Goal: Task Accomplishment & Management: Use online tool/utility

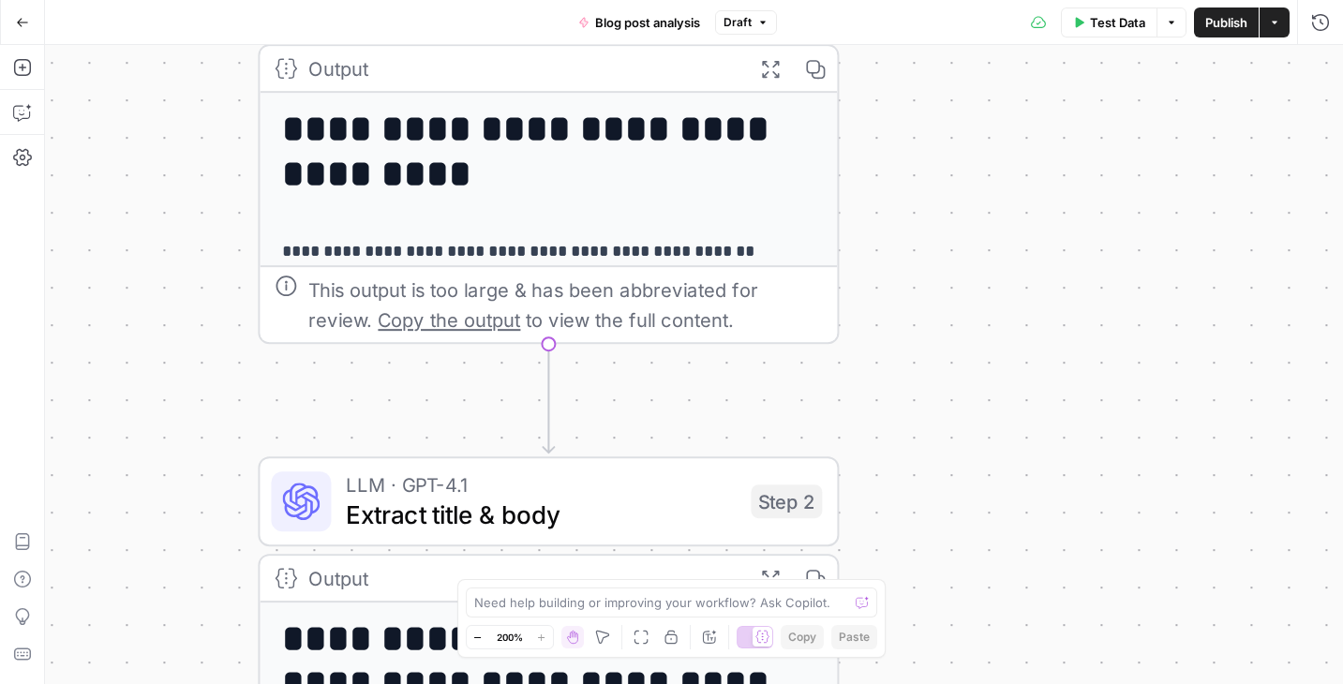
drag, startPoint x: 0, startPoint y: 0, endPoint x: 871, endPoint y: 191, distance: 891.7
click at [871, 191] on div "**********" at bounding box center [694, 364] width 1298 height 639
click at [915, 346] on div "**********" at bounding box center [694, 364] width 1298 height 639
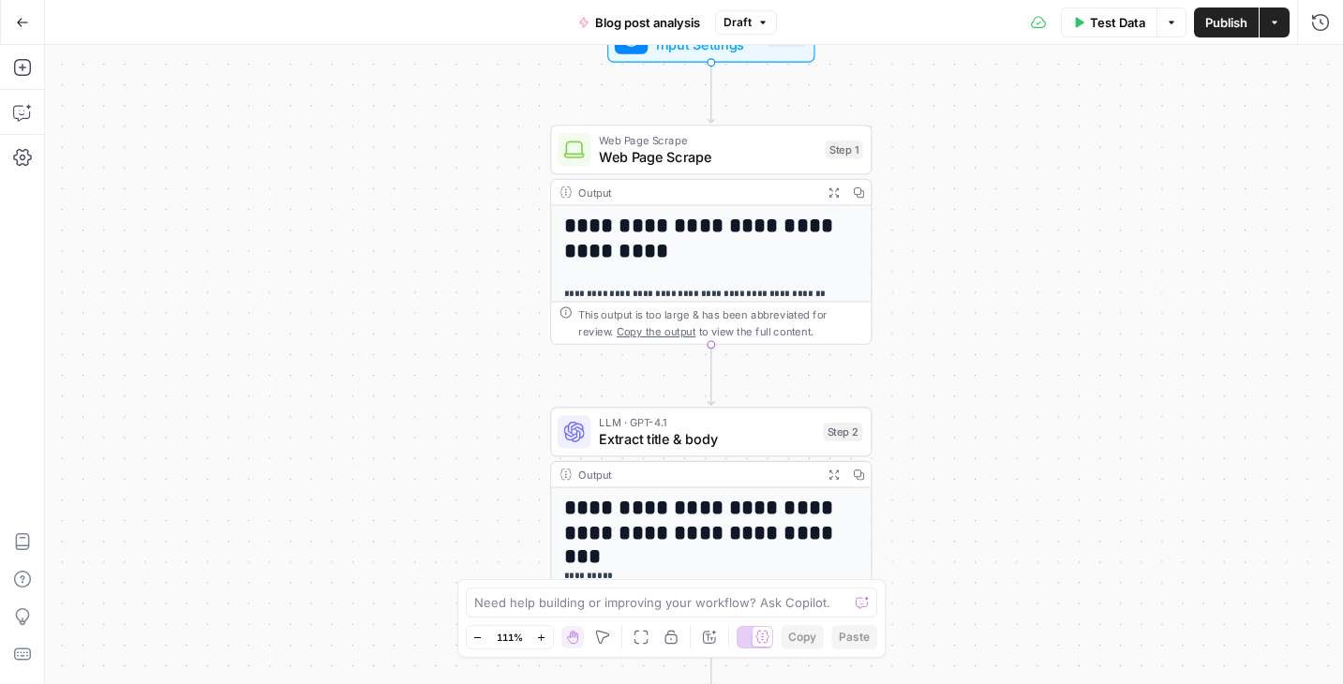
click at [24, 16] on icon "button" at bounding box center [22, 22] width 13 height 13
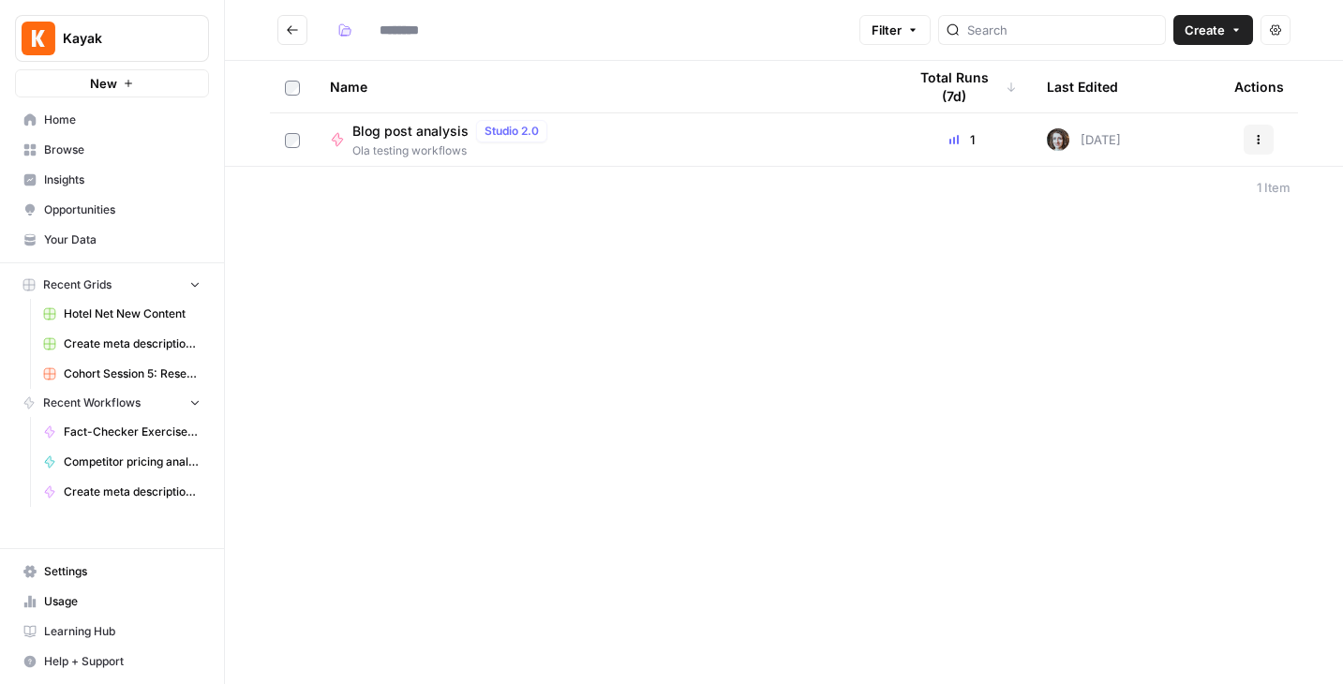
type input "**********"
click at [582, 189] on footer "1 Item" at bounding box center [784, 187] width 1118 height 42
click at [432, 128] on span "Blog post analysis" at bounding box center [411, 131] width 116 height 19
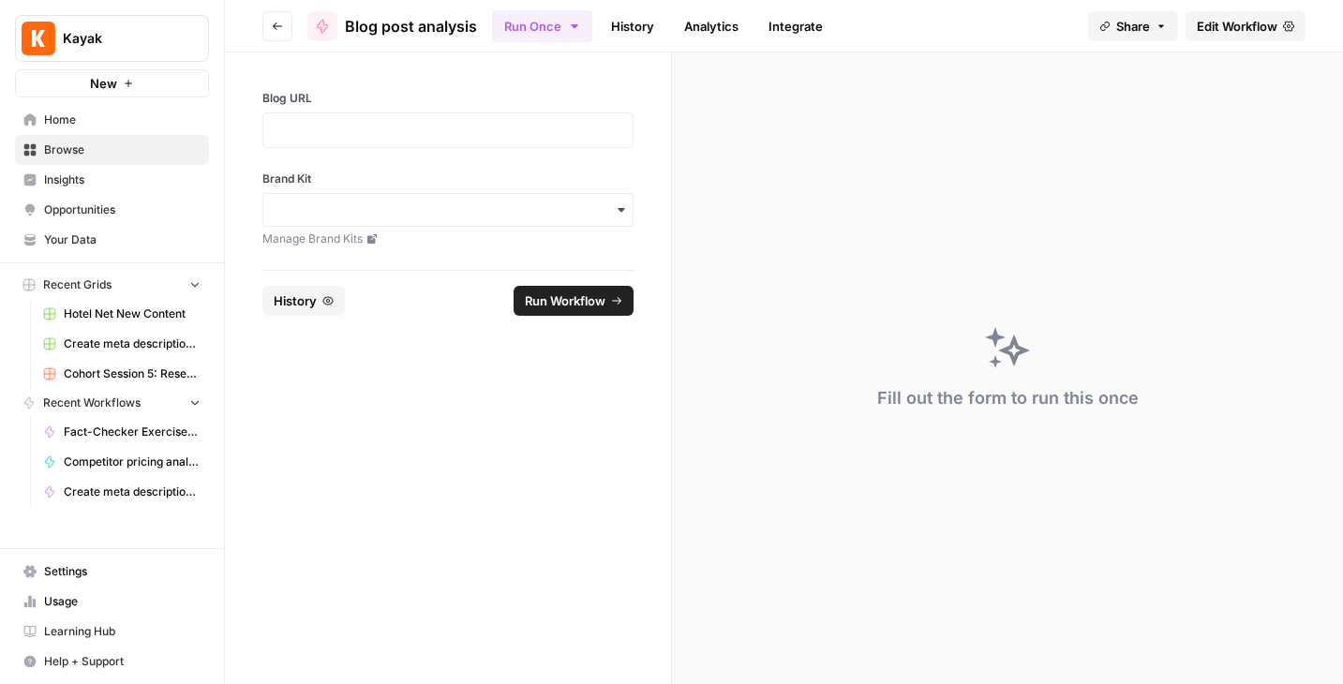
click at [354, 24] on span "Blog post analysis" at bounding box center [411, 26] width 132 height 23
click at [278, 24] on icon "button" at bounding box center [277, 26] width 11 height 11
click at [417, 21] on span "Blog post analysis" at bounding box center [411, 26] width 132 height 23
click at [272, 23] on icon "button" at bounding box center [277, 26] width 11 height 11
click at [407, 130] on p at bounding box center [448, 130] width 347 height 19
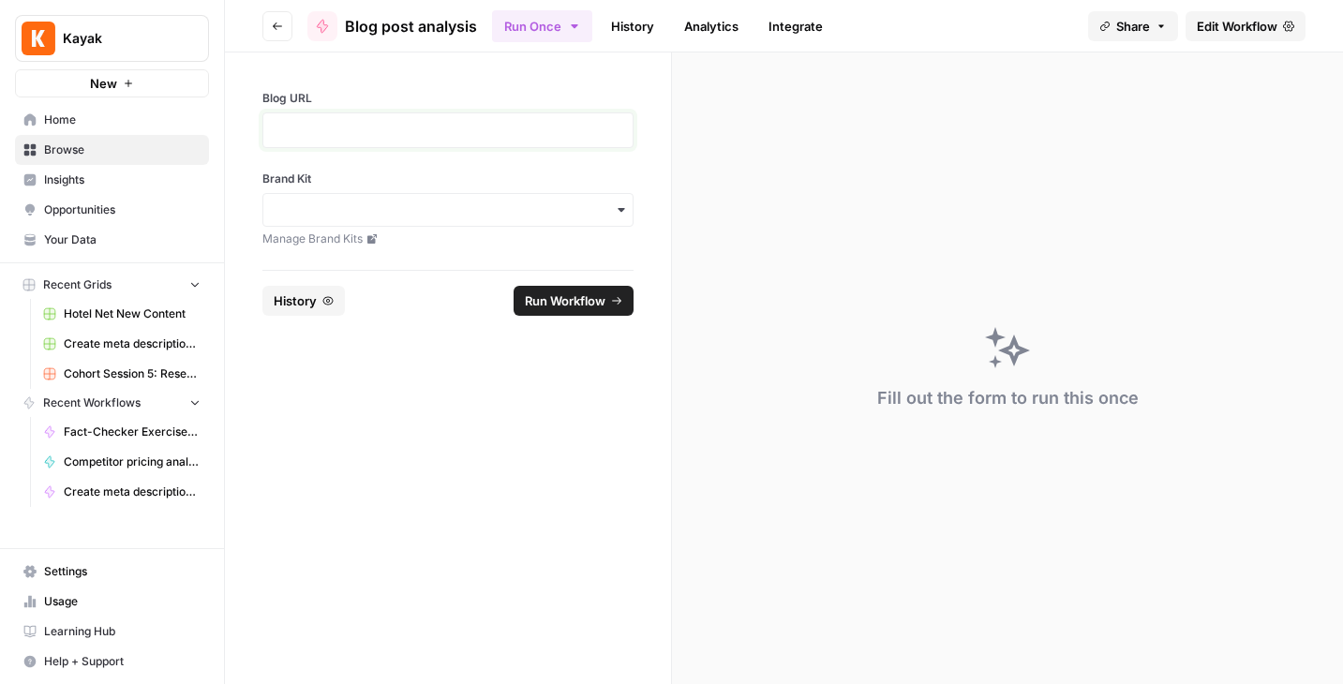
click at [407, 130] on p at bounding box center [448, 130] width 347 height 19
click at [334, 136] on p at bounding box center [448, 130] width 347 height 19
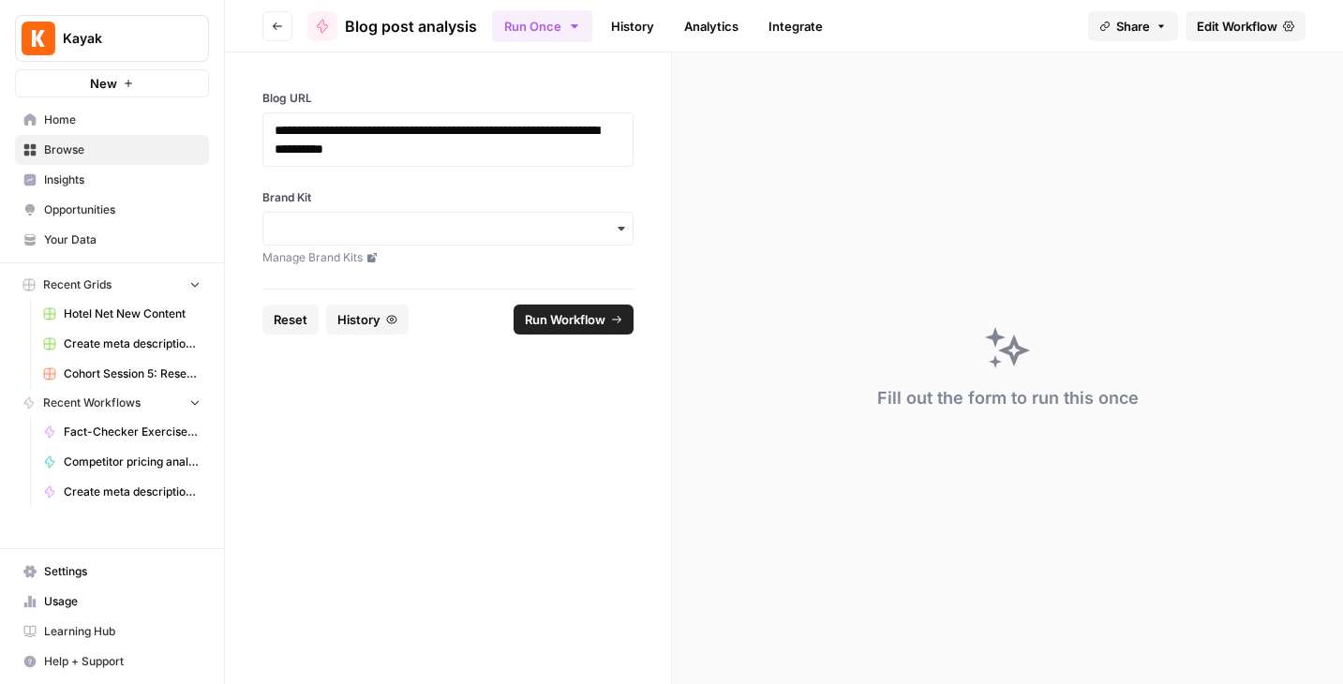
click at [1253, 19] on span "Edit Workflow" at bounding box center [1237, 26] width 81 height 19
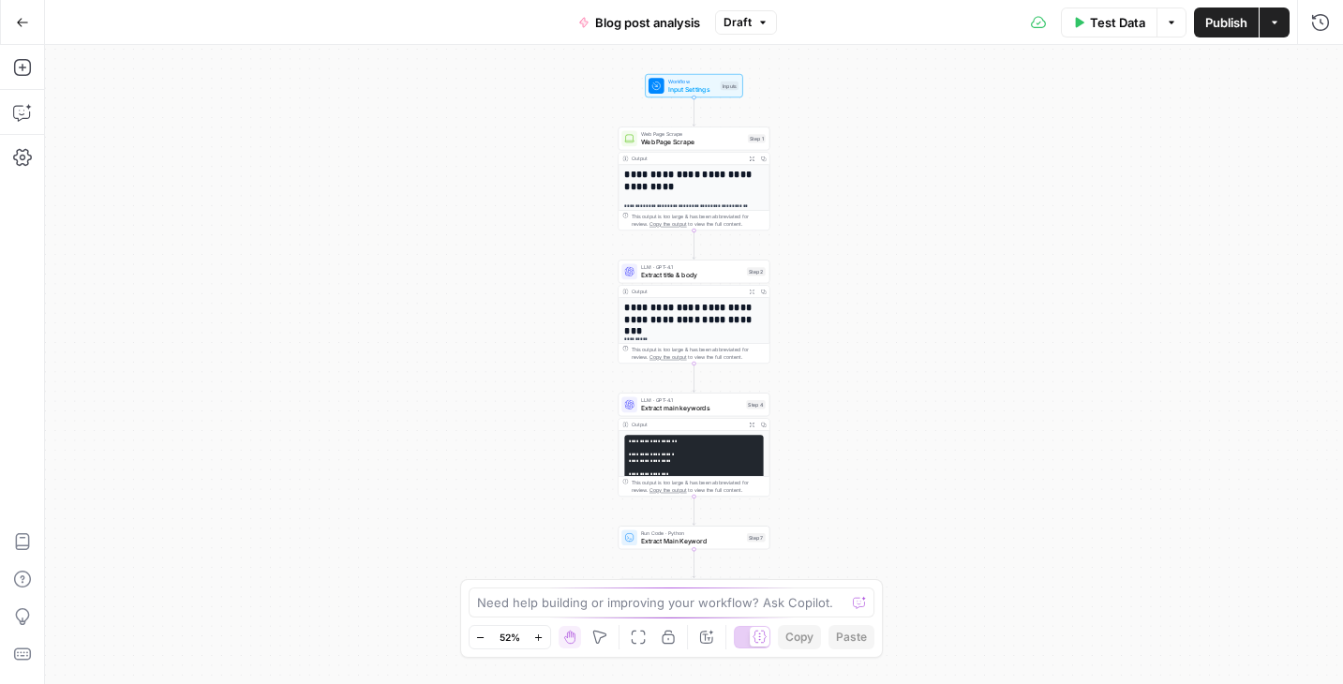
click at [817, 200] on div "**********" at bounding box center [694, 364] width 1298 height 639
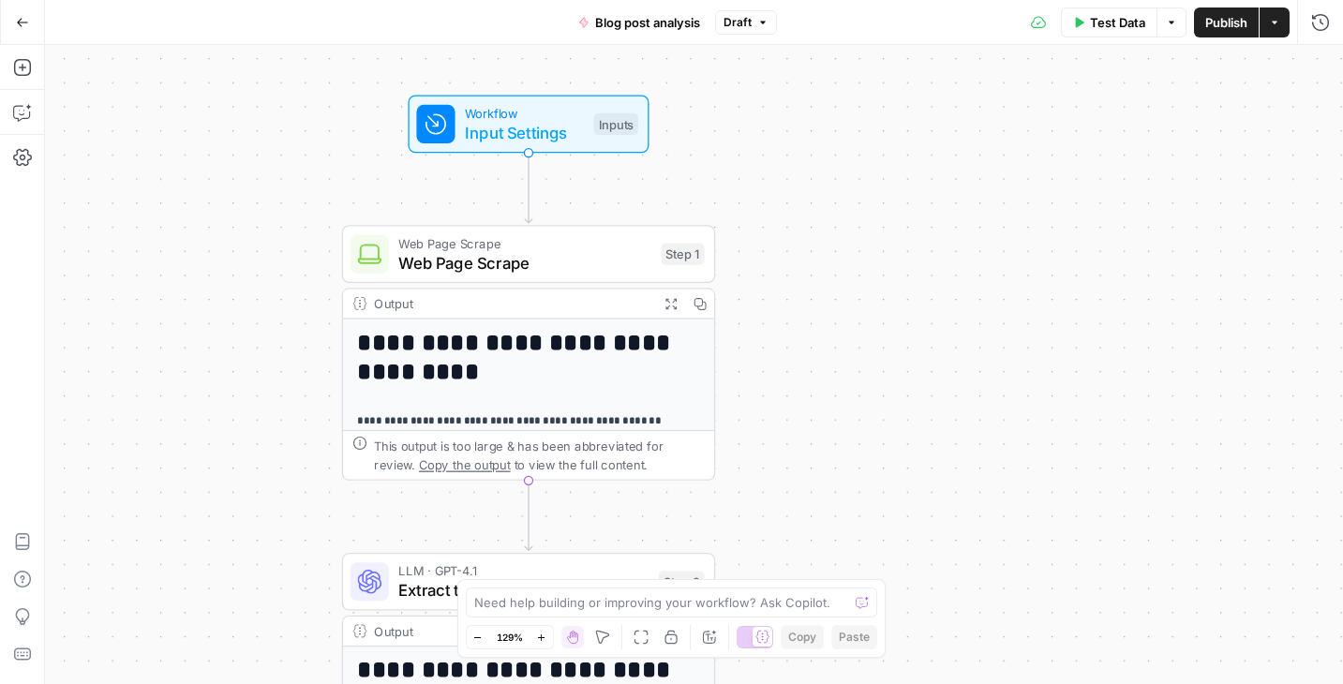
click at [568, 137] on span "Input Settings" at bounding box center [524, 133] width 119 height 24
click at [503, 116] on span "Workflow" at bounding box center [524, 114] width 119 height 20
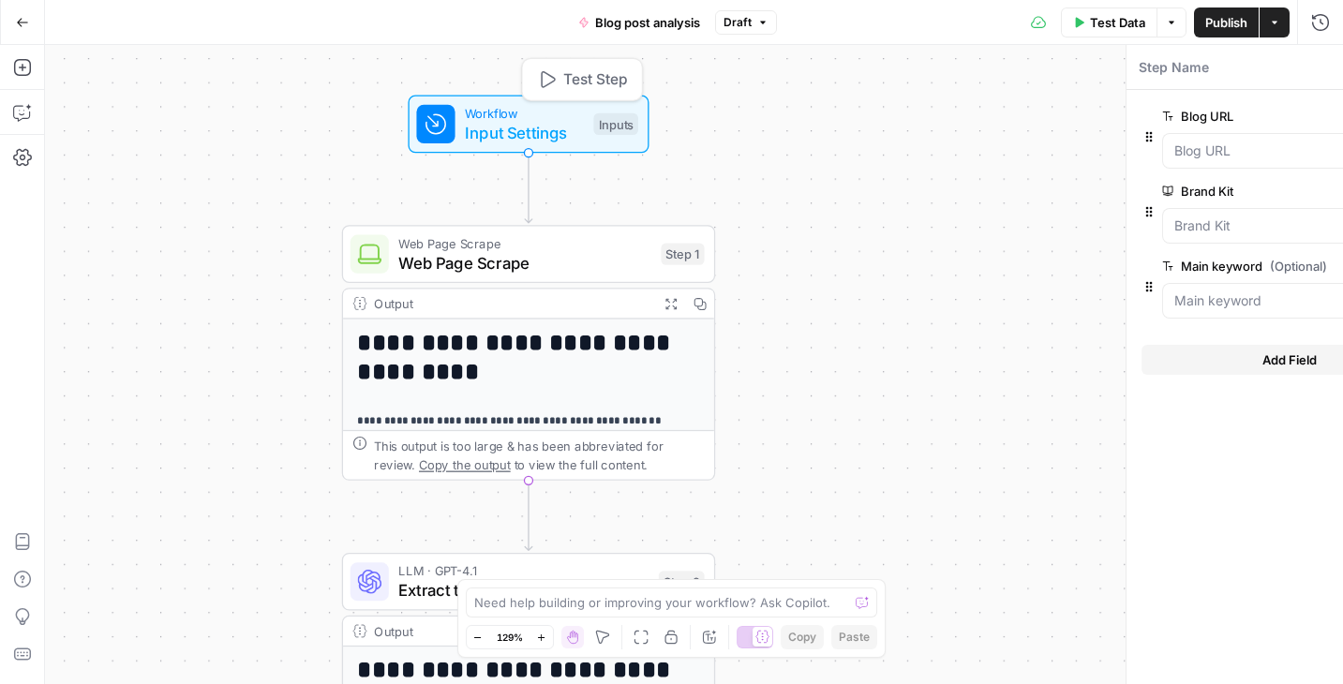
click at [503, 116] on span "Workflow" at bounding box center [524, 114] width 119 height 20
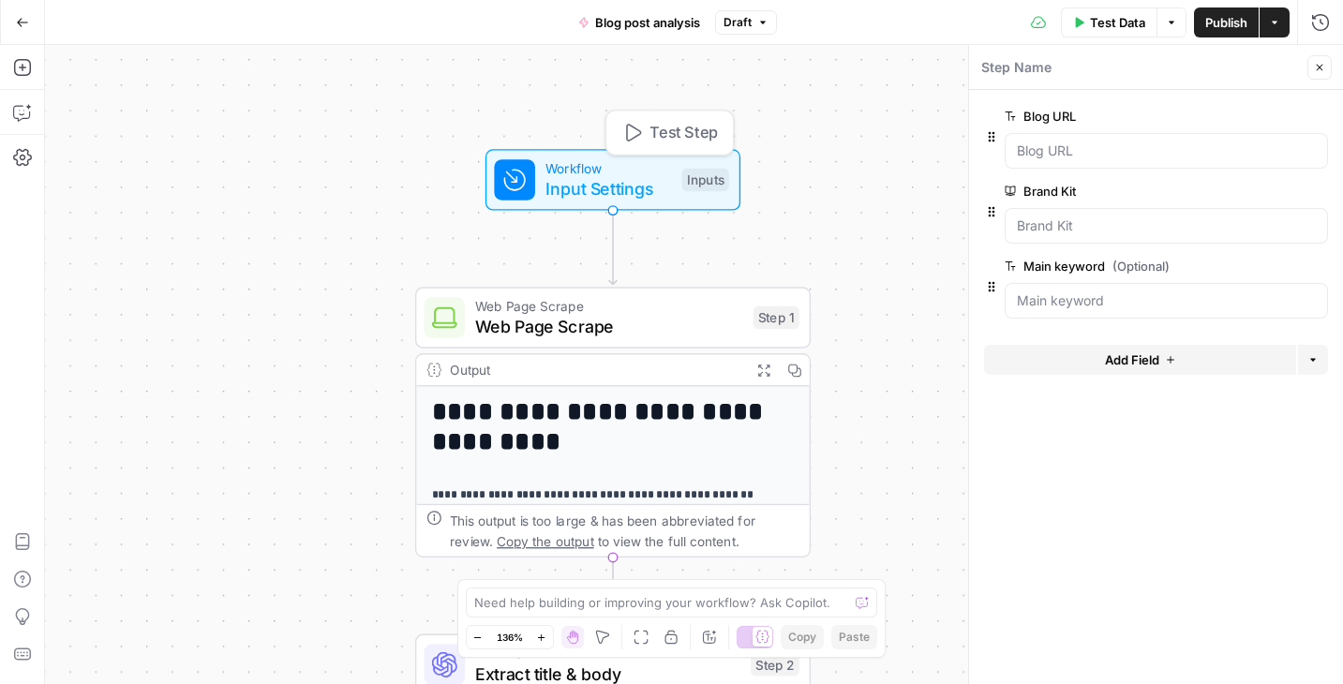
click at [587, 168] on span "Workflow" at bounding box center [609, 168] width 127 height 21
click at [24, 22] on icon "button" at bounding box center [22, 22] width 11 height 8
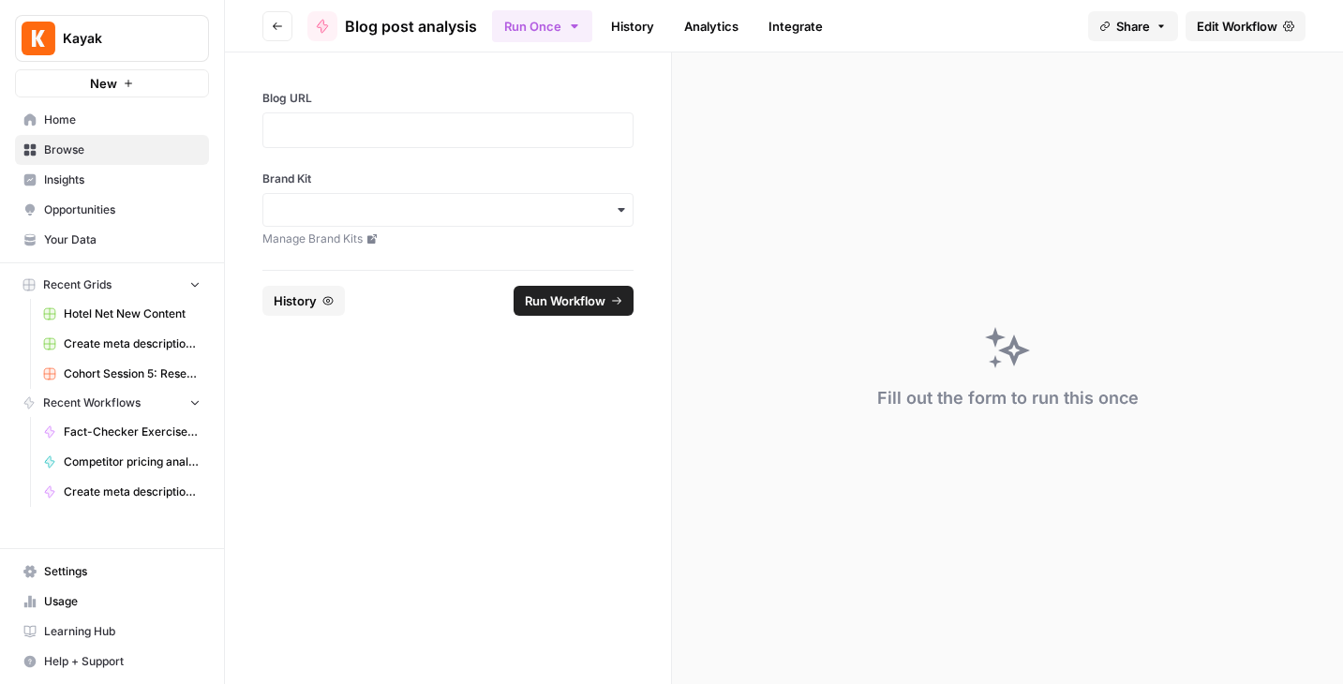
click at [68, 147] on span "Browse" at bounding box center [122, 150] width 157 height 17
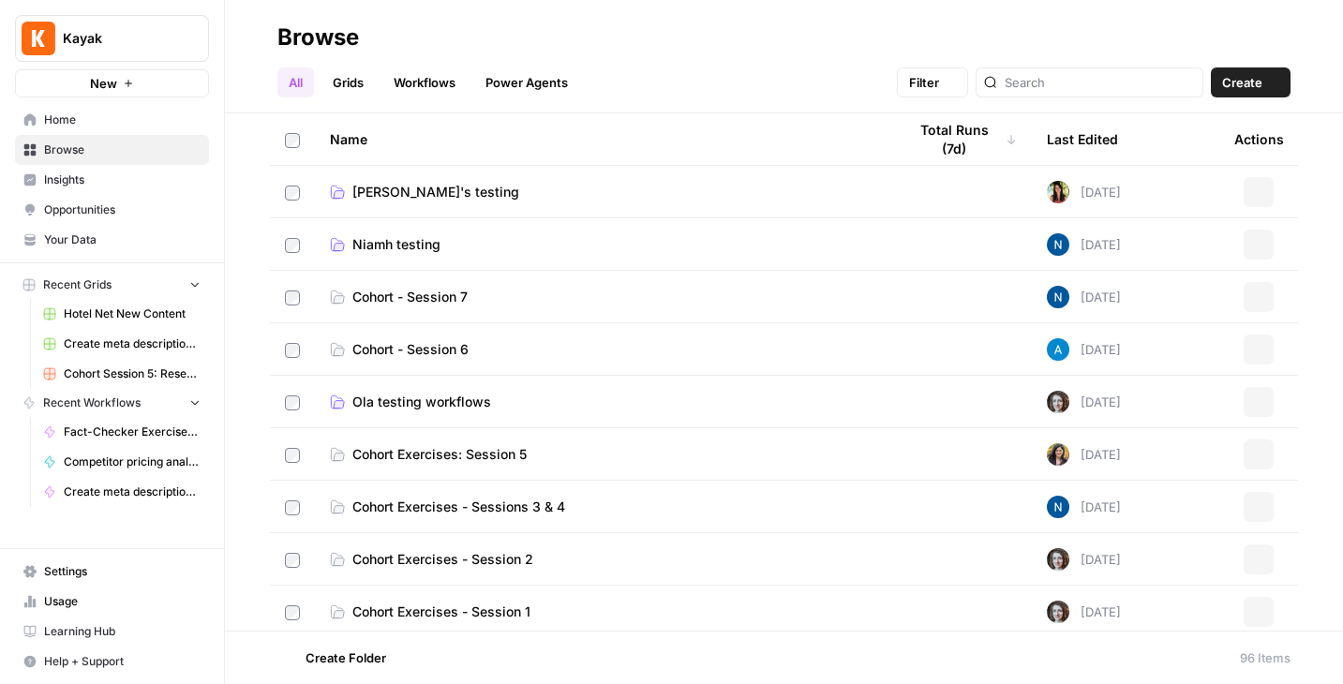
click at [68, 147] on span "Browse" at bounding box center [122, 150] width 157 height 17
click at [410, 397] on span "Ola testing workflows" at bounding box center [422, 402] width 139 height 19
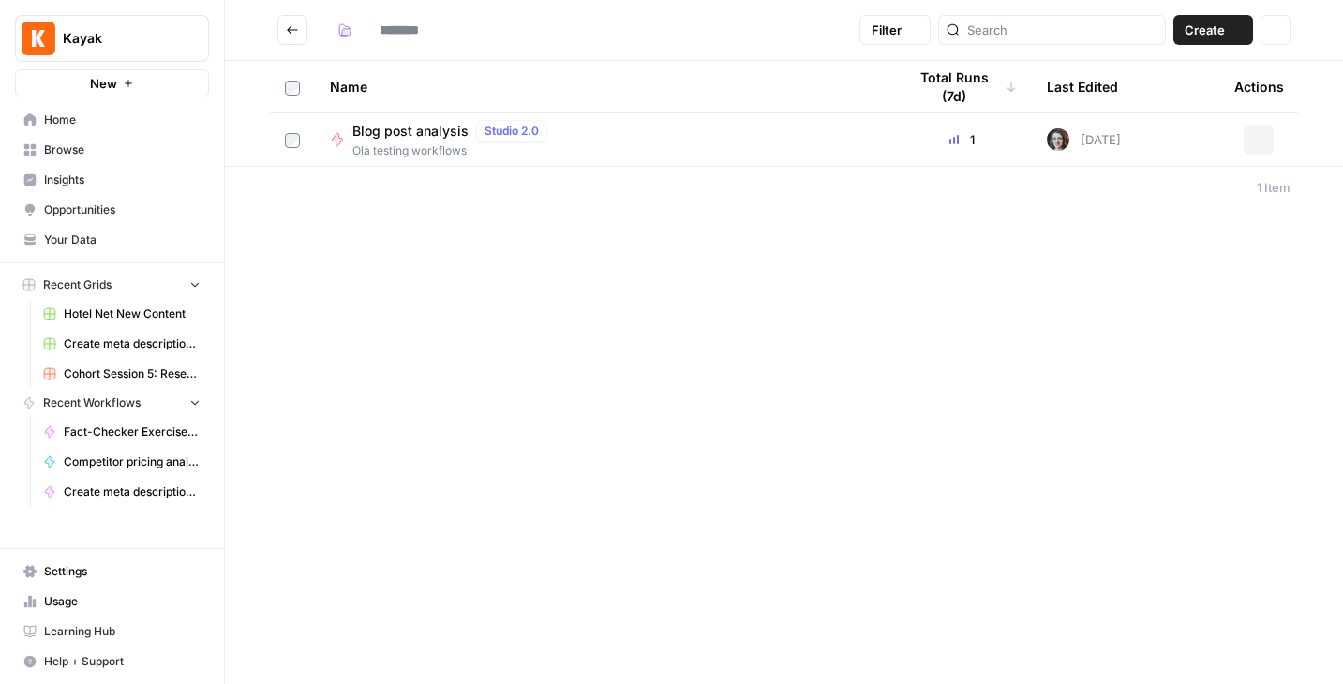
type input "**********"
click at [1210, 38] on span "Create" at bounding box center [1205, 30] width 40 height 19
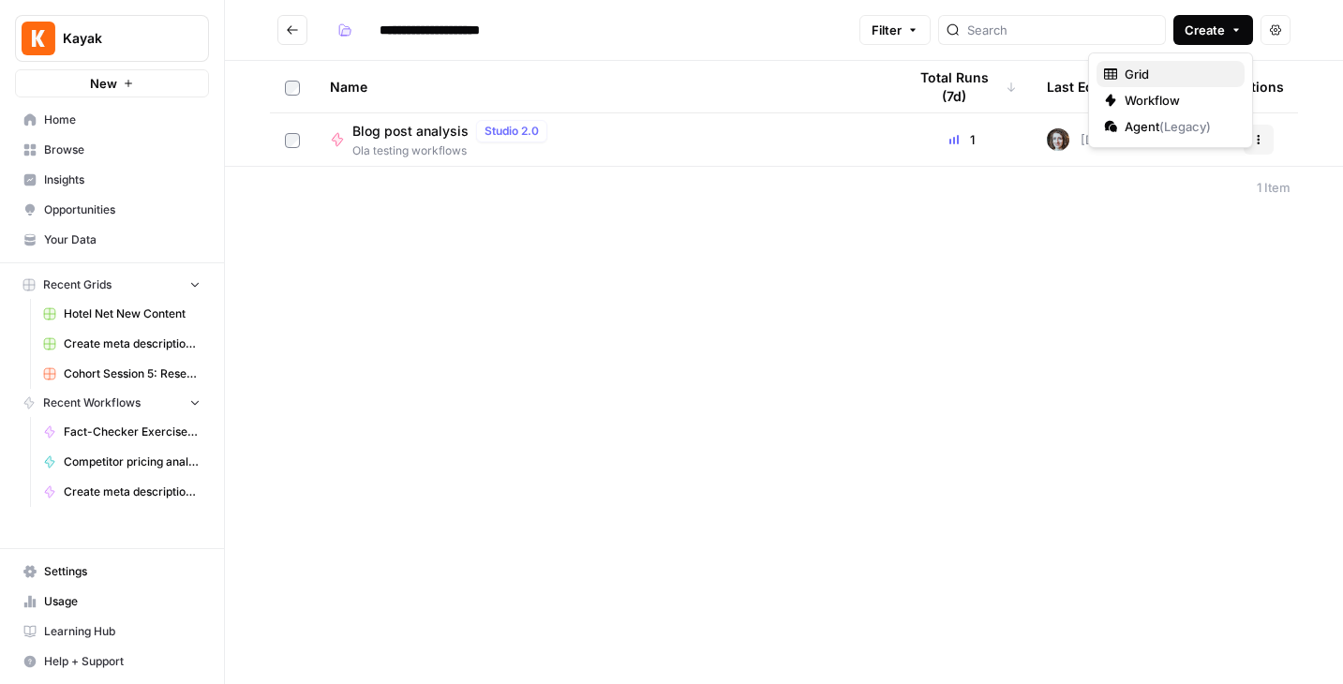
click at [1144, 71] on span "Grid" at bounding box center [1177, 74] width 105 height 19
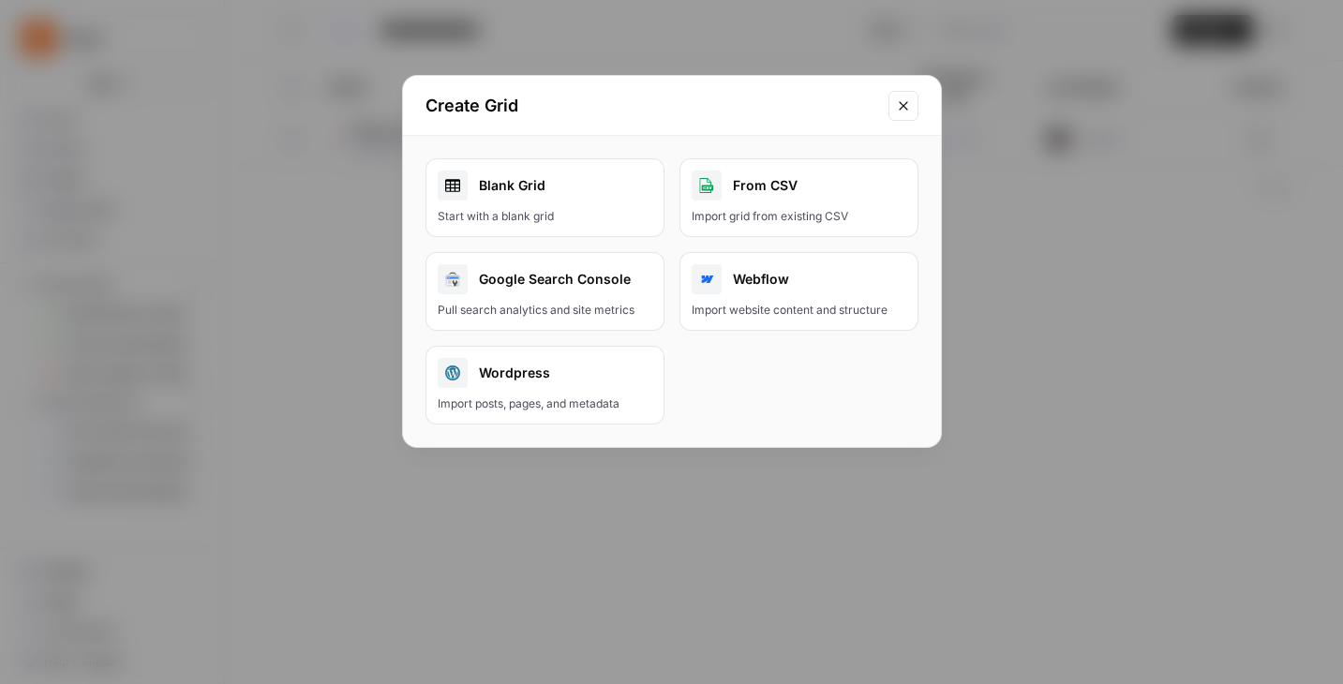
click at [541, 215] on div "Start with a blank grid" at bounding box center [545, 216] width 215 height 17
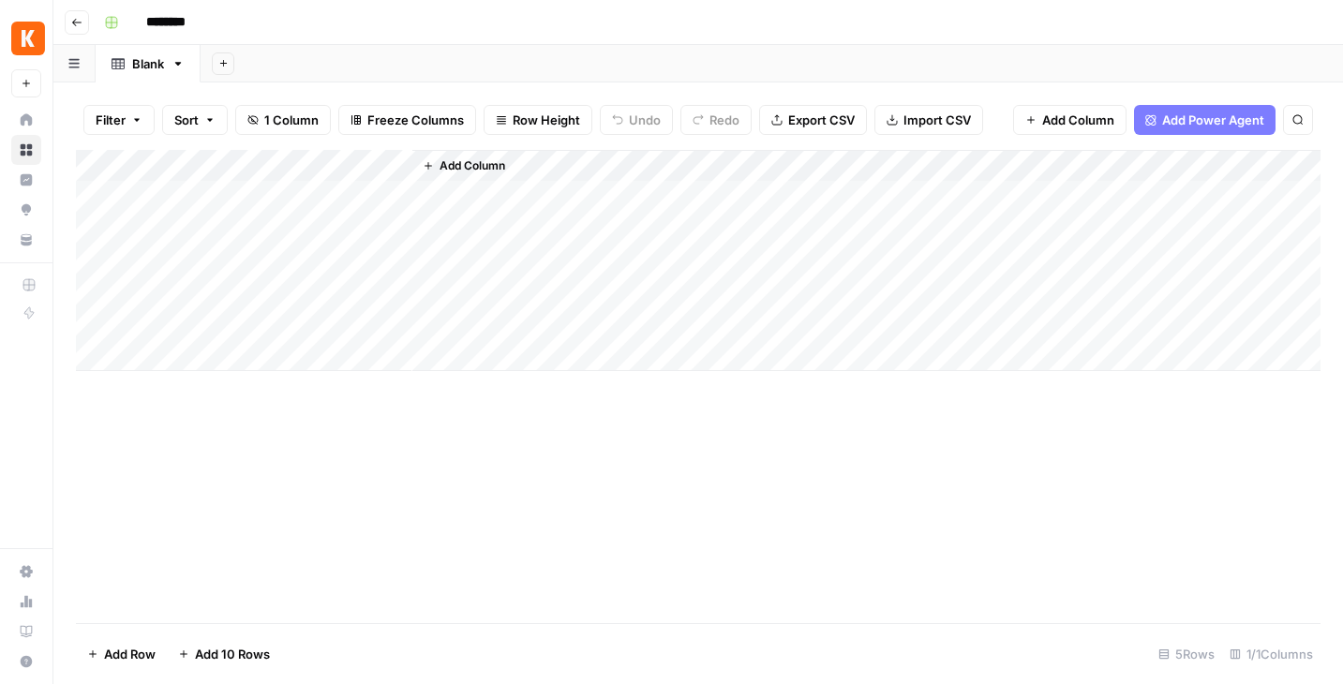
click at [923, 120] on span "Import CSV" at bounding box center [938, 120] width 68 height 19
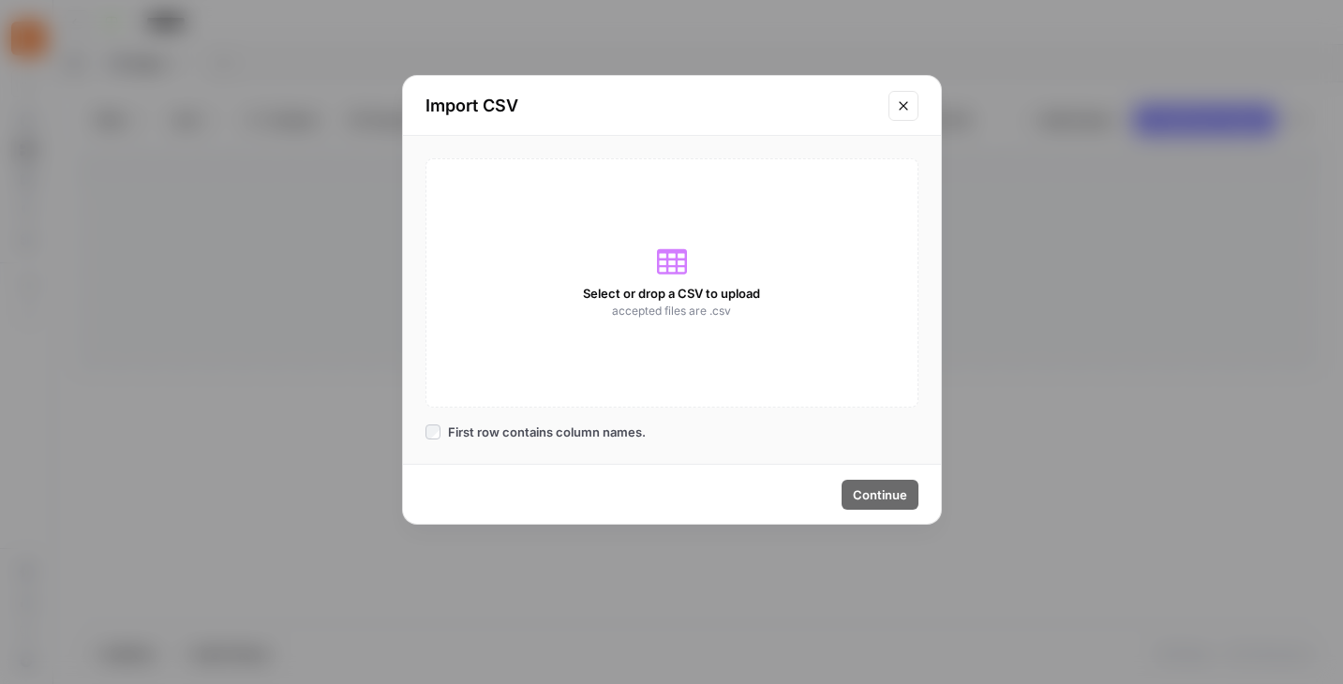
click at [676, 263] on icon at bounding box center [672, 261] width 30 height 25
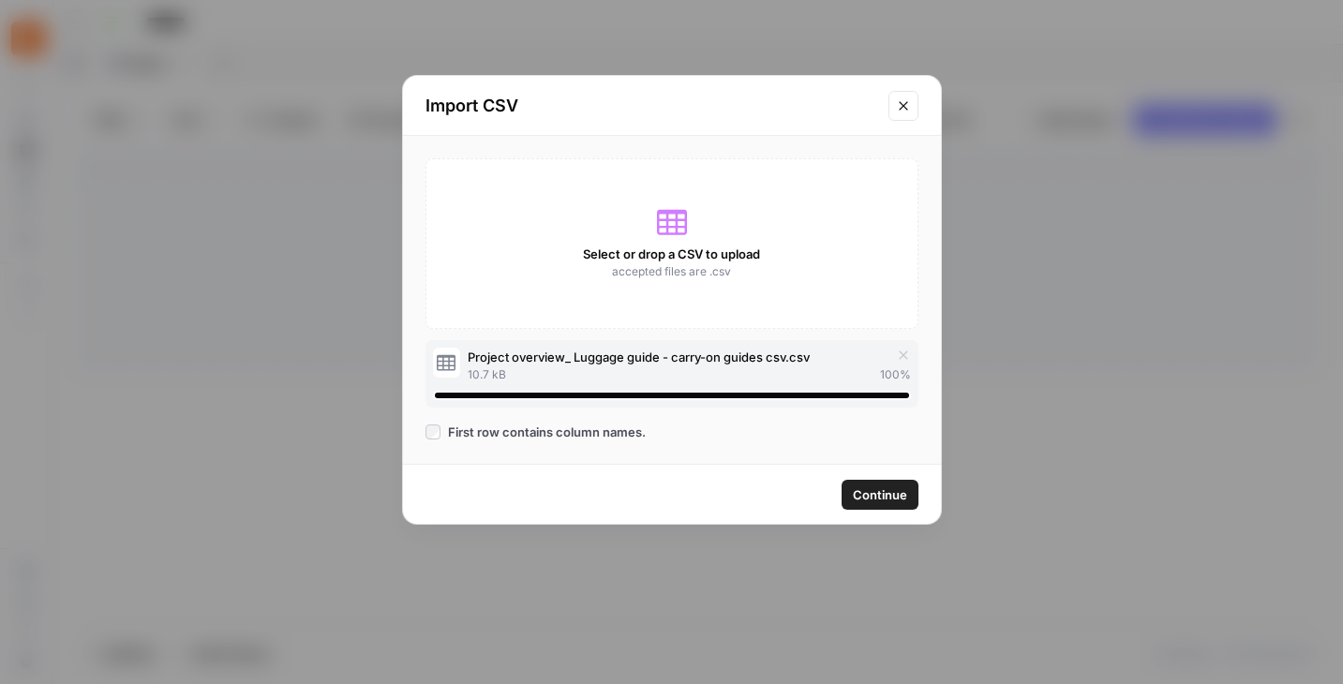
click at [880, 496] on span "Continue" at bounding box center [880, 495] width 54 height 19
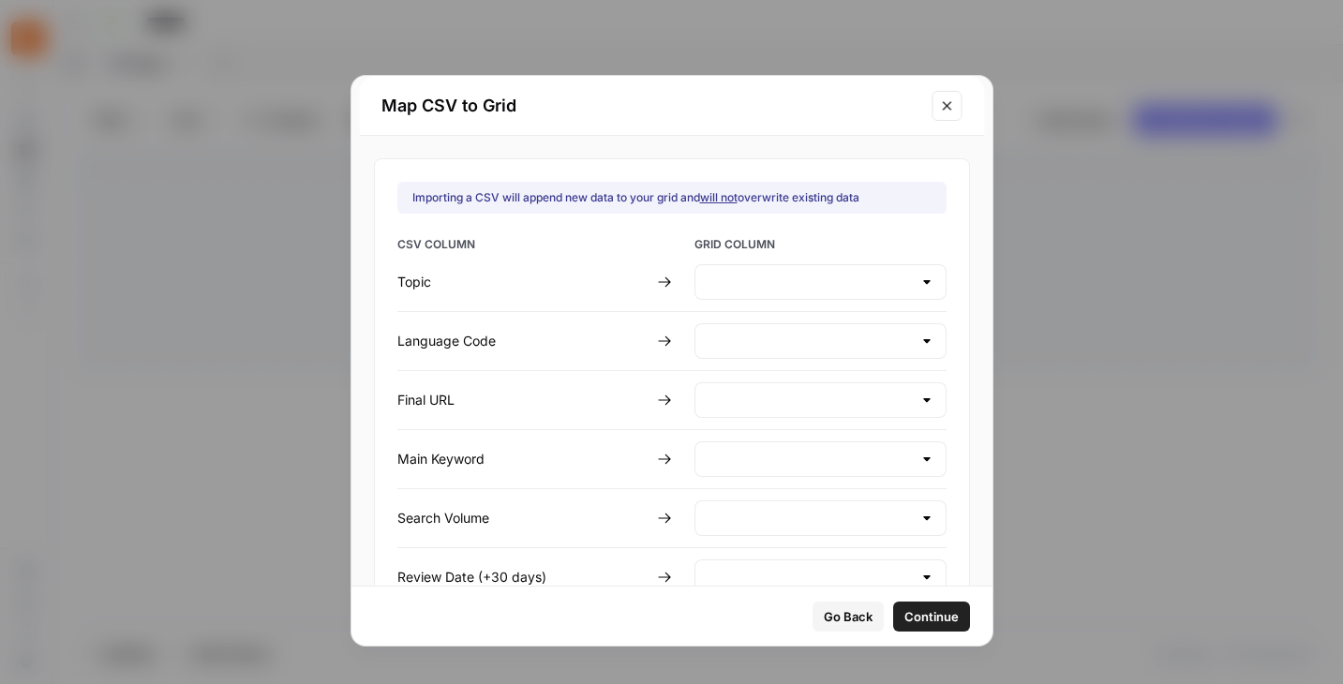
type input "Create new column"
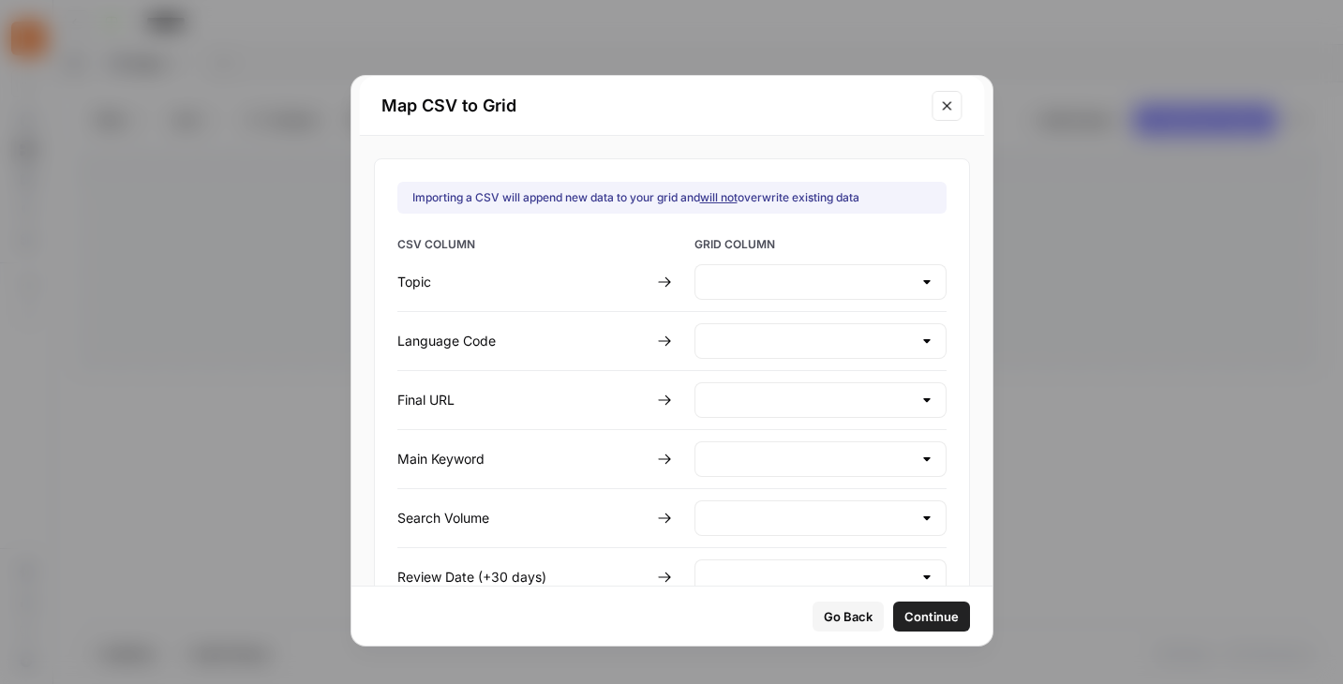
type input "Create new column"
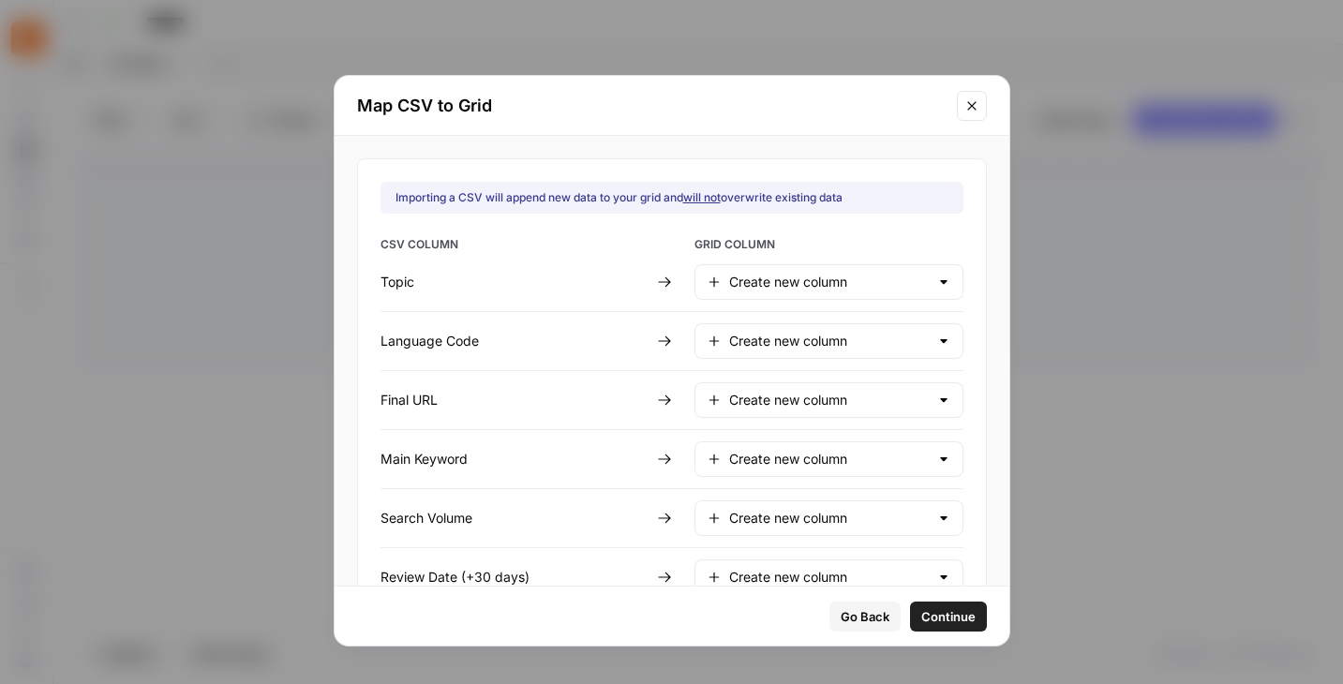
scroll to position [52, 0]
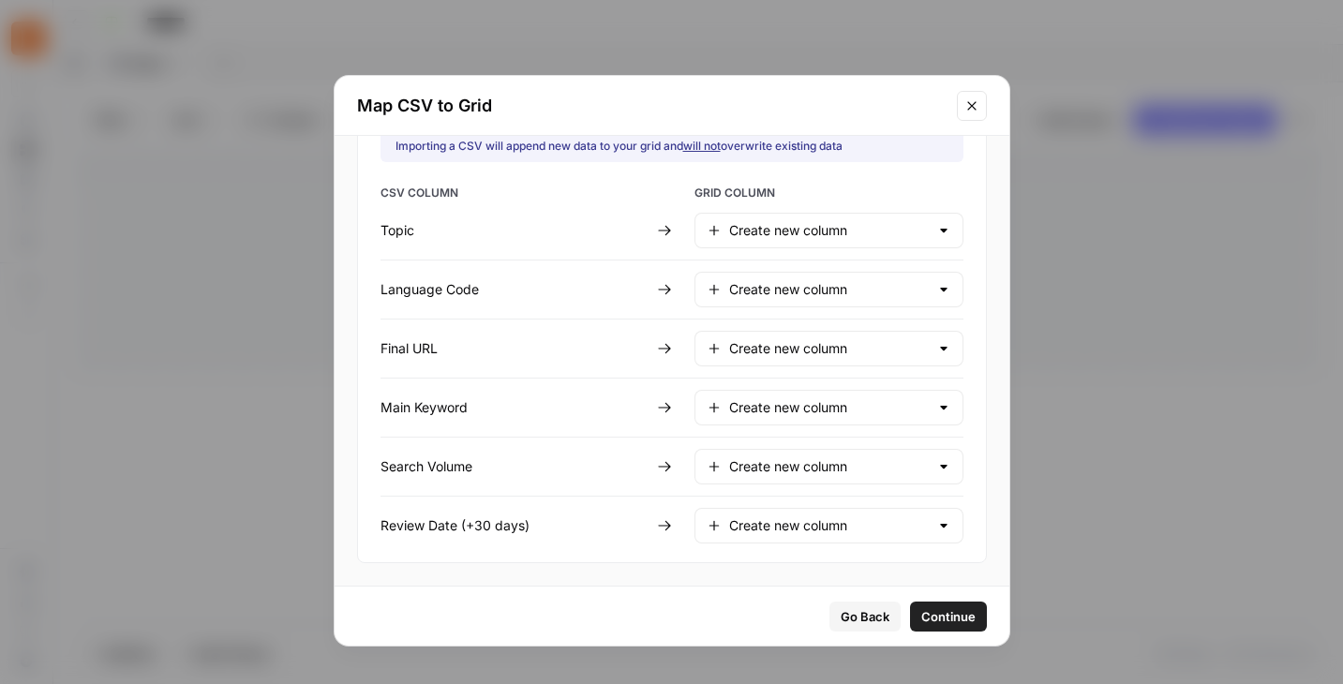
click at [922, 608] on span "Continue" at bounding box center [949, 617] width 54 height 19
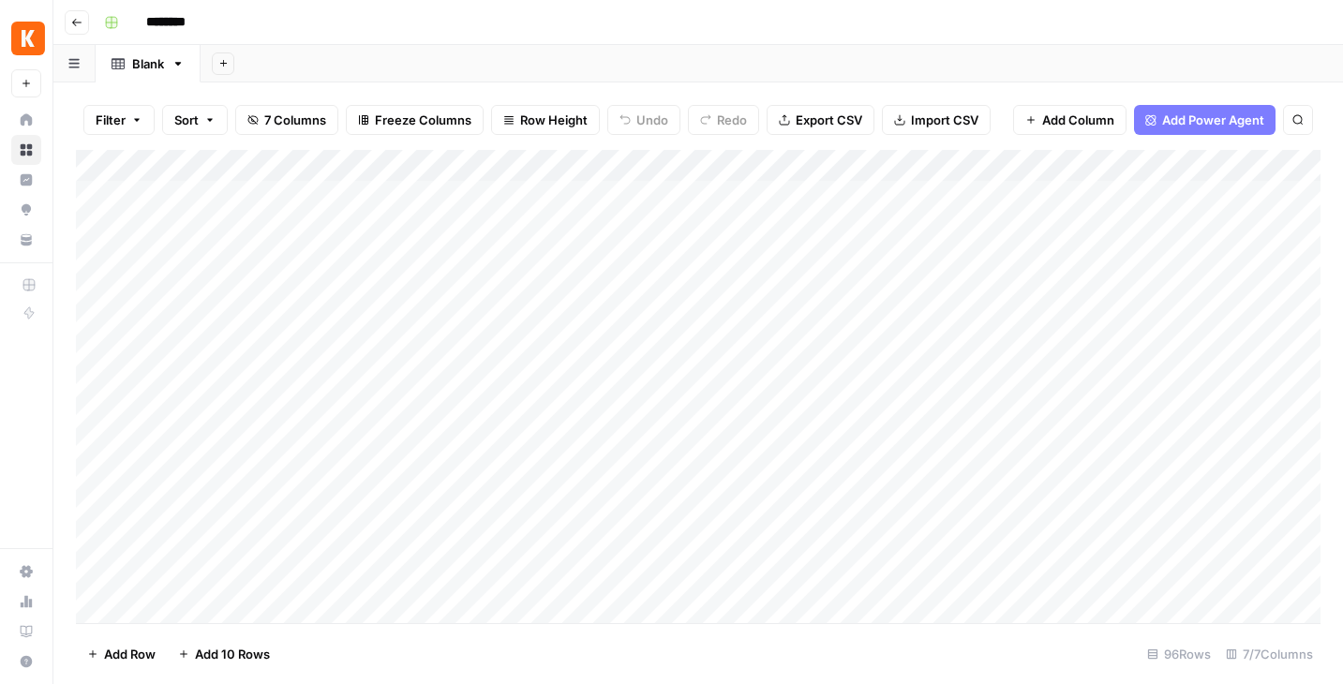
click at [180, 202] on div "Add Column" at bounding box center [698, 386] width 1245 height 473
click at [232, 323] on div "Add Column" at bounding box center [698, 386] width 1245 height 473
click at [271, 189] on div "Add Column" at bounding box center [698, 386] width 1245 height 473
click at [163, 278] on div "Add Column" at bounding box center [698, 386] width 1245 height 473
click at [121, 199] on div "Add Column" at bounding box center [698, 386] width 1245 height 473
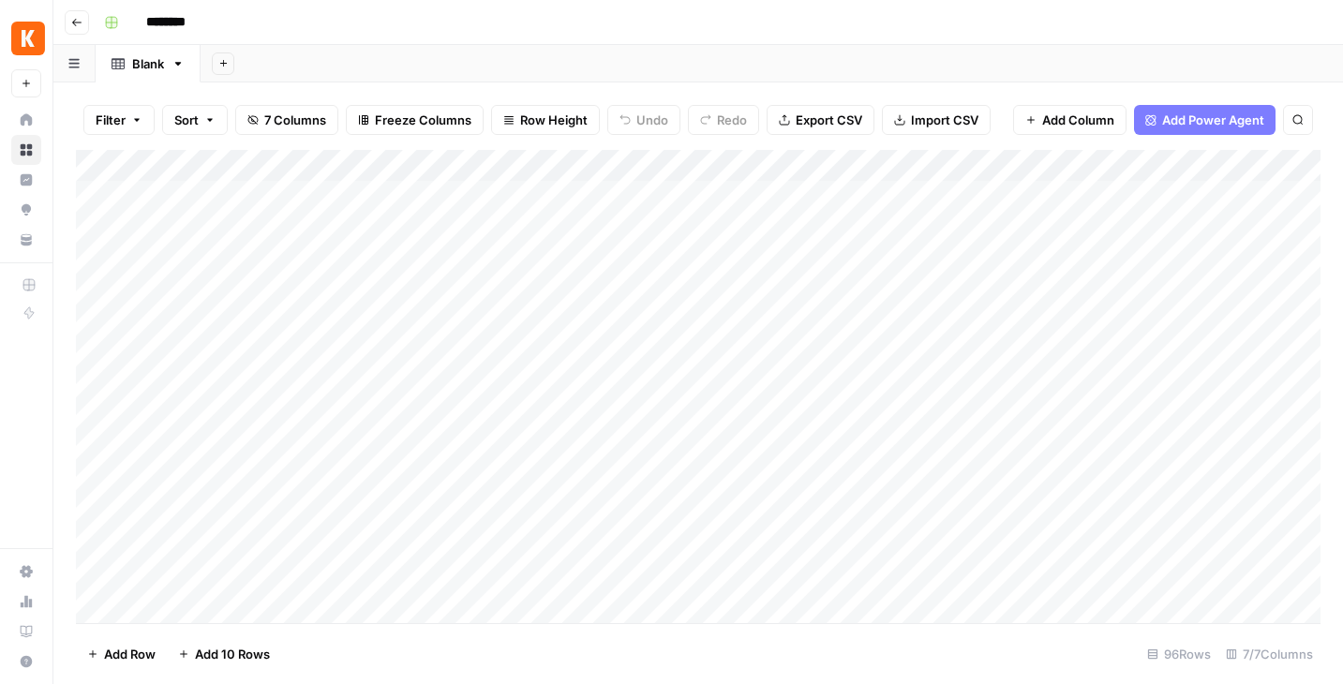
click at [99, 193] on div "Add Column" at bounding box center [698, 386] width 1245 height 473
click at [99, 232] on div "Add Column" at bounding box center [698, 386] width 1245 height 473
click at [99, 259] on div "Add Column" at bounding box center [698, 386] width 1245 height 473
click at [99, 286] on div "Add Column" at bounding box center [698, 386] width 1245 height 473
click at [99, 320] on div "Add Column" at bounding box center [698, 386] width 1245 height 473
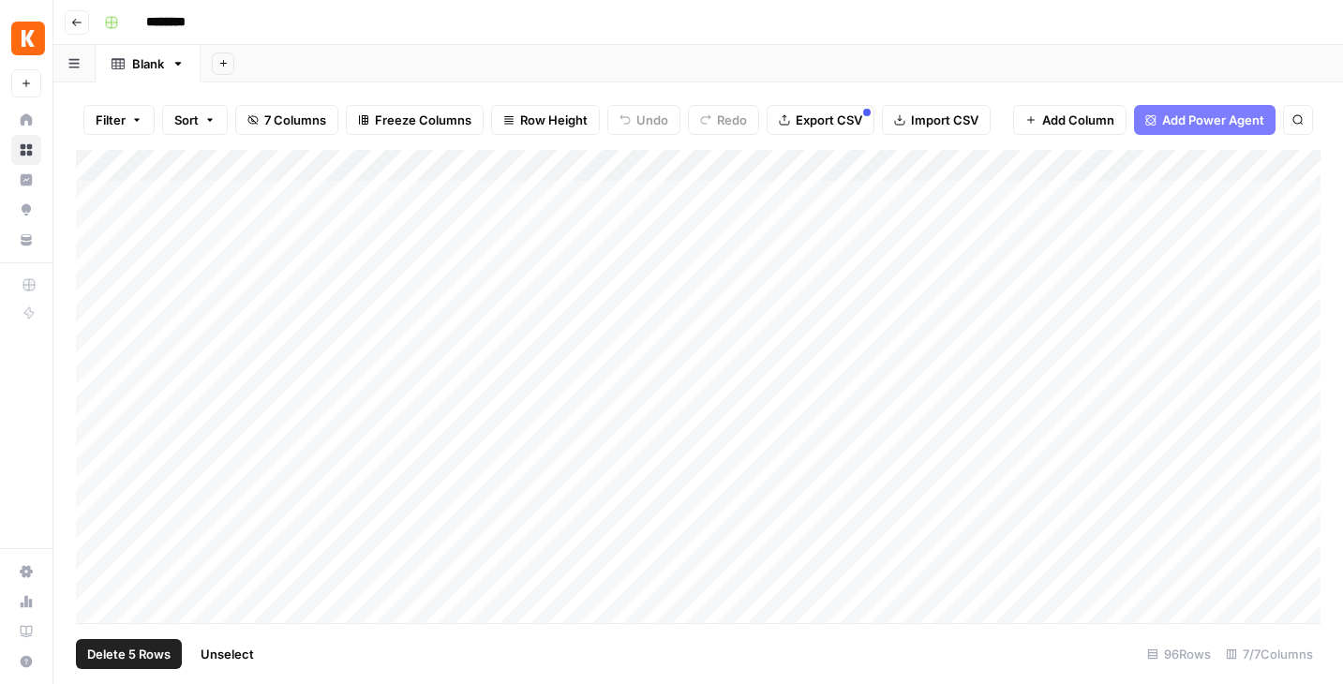
click at [153, 658] on span "Delete 5 Rows" at bounding box center [128, 654] width 83 height 19
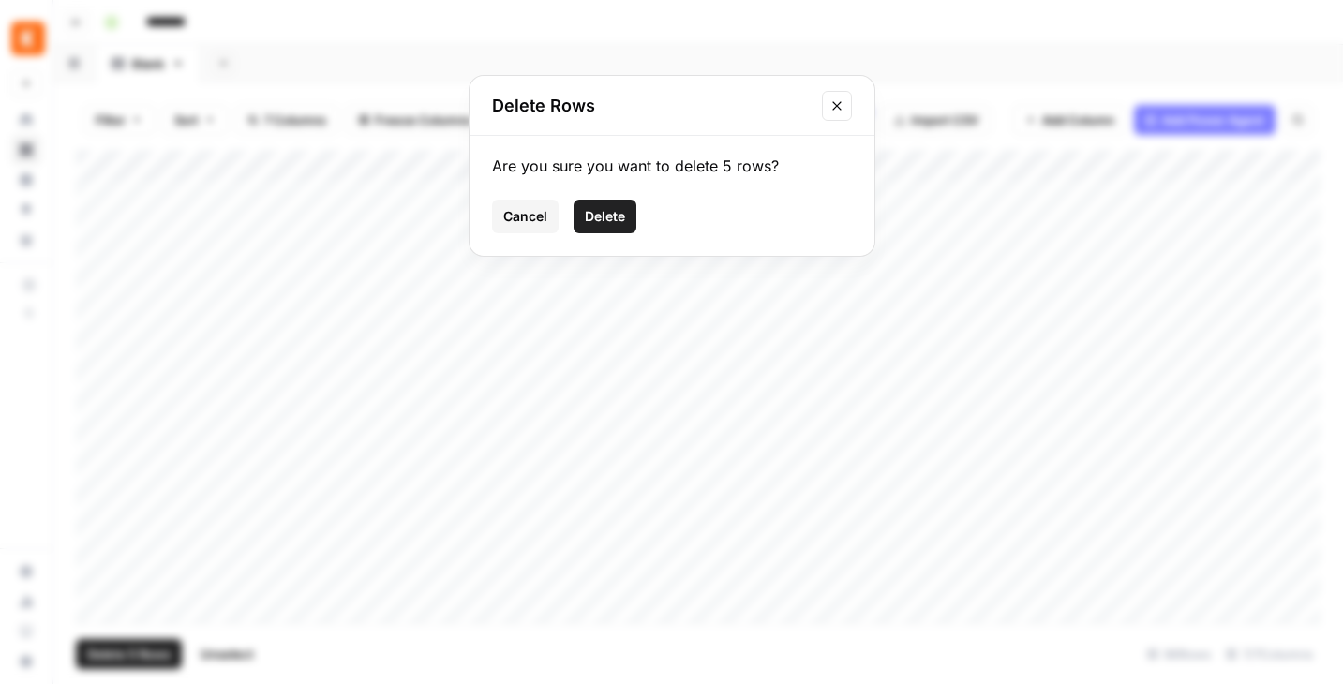
click at [609, 222] on span "Delete" at bounding box center [605, 216] width 40 height 19
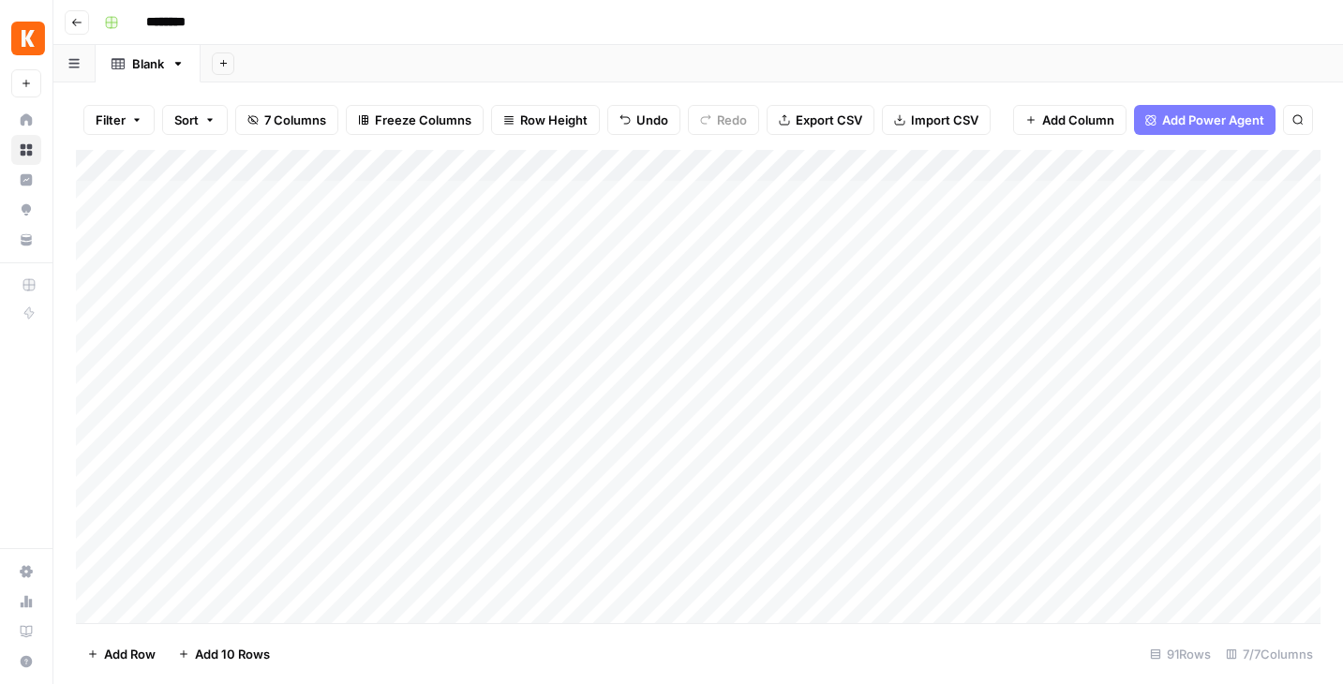
click at [239, 175] on div "Add Column" at bounding box center [698, 386] width 1245 height 473
click at [398, 165] on div at bounding box center [277, 169] width 271 height 38
click at [203, 422] on span "Remove Column" at bounding box center [260, 418] width 164 height 19
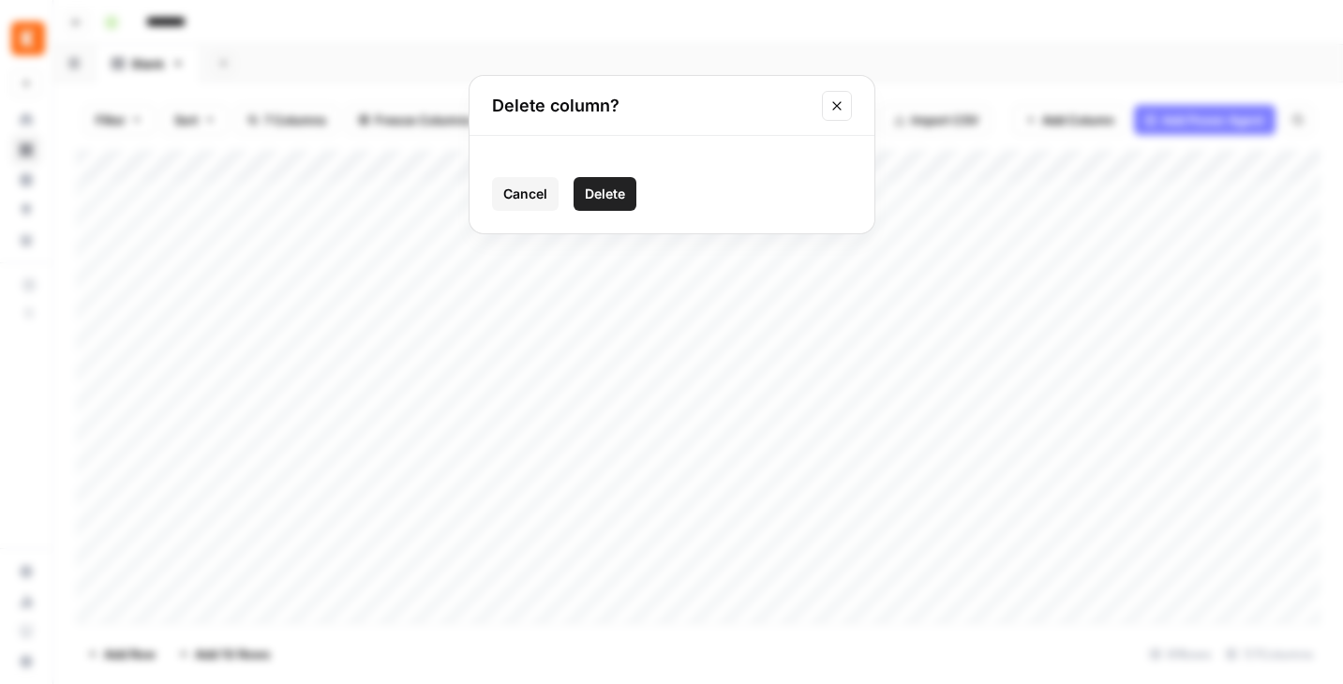
click at [603, 196] on span "Delete" at bounding box center [605, 194] width 40 height 19
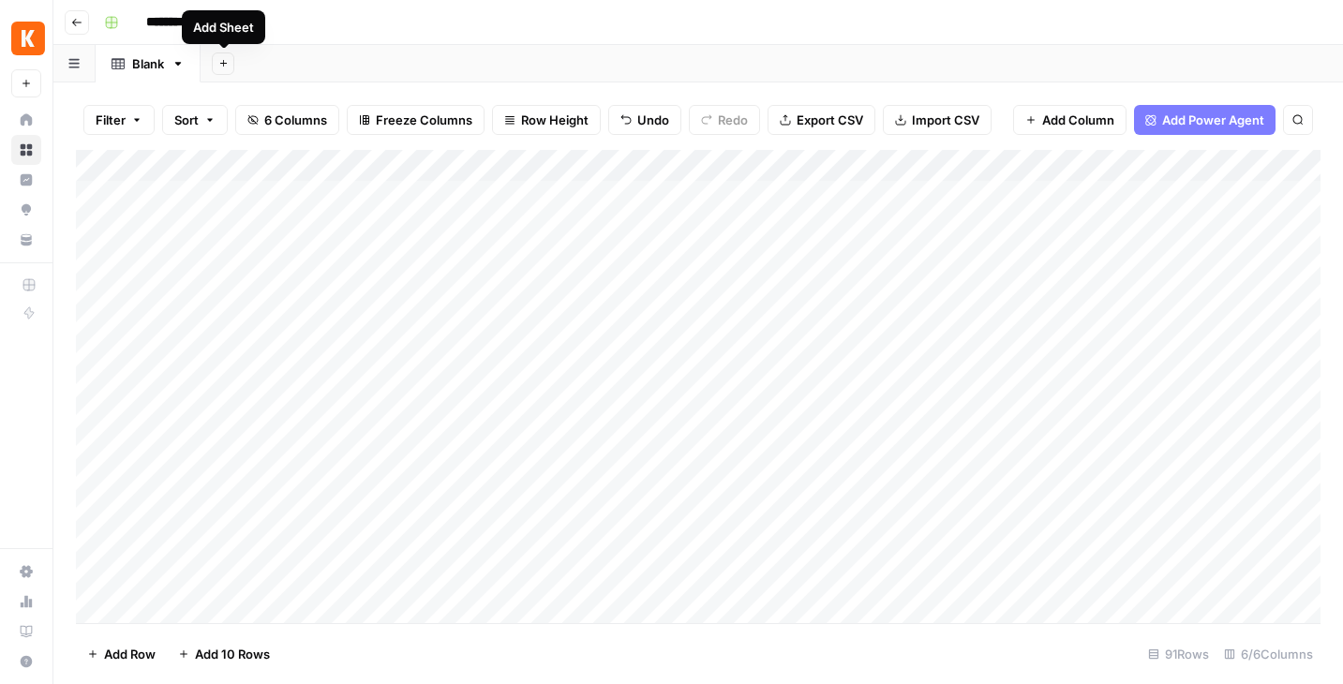
click at [221, 66] on icon "button" at bounding box center [223, 63] width 10 height 10
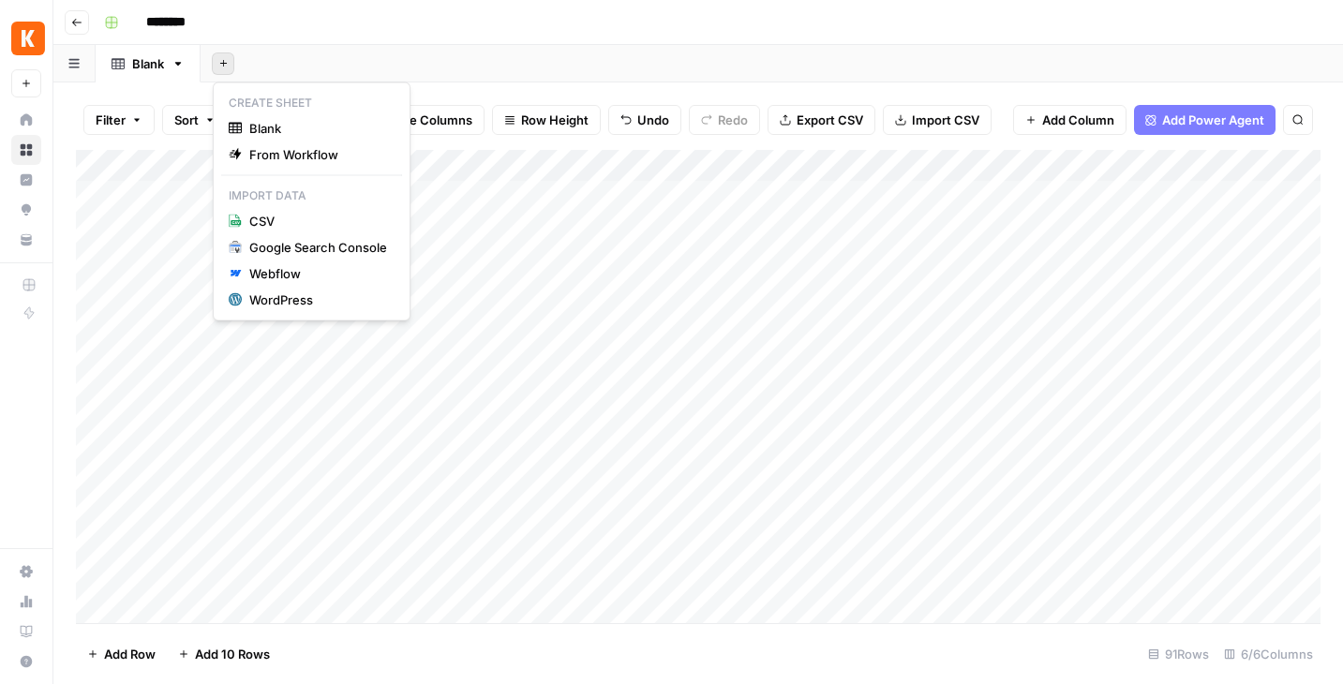
click at [282, 49] on div "Add Sheet" at bounding box center [772, 64] width 1143 height 38
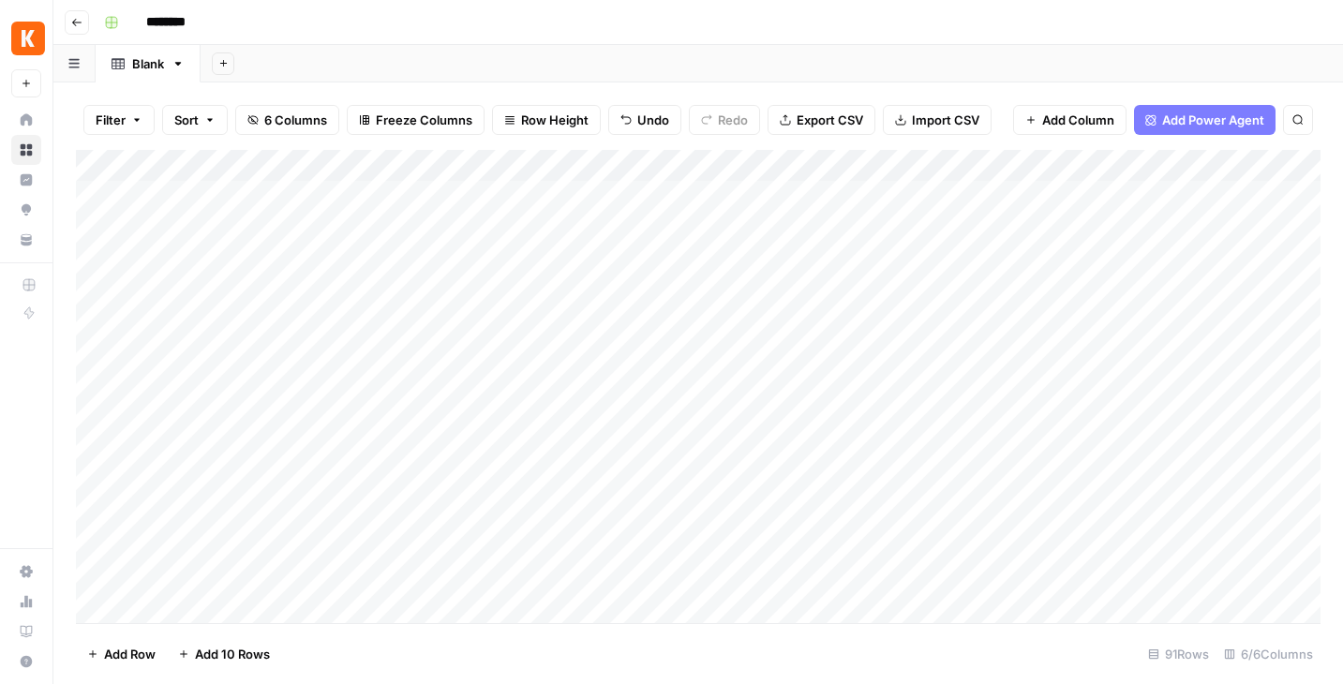
click at [220, 62] on icon "button" at bounding box center [223, 63] width 10 height 10
click at [223, 63] on icon "button" at bounding box center [222, 63] width 7 height 7
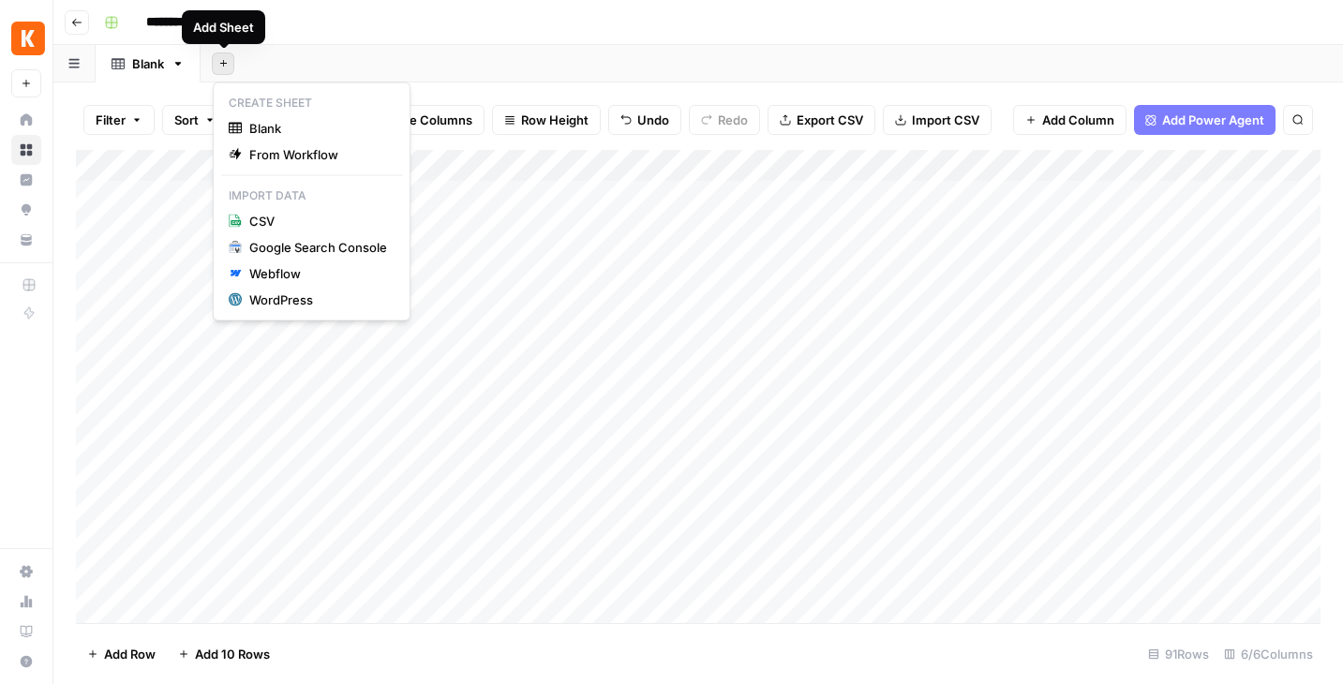
click at [226, 63] on icon "button" at bounding box center [222, 63] width 7 height 7
click at [1079, 119] on span "Add Column" at bounding box center [1079, 120] width 72 height 19
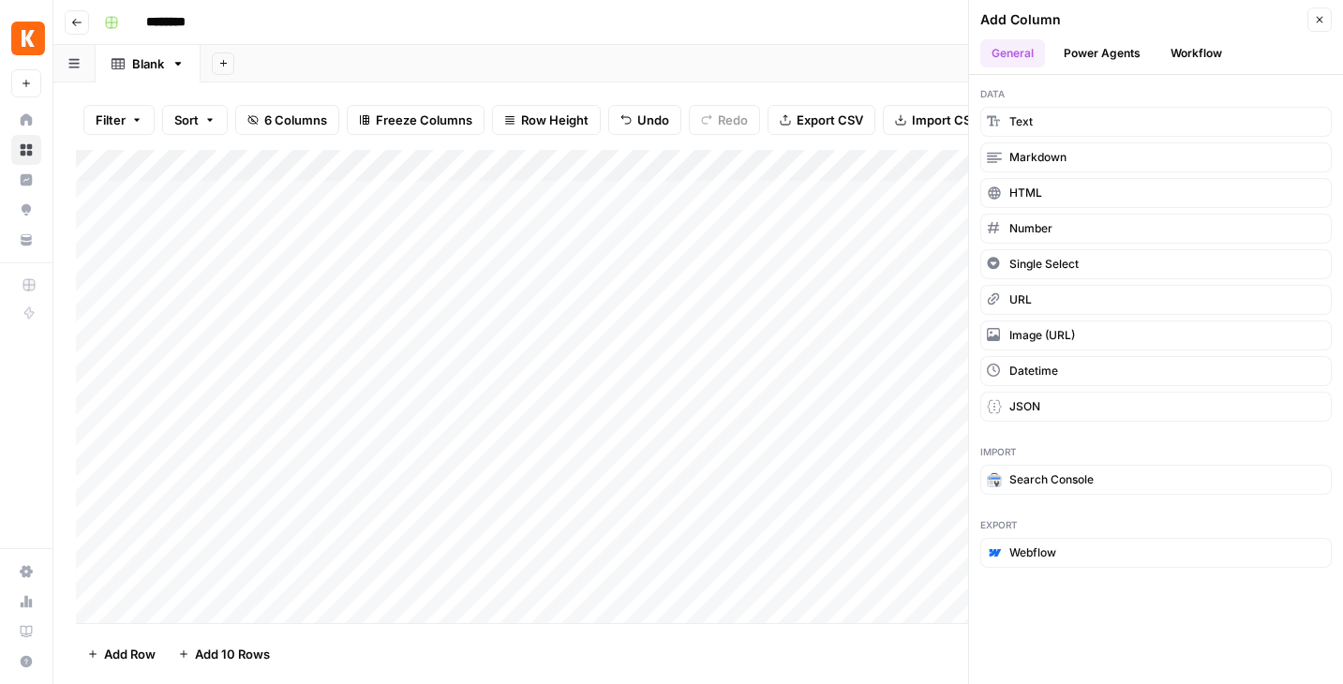
click at [1180, 43] on button "Workflow" at bounding box center [1197, 53] width 74 height 28
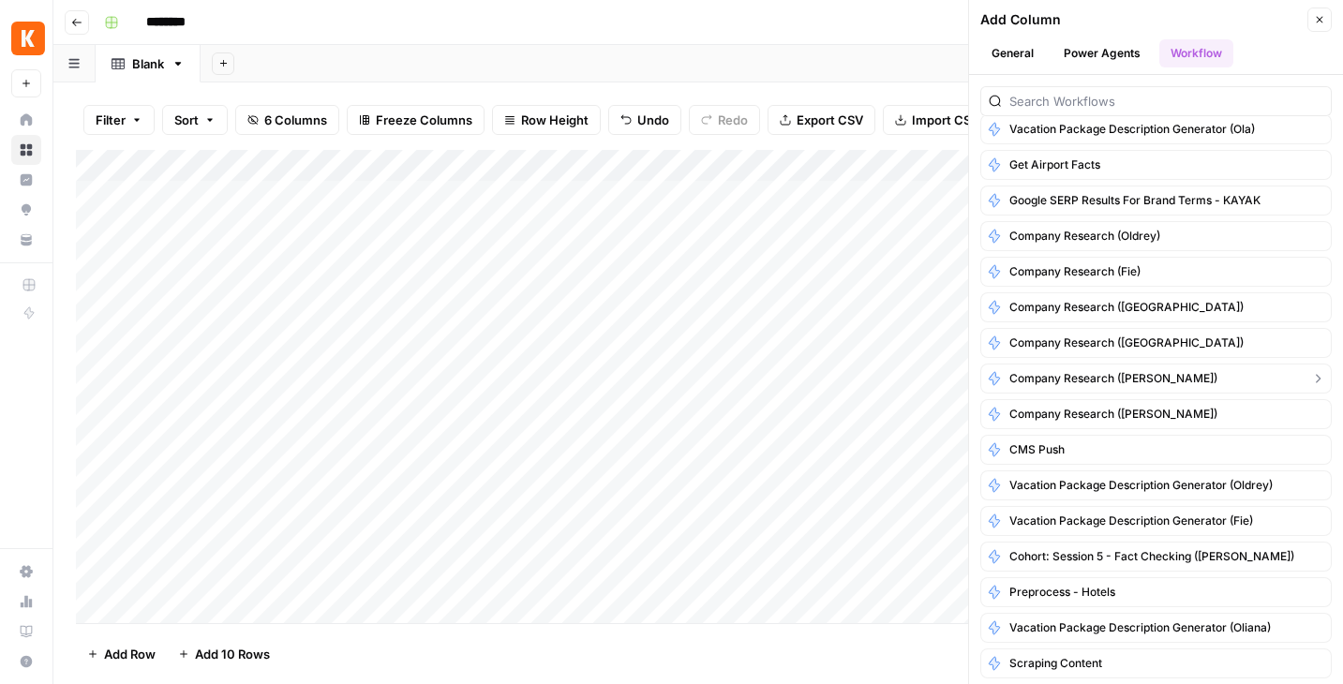
scroll to position [0, 0]
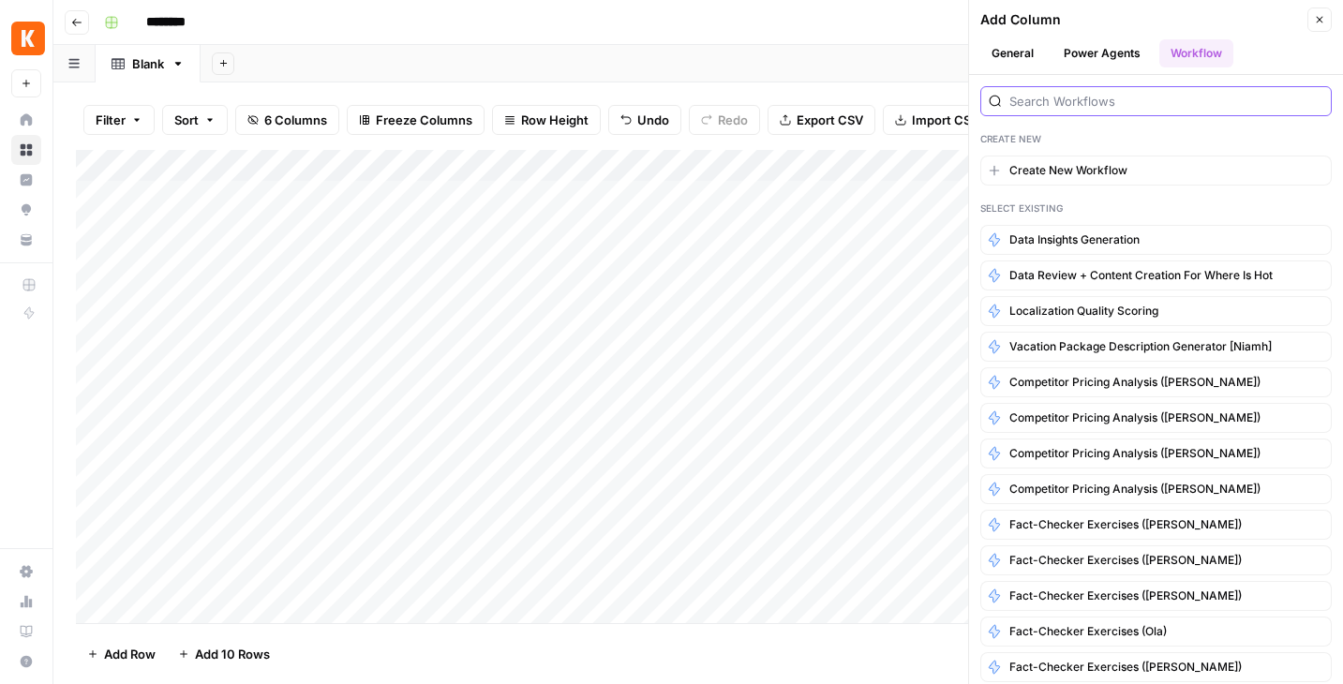
click at [1076, 101] on input "search" at bounding box center [1167, 101] width 314 height 19
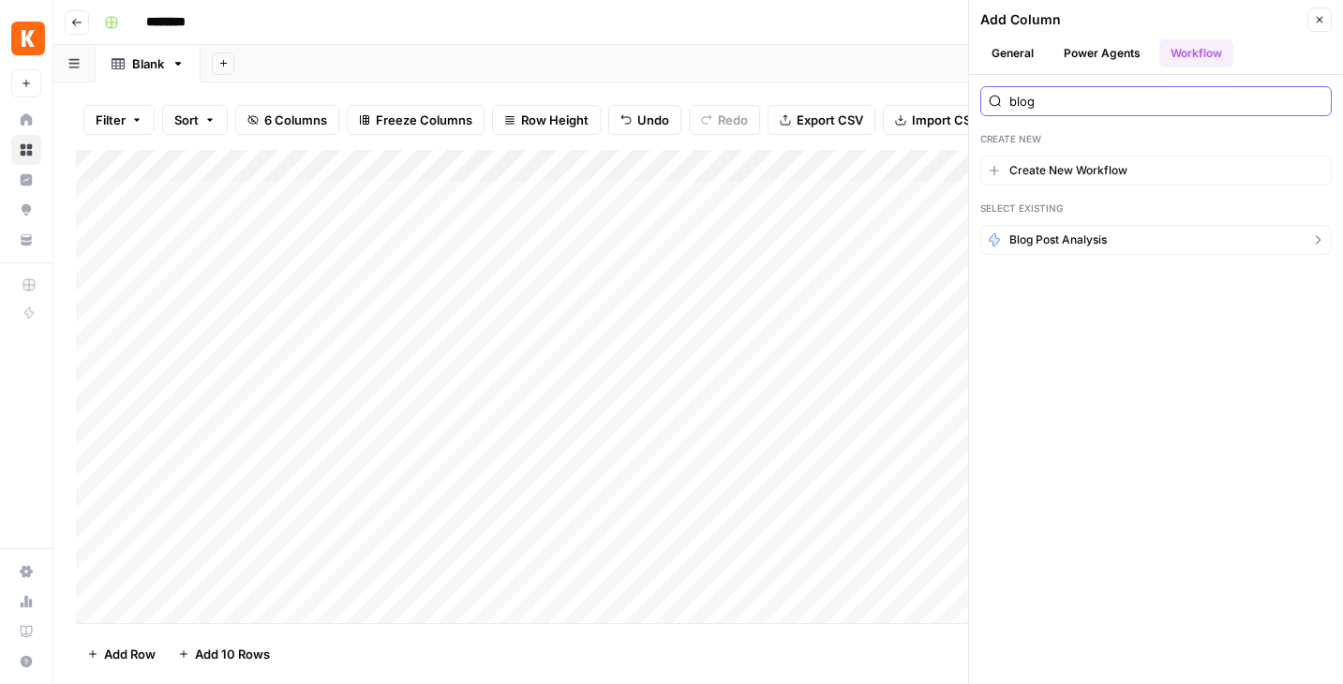
type input "blog"
click at [1068, 242] on span "Blog post analysis" at bounding box center [1059, 240] width 98 height 17
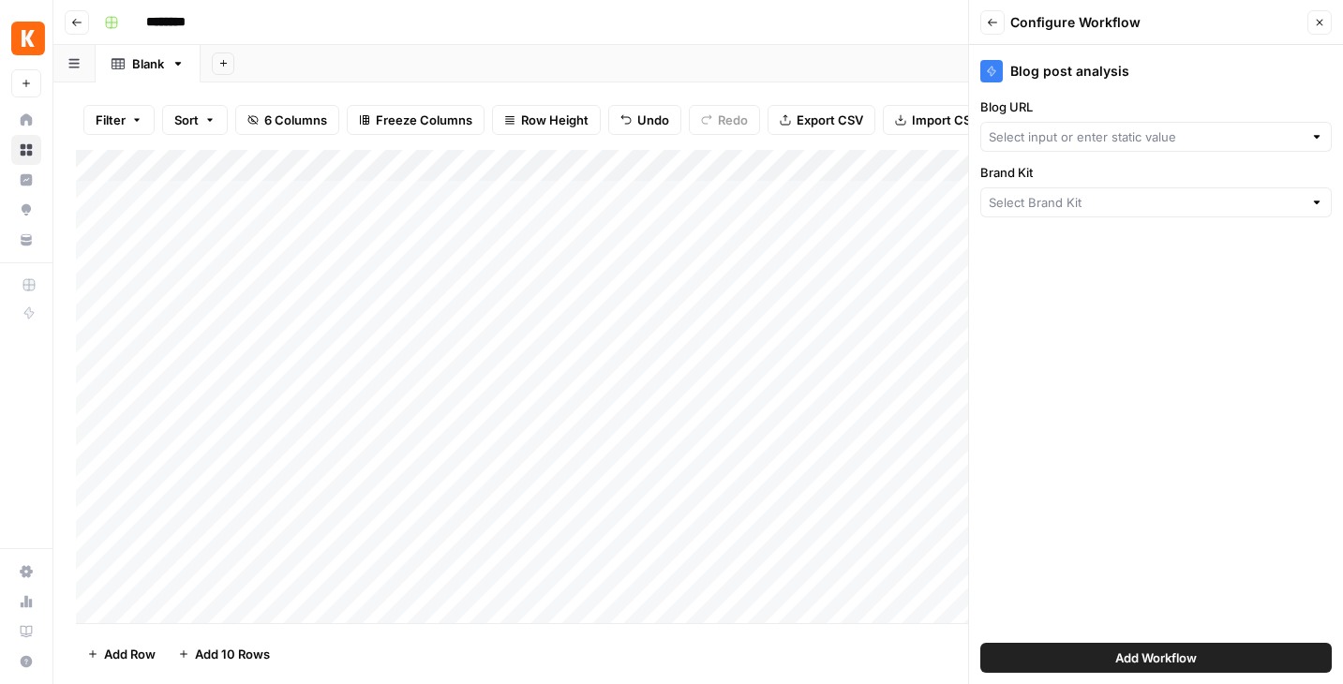
type input "Create New Column"
click at [1308, 201] on div at bounding box center [1157, 203] width 352 height 30
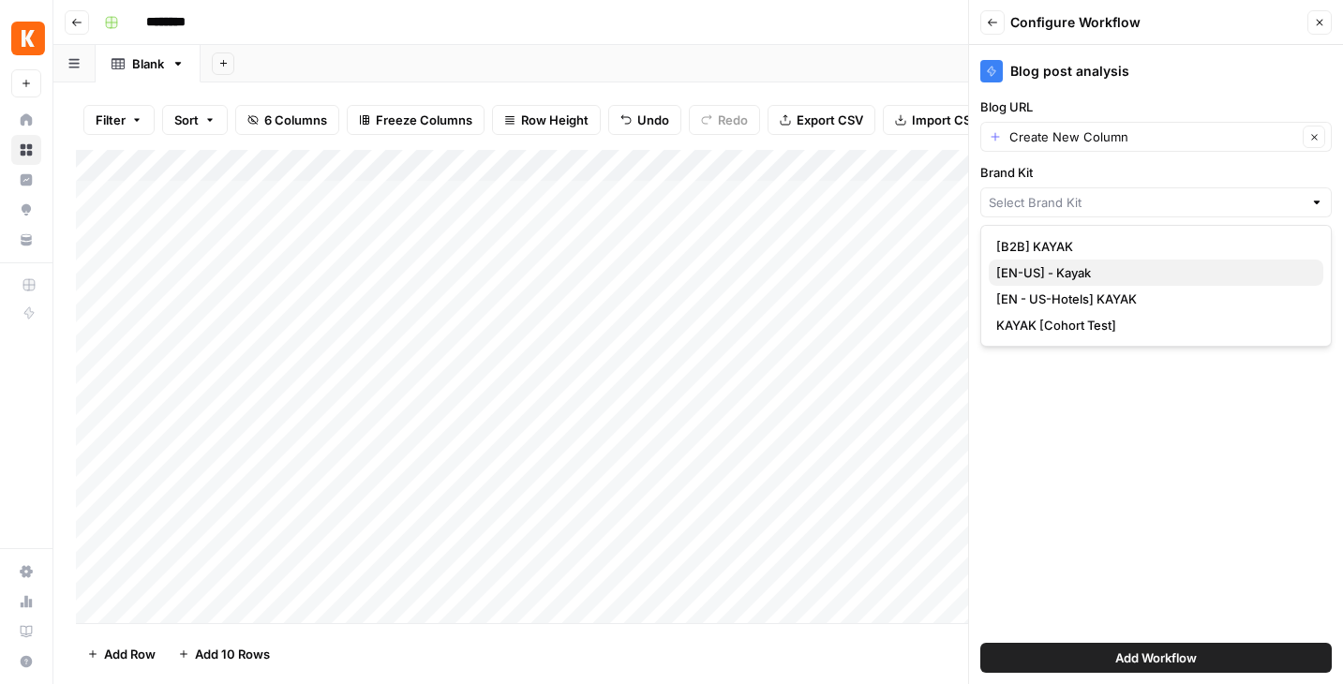
click at [1195, 271] on span "[EN-US] - Kayak" at bounding box center [1153, 272] width 312 height 19
type input "[EN-US] - Kayak"
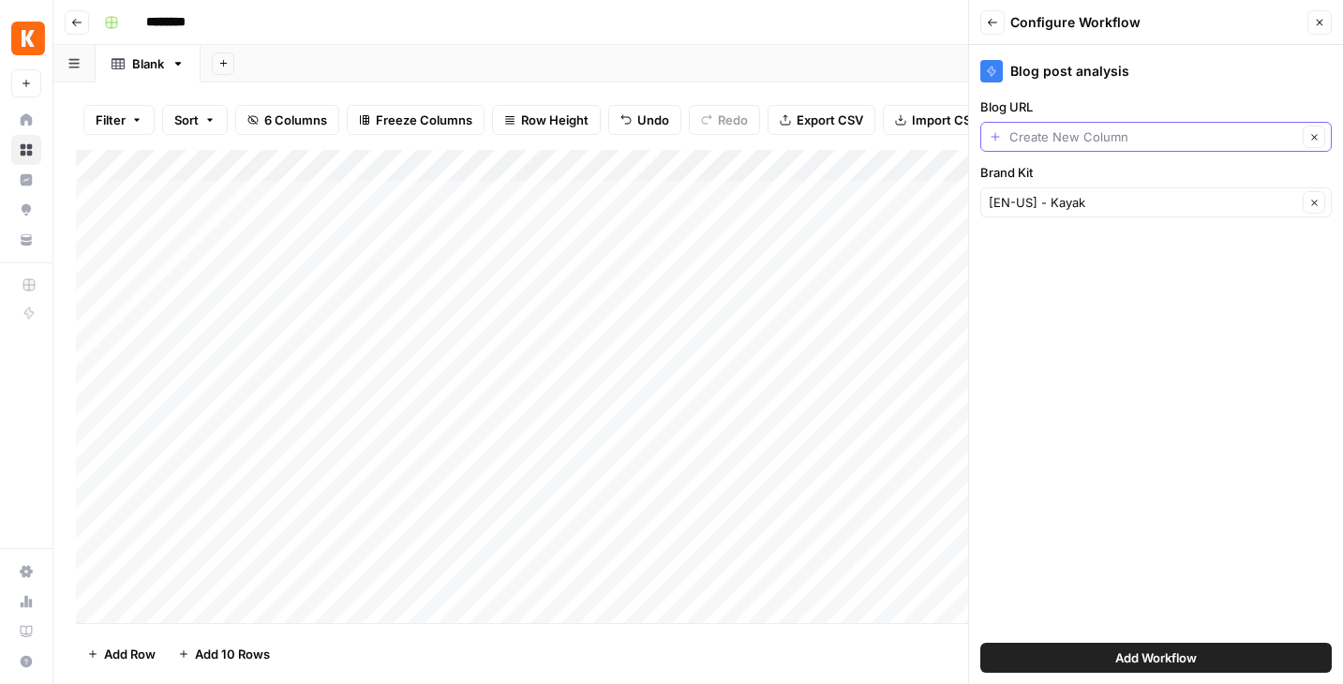
click at [1224, 142] on input "Blog URL" at bounding box center [1154, 137] width 288 height 19
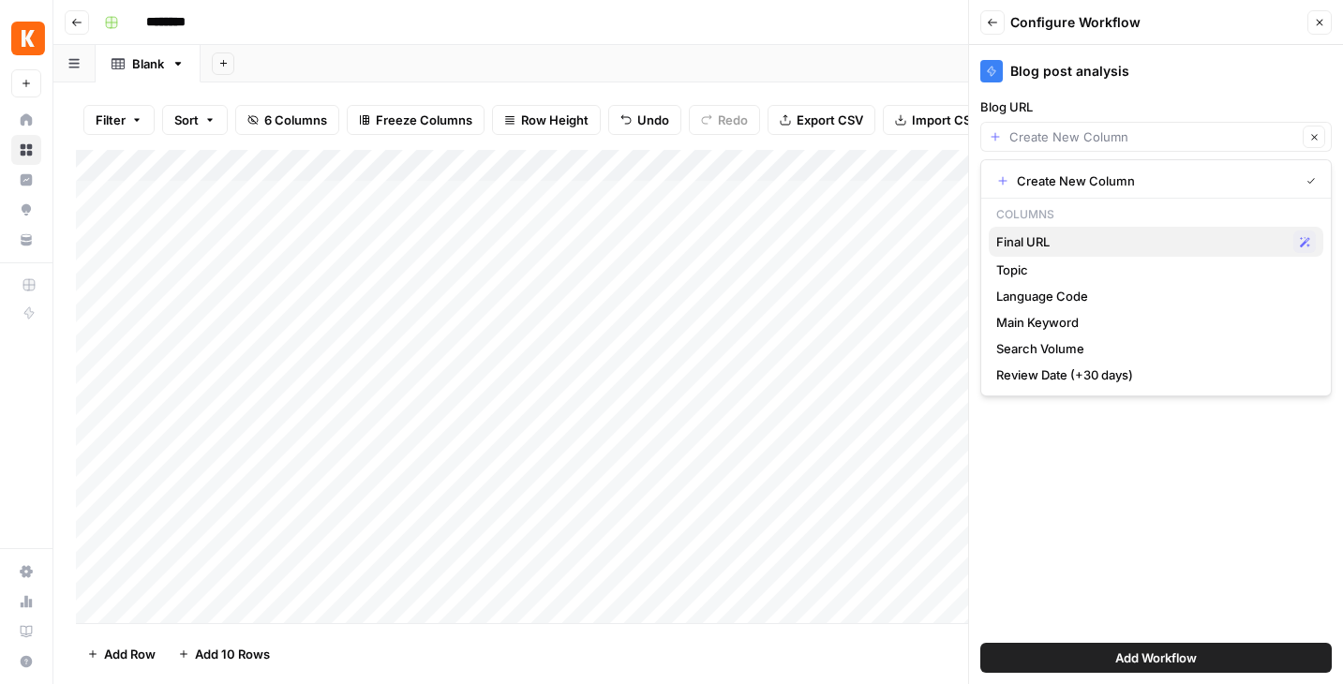
click at [1030, 246] on span "Final URL" at bounding box center [1142, 242] width 290 height 19
type input "Final URL"
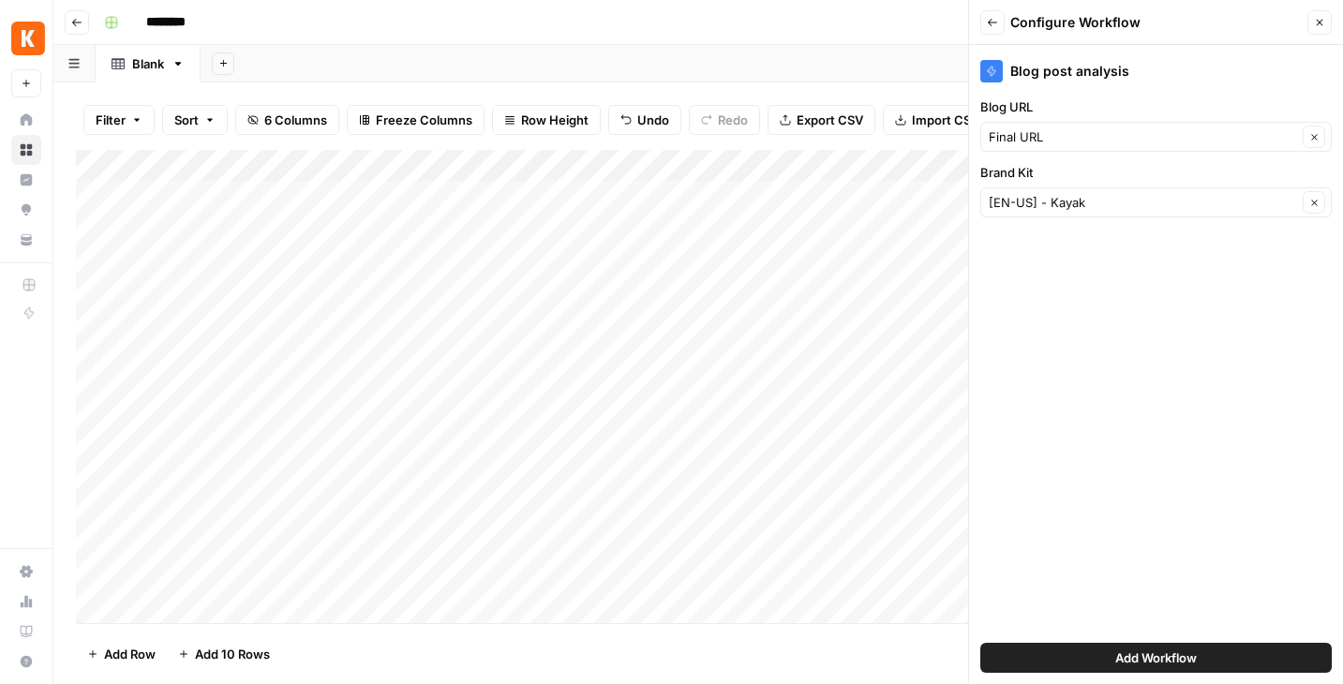
click at [1150, 654] on span "Add Workflow" at bounding box center [1157, 658] width 82 height 19
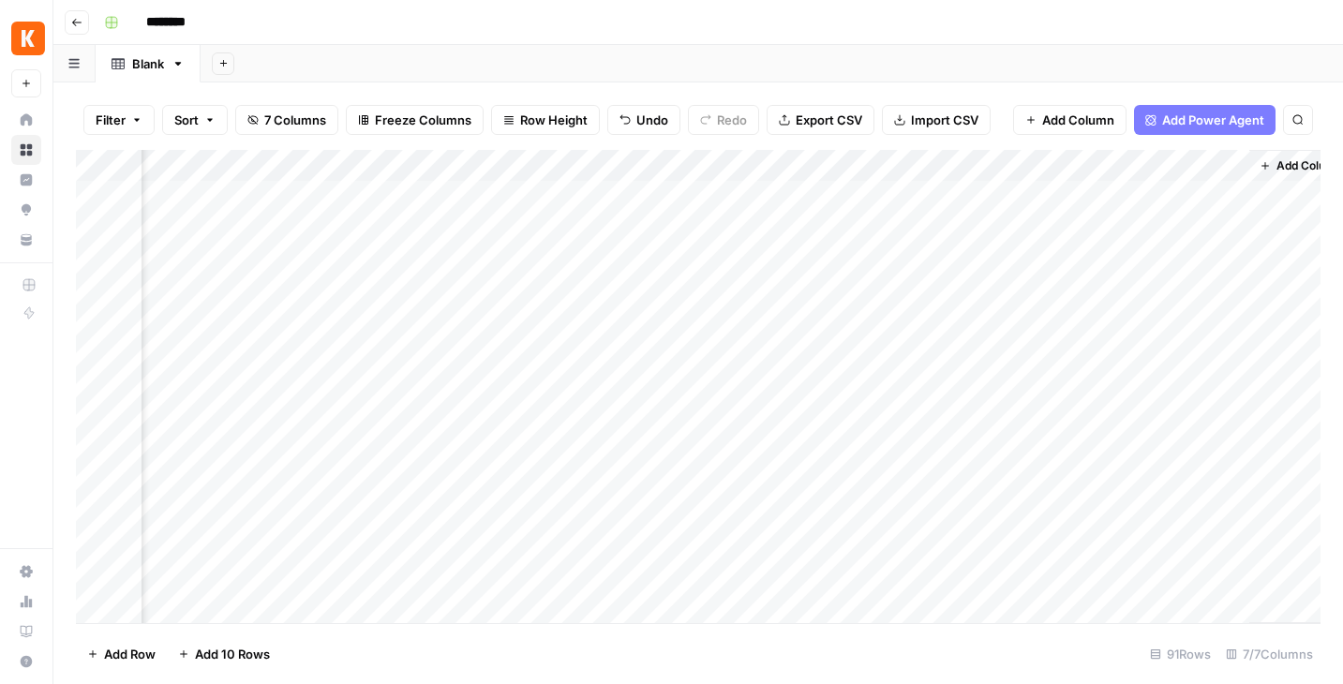
scroll to position [0, 538]
click at [1002, 165] on div "Add Column" at bounding box center [698, 386] width 1245 height 473
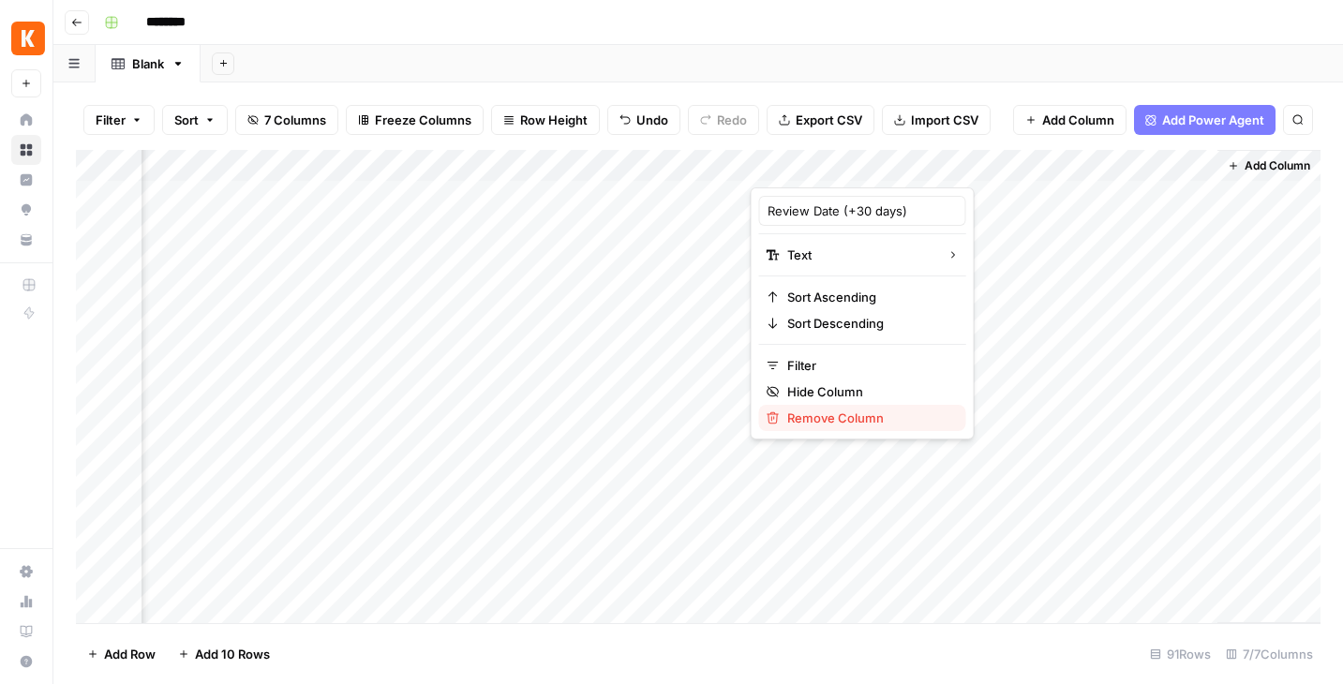
click at [820, 410] on span "Remove Column" at bounding box center [870, 418] width 164 height 19
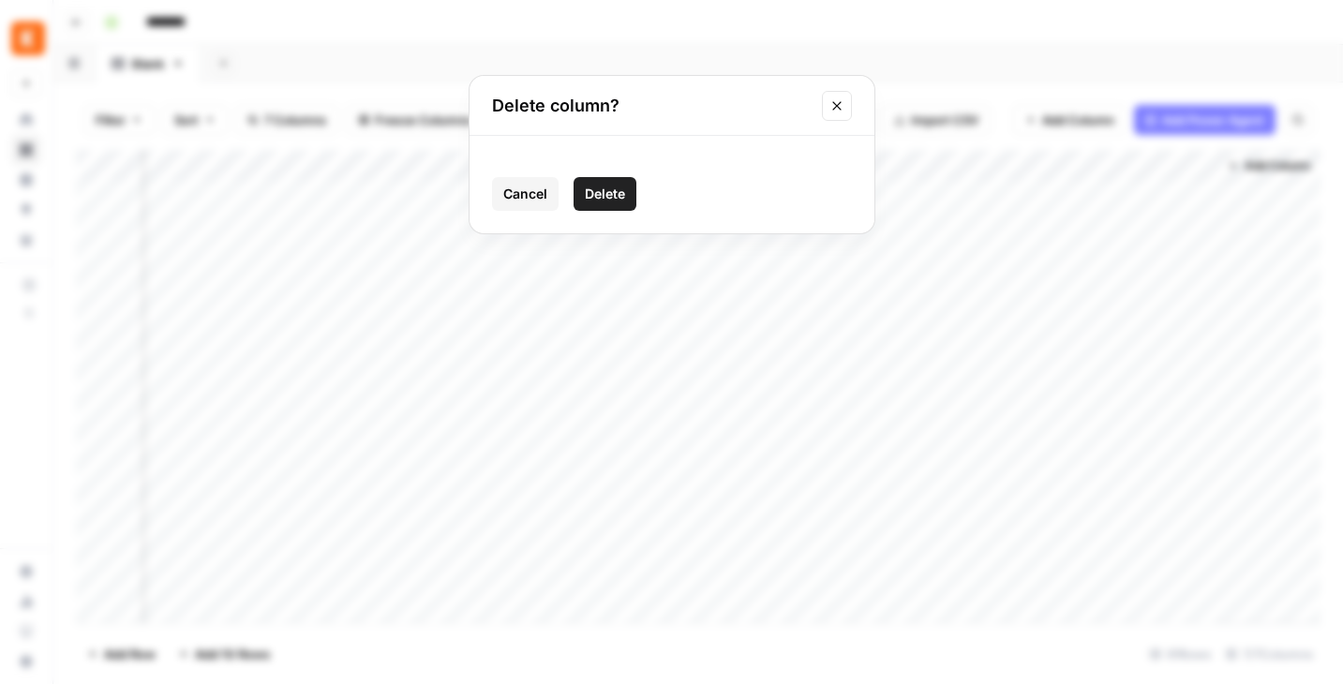
click at [593, 188] on span "Delete" at bounding box center [605, 194] width 40 height 19
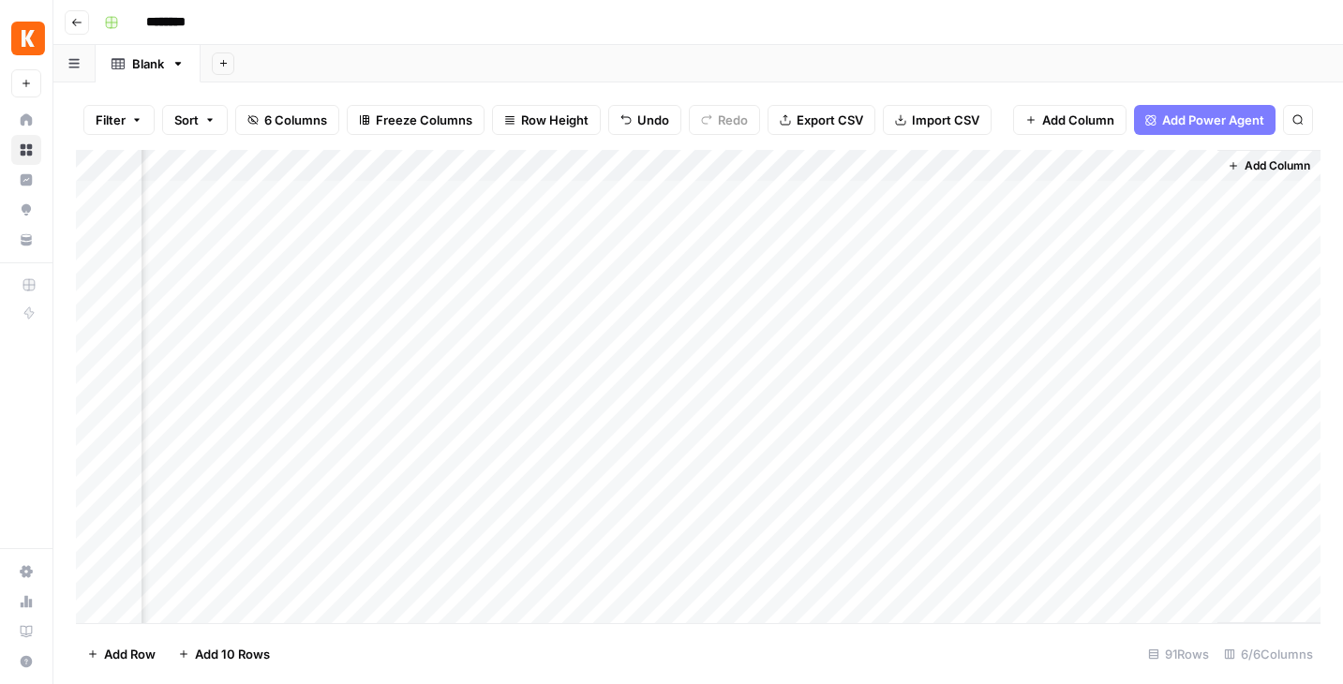
scroll to position [0, 268]
click at [1195, 123] on span "Add Power Agent" at bounding box center [1214, 120] width 102 height 19
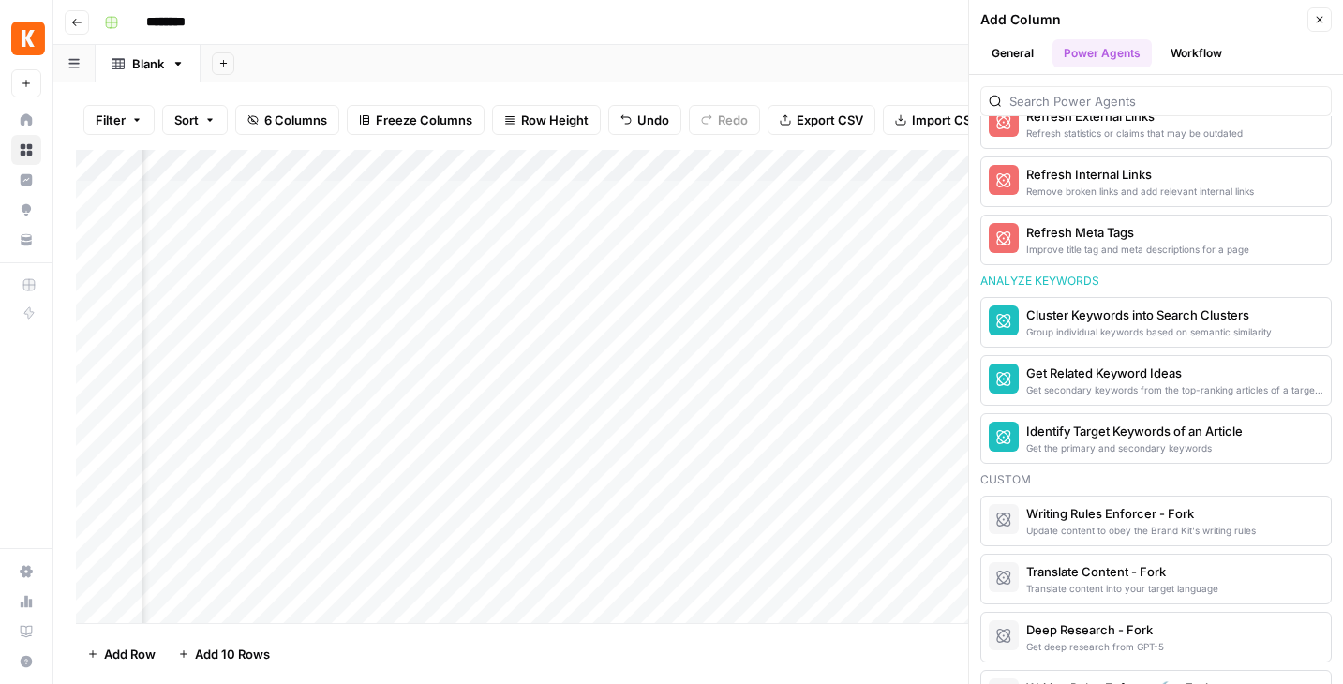
scroll to position [790, 0]
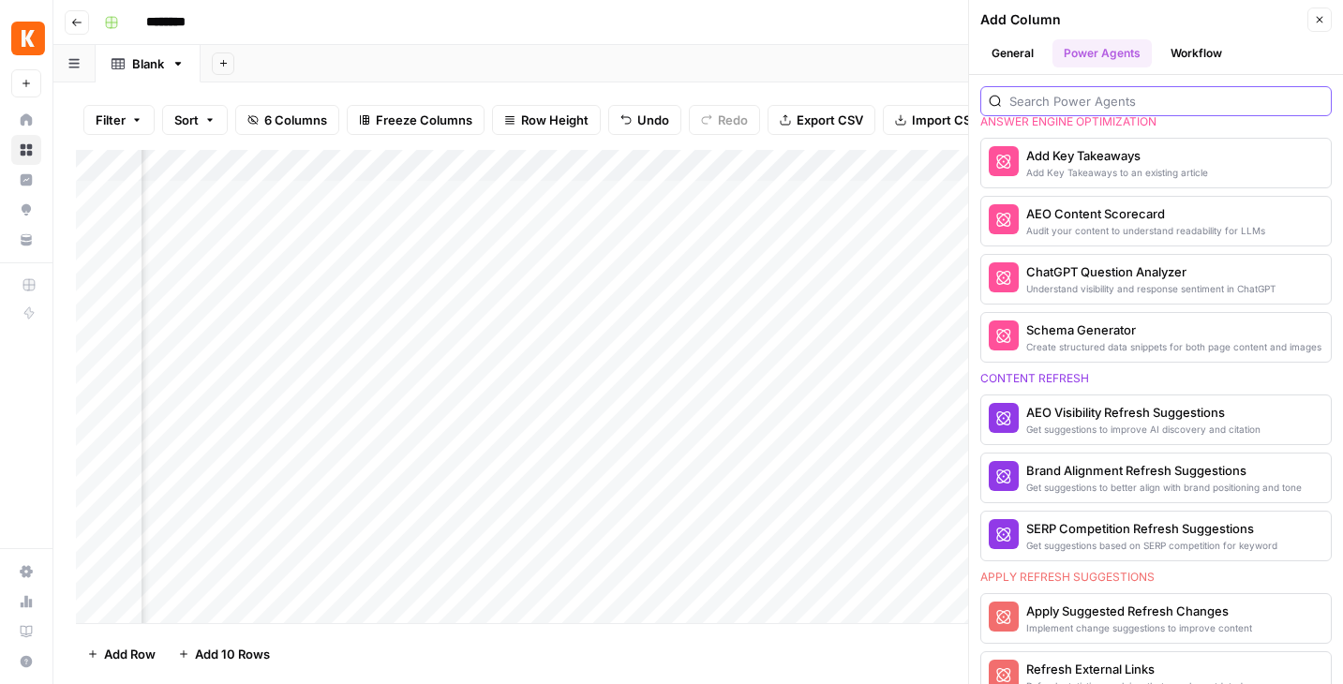
click at [1098, 100] on input "search" at bounding box center [1167, 101] width 314 height 19
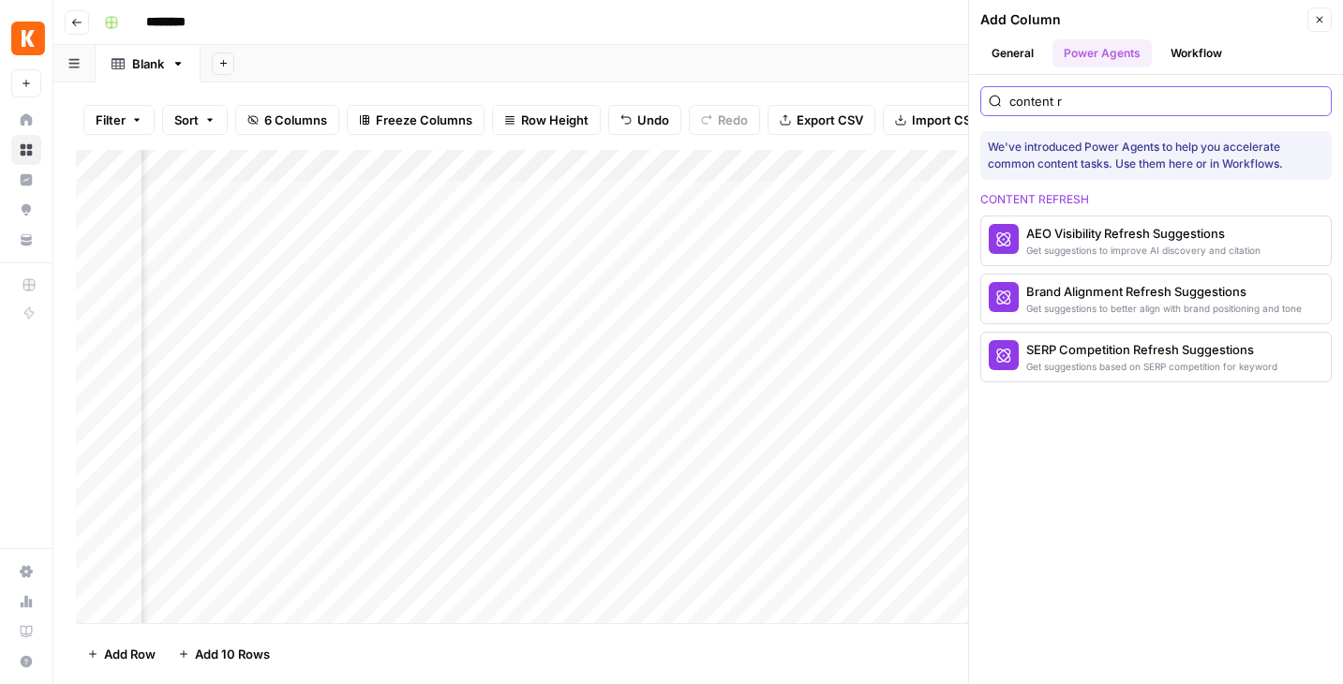
scroll to position [0, 0]
type input "content refr"
click at [1106, 359] on div "Get suggestions based on SERP competition for keyword" at bounding box center [1125, 366] width 197 height 15
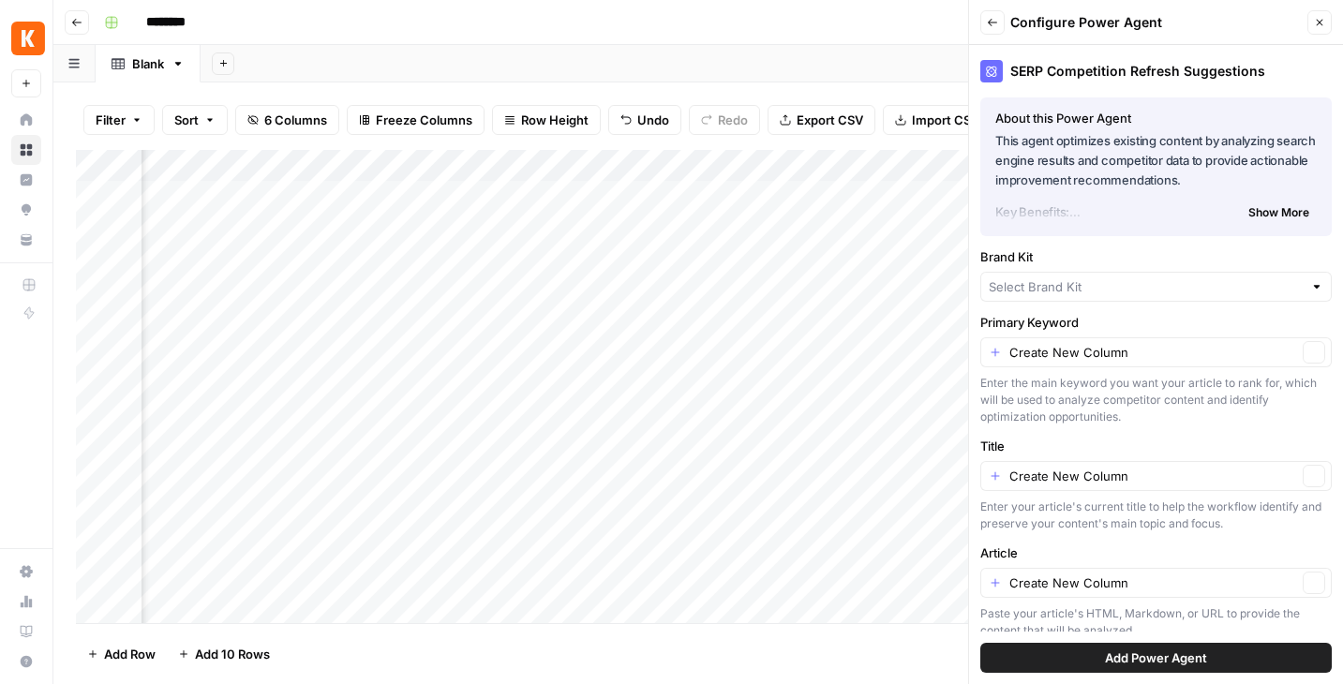
type input "[EN-US] - Kayak"
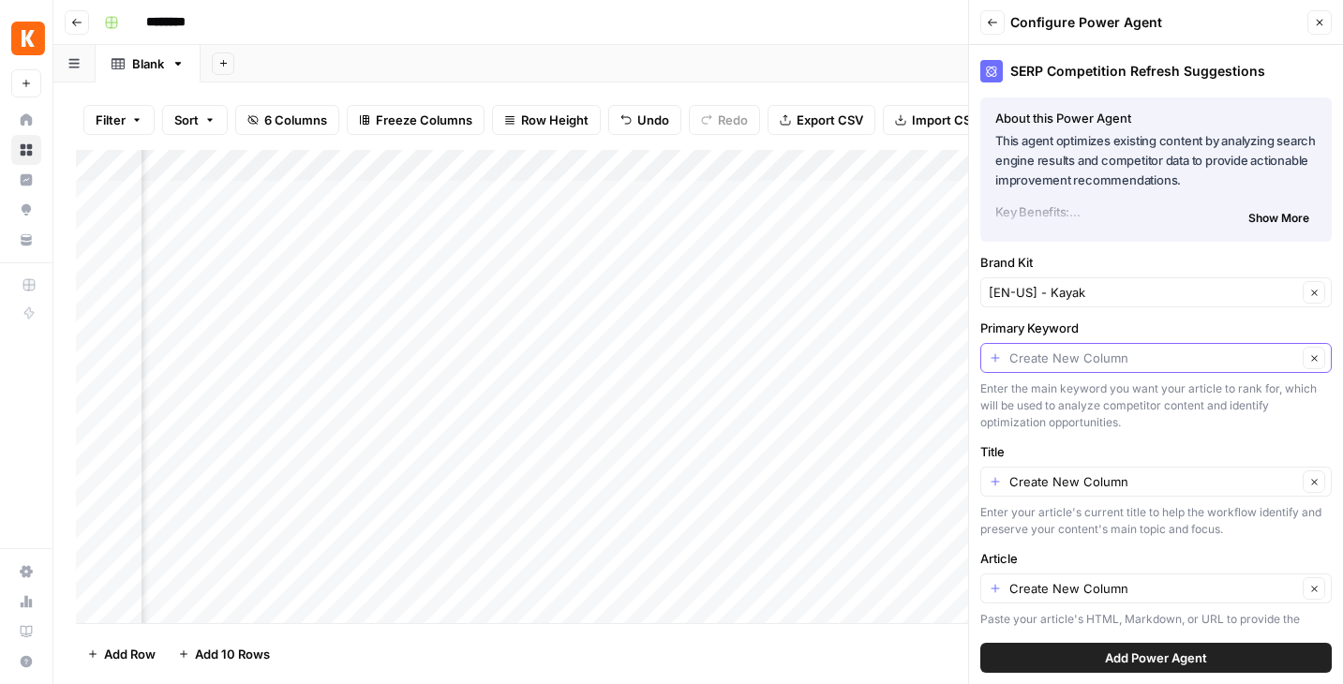
click at [1108, 355] on input "Primary Keyword" at bounding box center [1154, 358] width 288 height 19
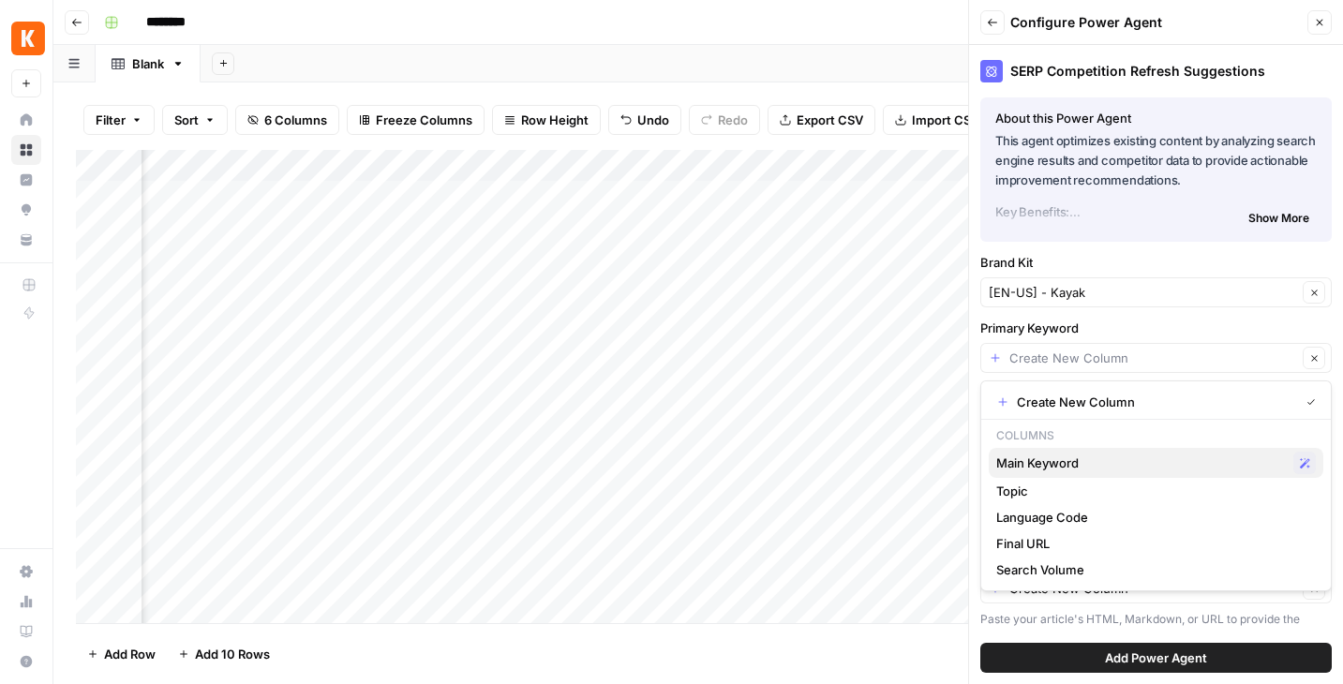
click at [1076, 462] on span "Main Keyword" at bounding box center [1142, 463] width 290 height 19
type input "Main Keyword"
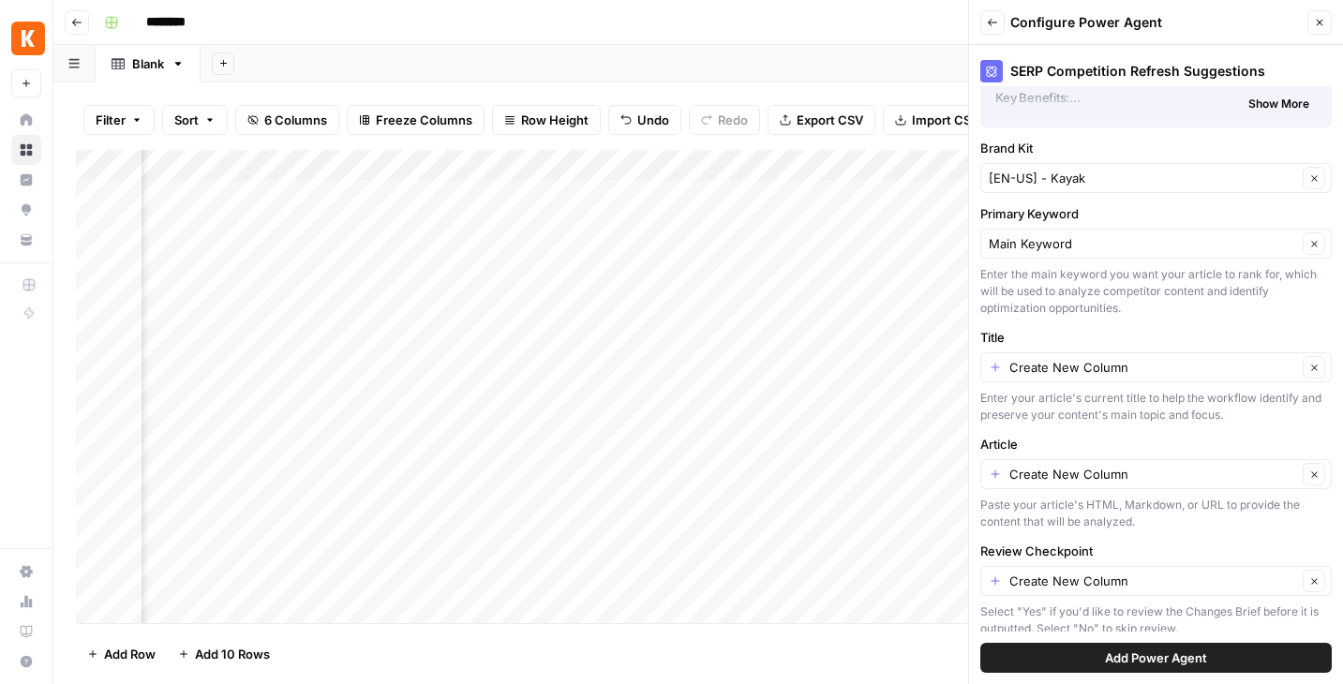
scroll to position [131, 0]
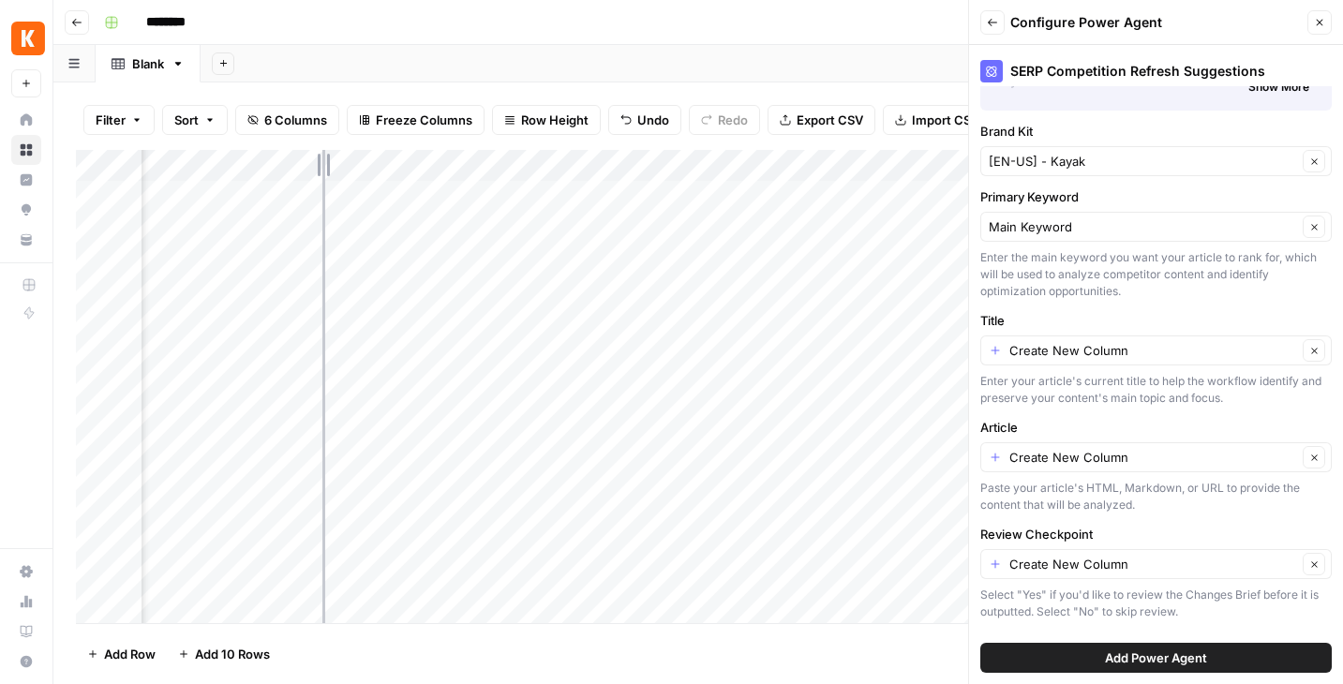
drag, startPoint x: 412, startPoint y: 176, endPoint x: 320, endPoint y: 173, distance: 92.0
click at [321, 173] on div "Add Column" at bounding box center [698, 386] width 1245 height 473
click at [1134, 343] on input "Title" at bounding box center [1154, 350] width 288 height 19
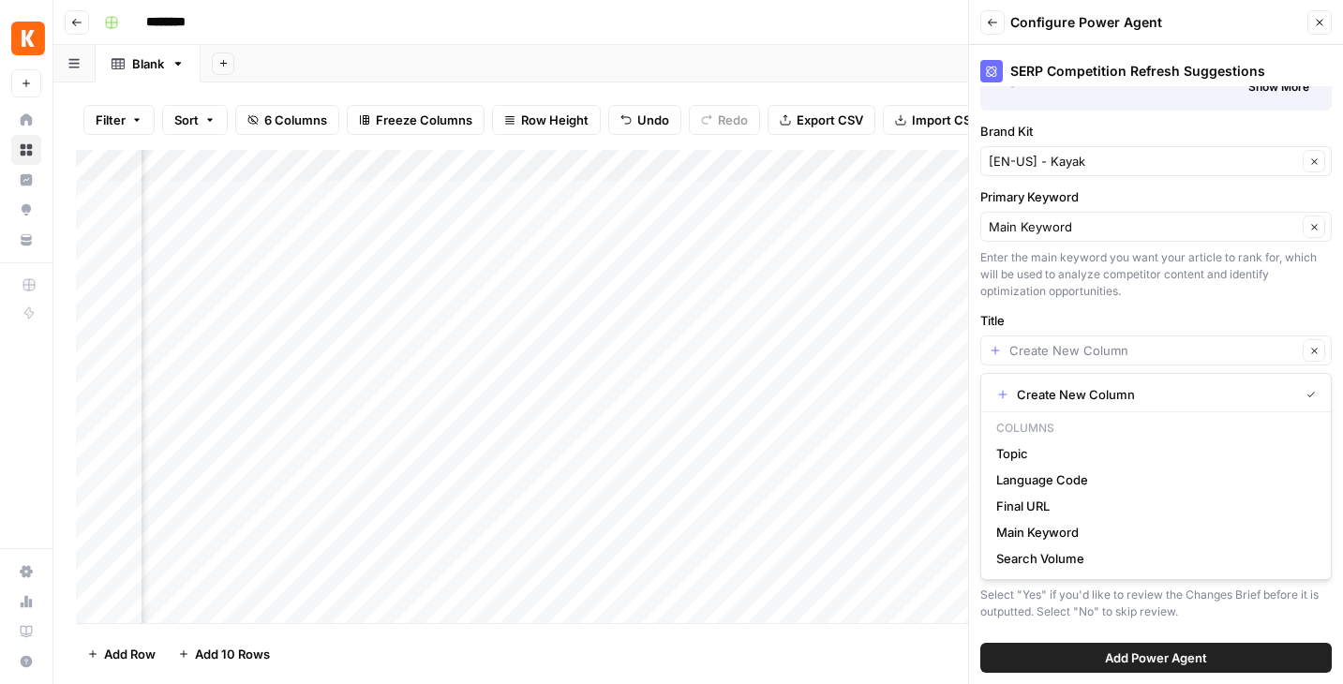
scroll to position [0, 248]
click at [1041, 455] on span "Topic" at bounding box center [1153, 453] width 312 height 19
type input "Topic"
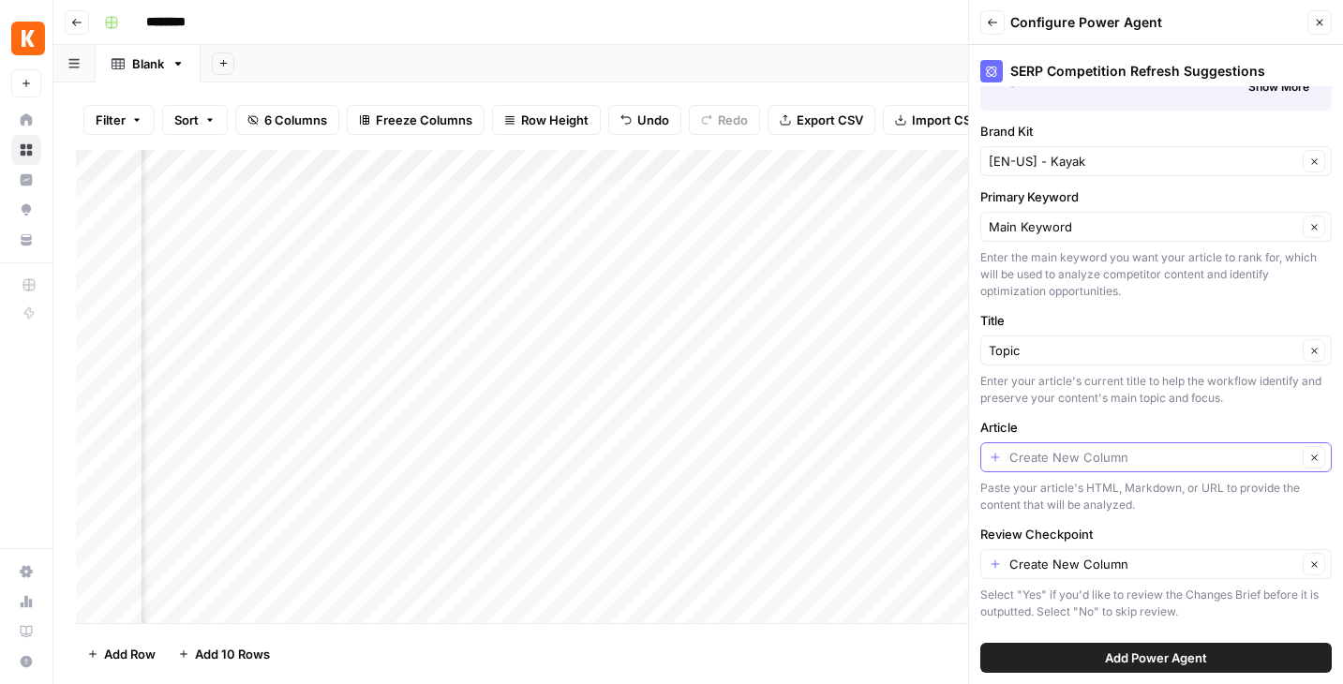
click at [1144, 453] on input "Article" at bounding box center [1154, 457] width 288 height 19
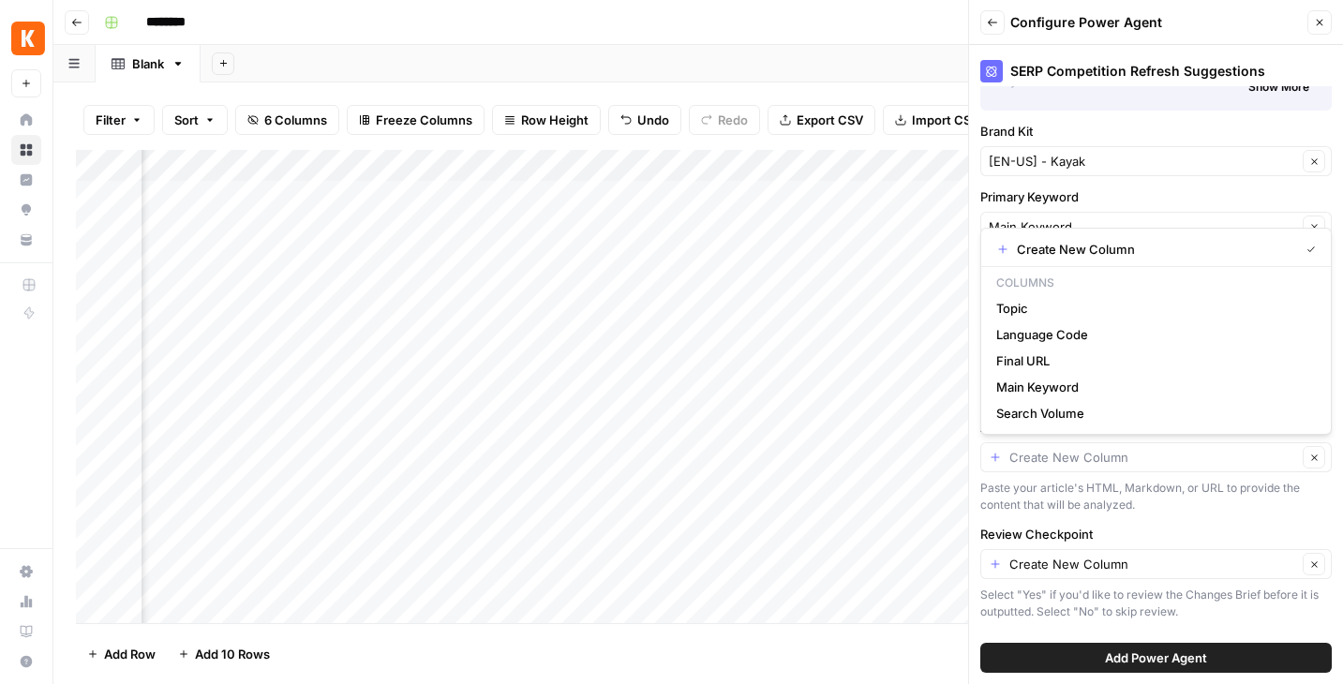
type input "Create New Column"
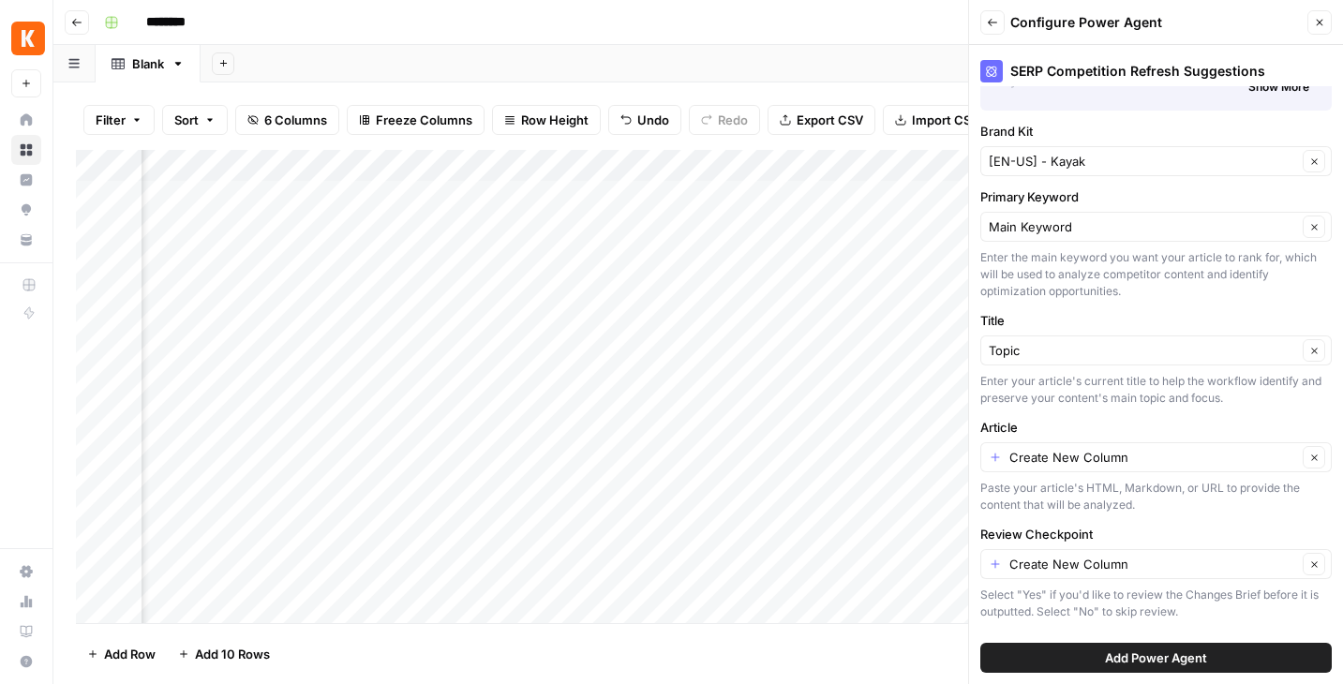
click at [1145, 498] on div "Paste your article's HTML, Markdown, or URL to provide the content that will be…" at bounding box center [1157, 497] width 352 height 34
click at [1161, 451] on input "Article" at bounding box center [1154, 457] width 288 height 19
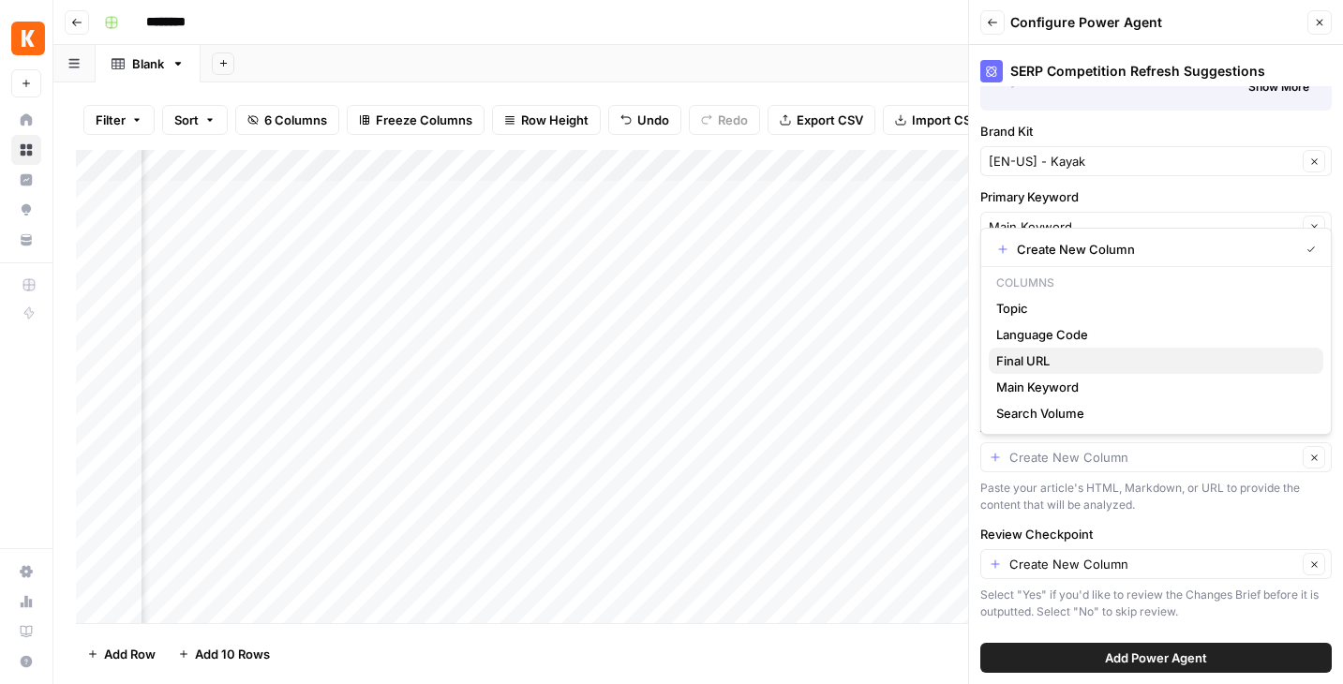
click at [1096, 355] on span "Final URL" at bounding box center [1153, 361] width 312 height 19
type input "Final URL"
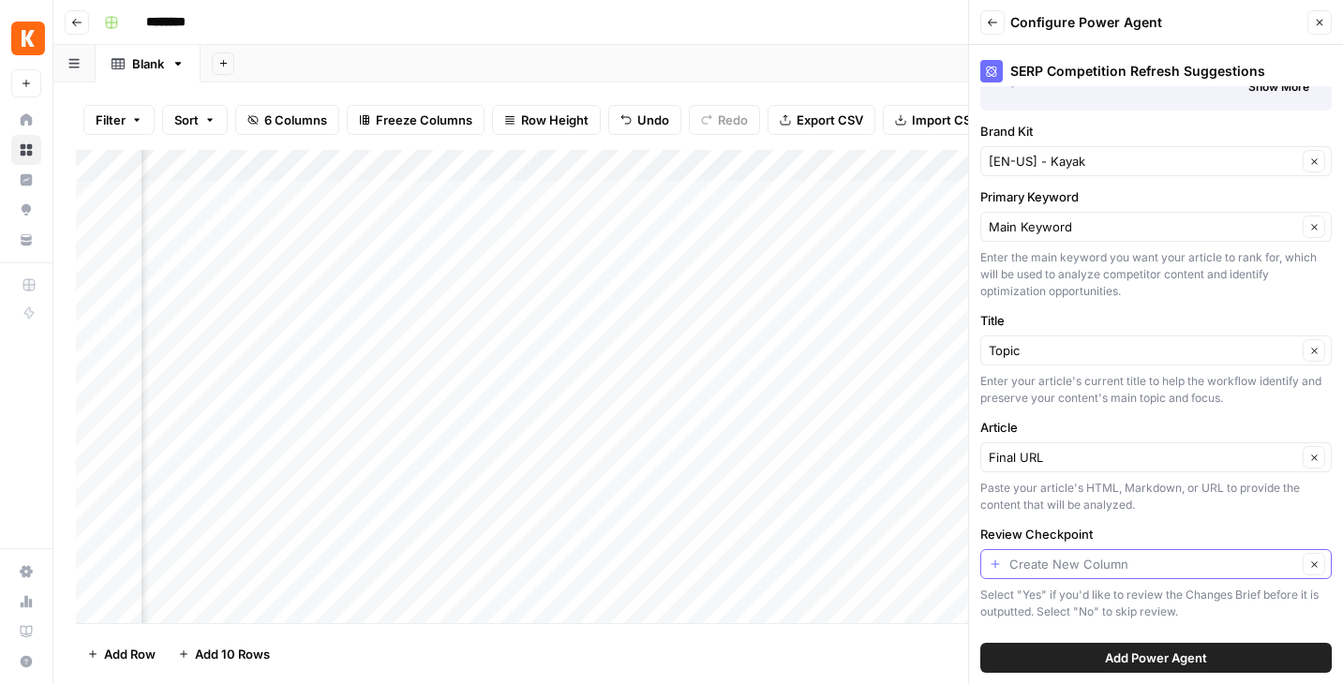
click at [1133, 558] on input "Review Checkpoint" at bounding box center [1154, 564] width 288 height 19
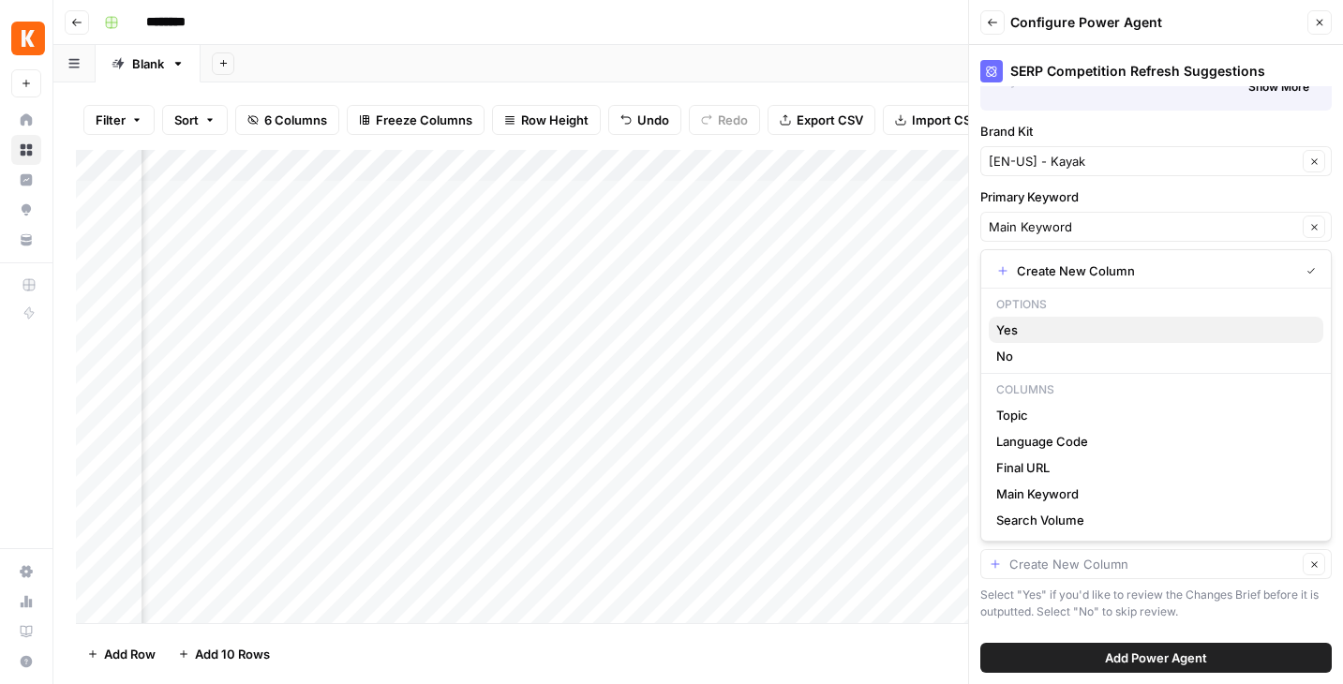
click at [1098, 330] on span "Yes" at bounding box center [1153, 330] width 312 height 19
type input "Yes"
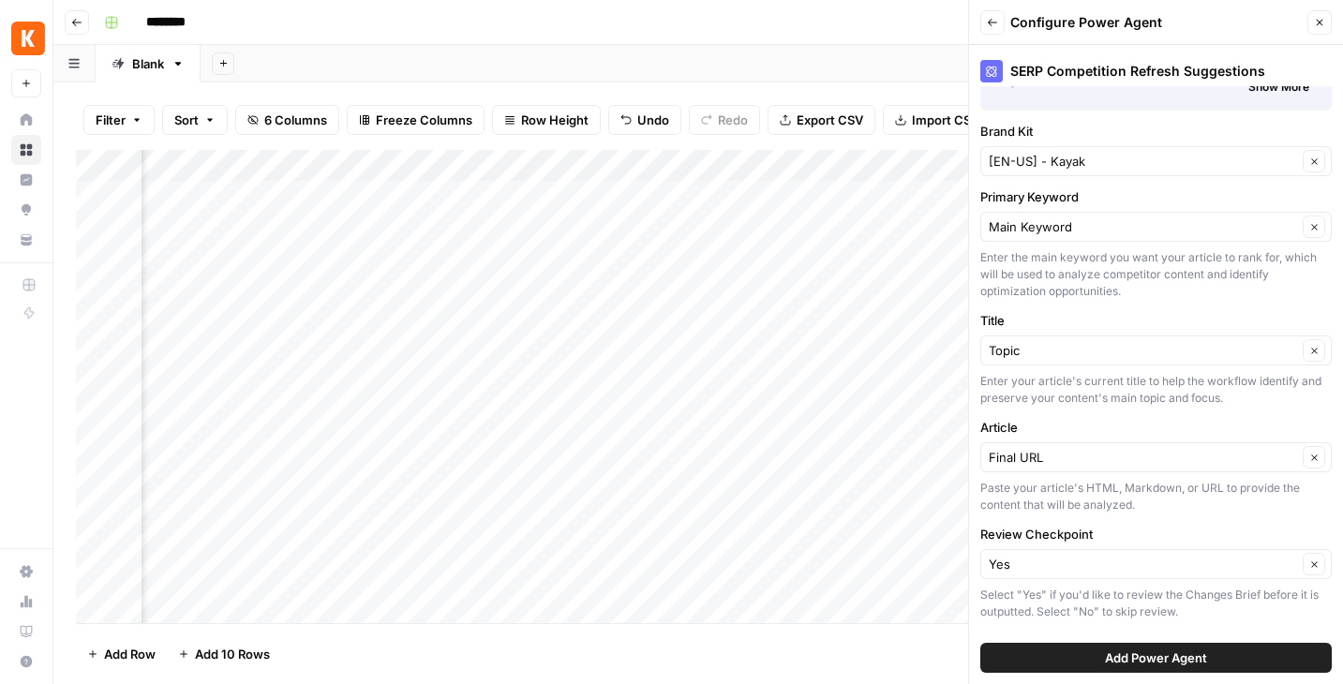
click at [1119, 657] on span "Add Power Agent" at bounding box center [1156, 658] width 102 height 19
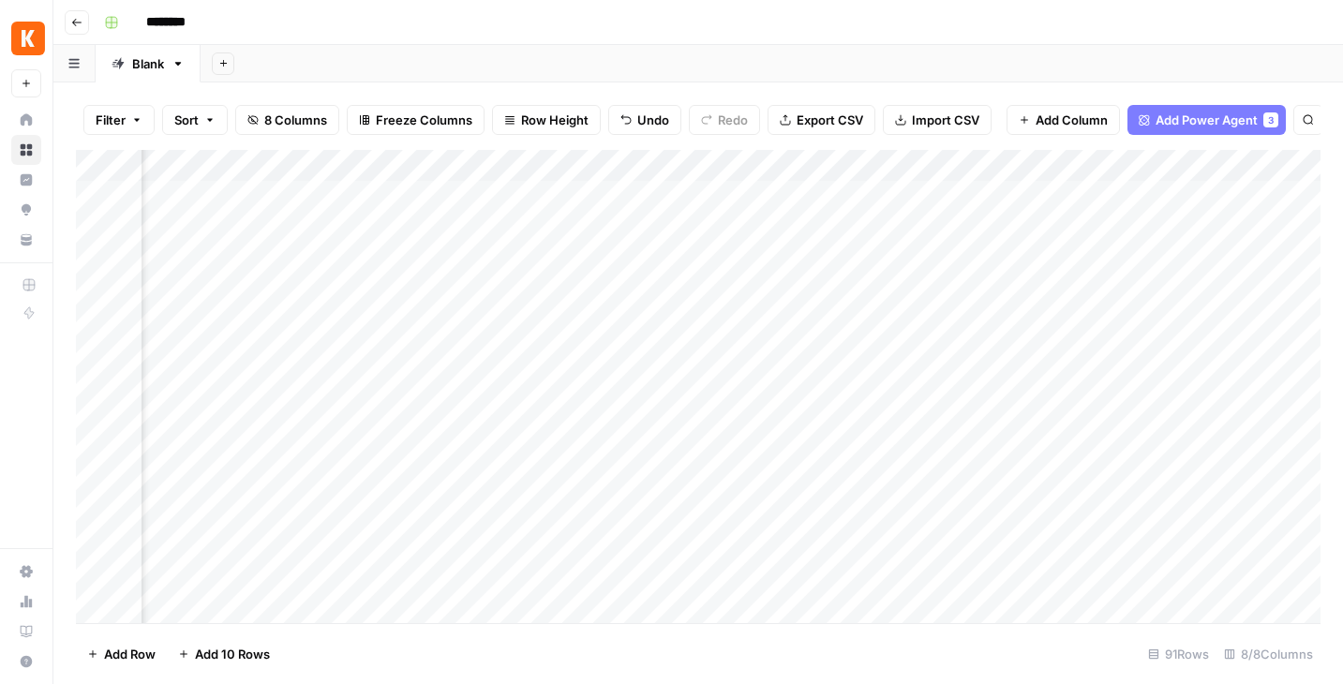
scroll to position [0, 662]
drag, startPoint x: 533, startPoint y: 162, endPoint x: 512, endPoint y: 162, distance: 21.6
click at [512, 162] on div "Add Column" at bounding box center [698, 386] width 1245 height 473
click at [1050, 166] on div "Add Column" at bounding box center [698, 386] width 1245 height 473
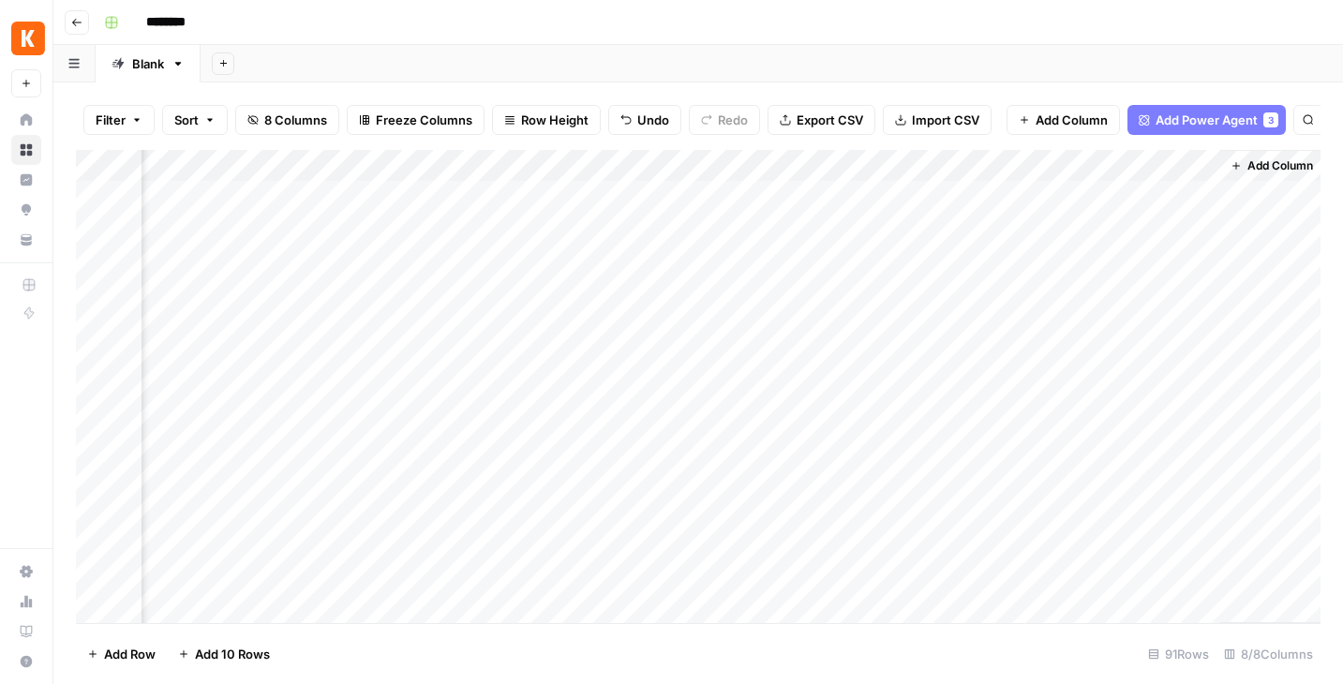
click at [889, 194] on div "Add Column" at bounding box center [698, 386] width 1245 height 473
click at [550, 194] on div "Add Column" at bounding box center [698, 386] width 1245 height 473
drag, startPoint x: 320, startPoint y: 161, endPoint x: 282, endPoint y: 161, distance: 37.5
click at [282, 161] on div "Add Column" at bounding box center [698, 386] width 1245 height 473
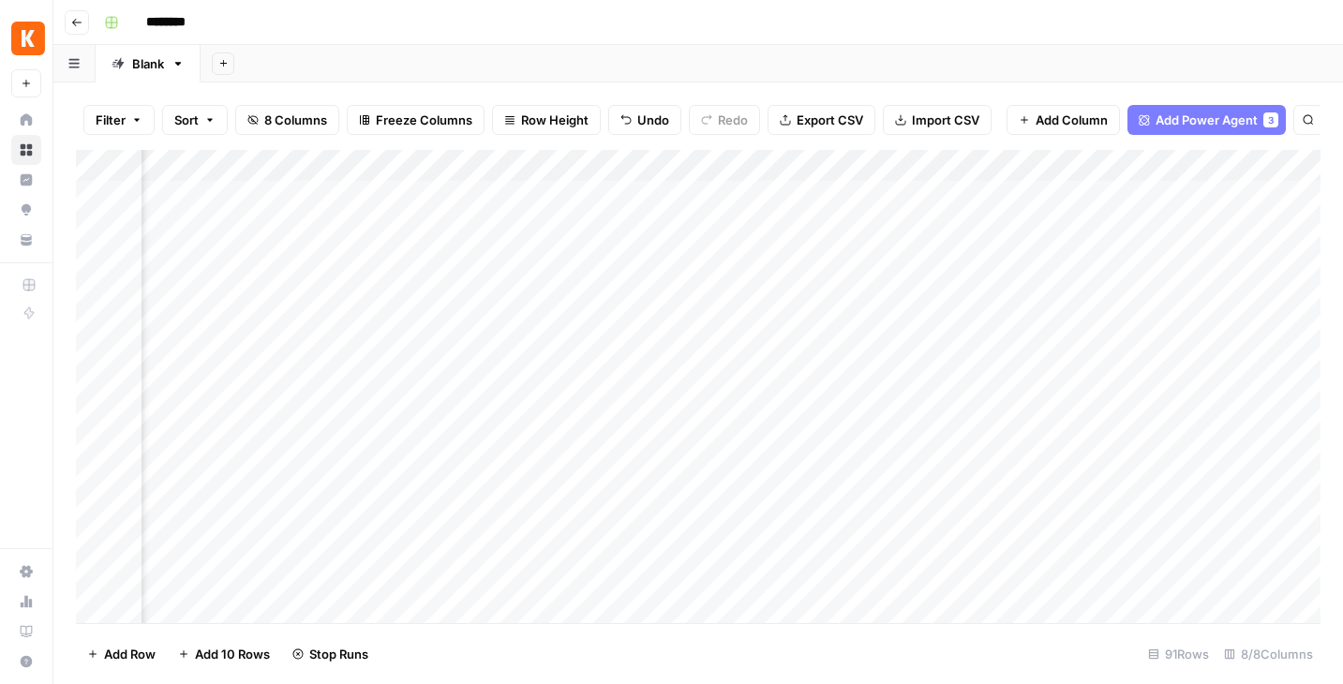
scroll to position [0, 0]
drag, startPoint x: 411, startPoint y: 160, endPoint x: 366, endPoint y: 160, distance: 45.0
click at [366, 160] on div "Add Column" at bounding box center [698, 386] width 1245 height 473
drag, startPoint x: 943, startPoint y: 160, endPoint x: 881, endPoint y: 163, distance: 61.9
click at [881, 163] on div "Add Column" at bounding box center [698, 386] width 1245 height 473
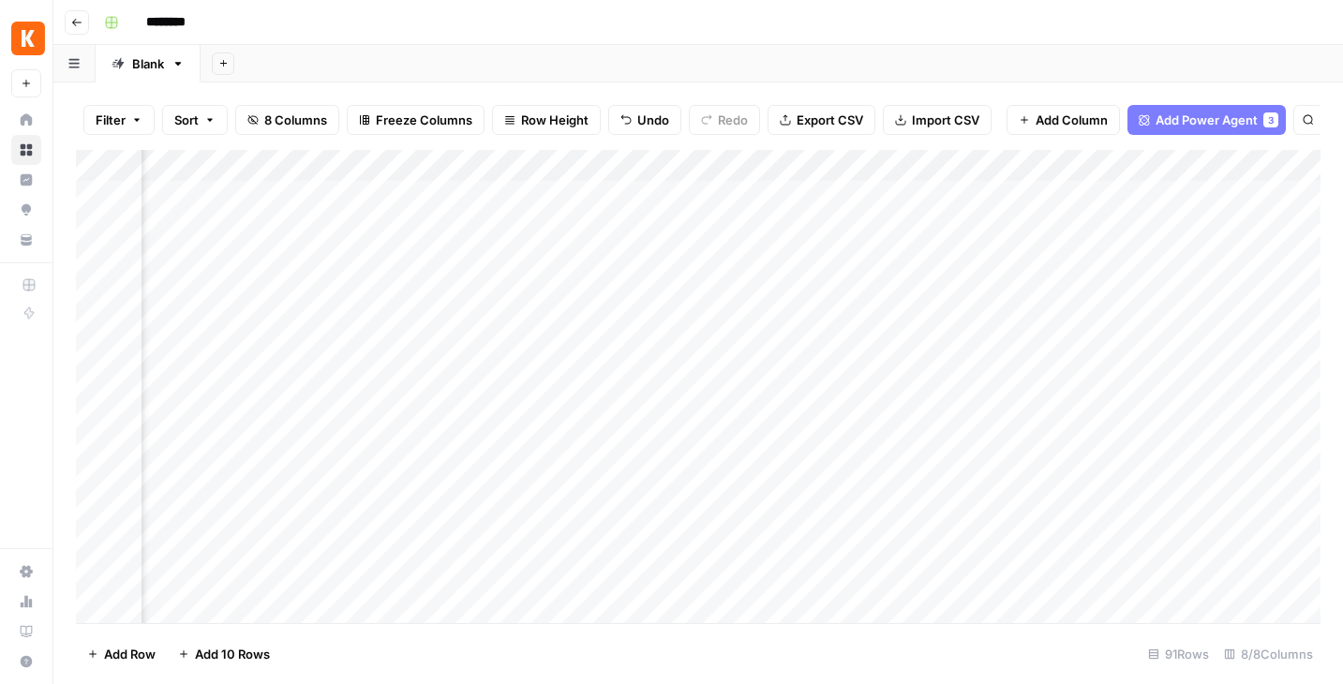
scroll to position [0, 166]
drag, startPoint x: 859, startPoint y: 161, endPoint x: 845, endPoint y: 161, distance: 14.1
click at [845, 161] on div "Add Column" at bounding box center [698, 386] width 1245 height 473
click at [1023, 193] on div "Add Column" at bounding box center [698, 386] width 1245 height 473
click at [999, 164] on div "Add Column" at bounding box center [698, 386] width 1245 height 473
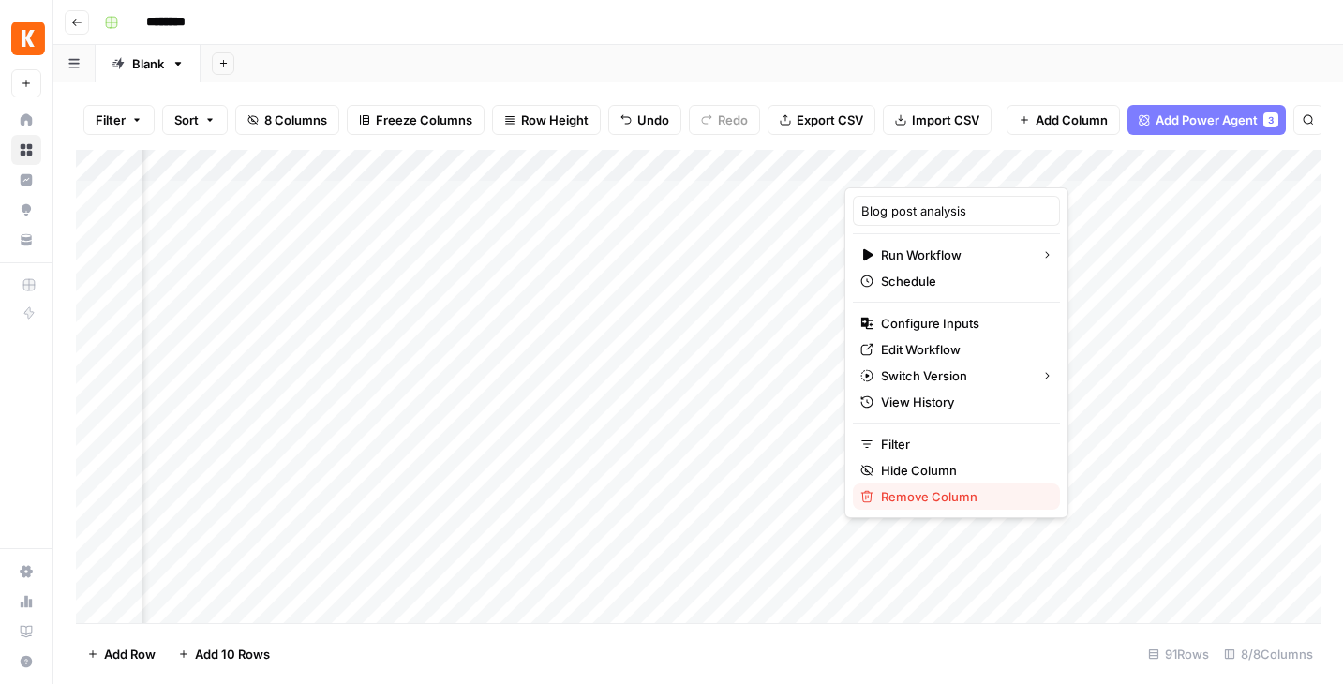
click at [912, 495] on span "Remove Column" at bounding box center [963, 497] width 164 height 19
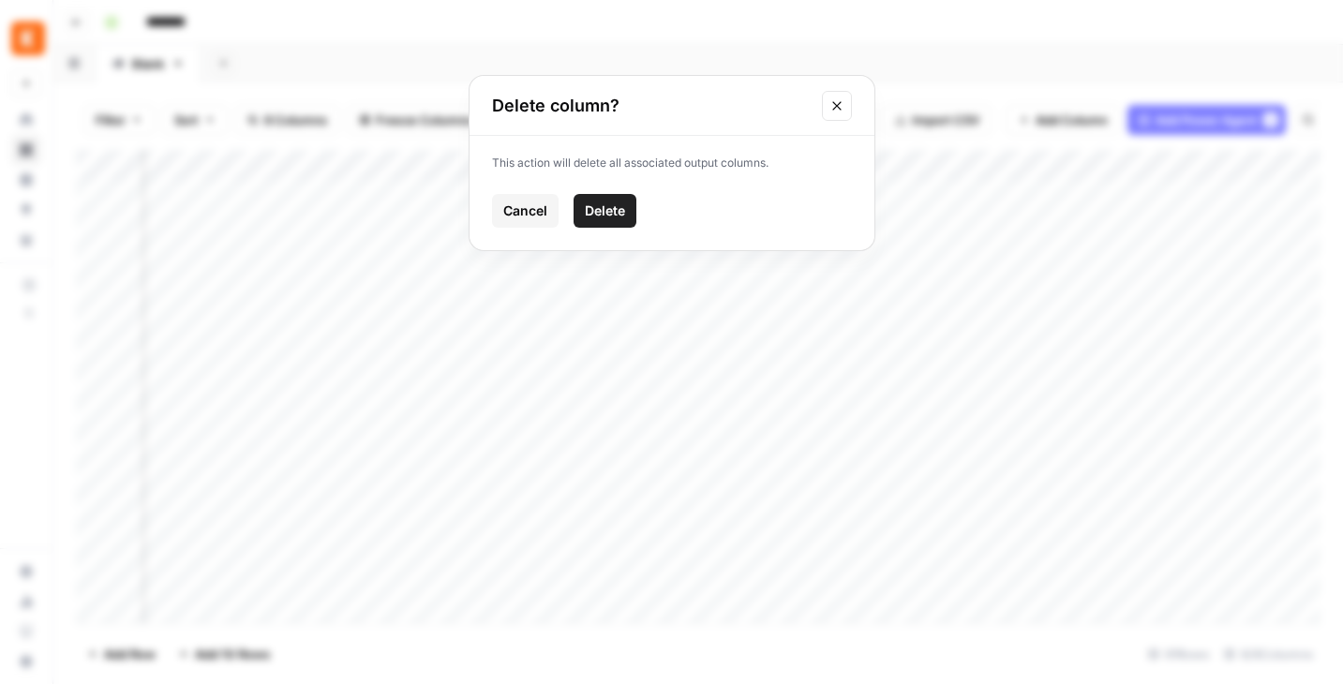
click at [597, 213] on span "Delete" at bounding box center [605, 211] width 40 height 19
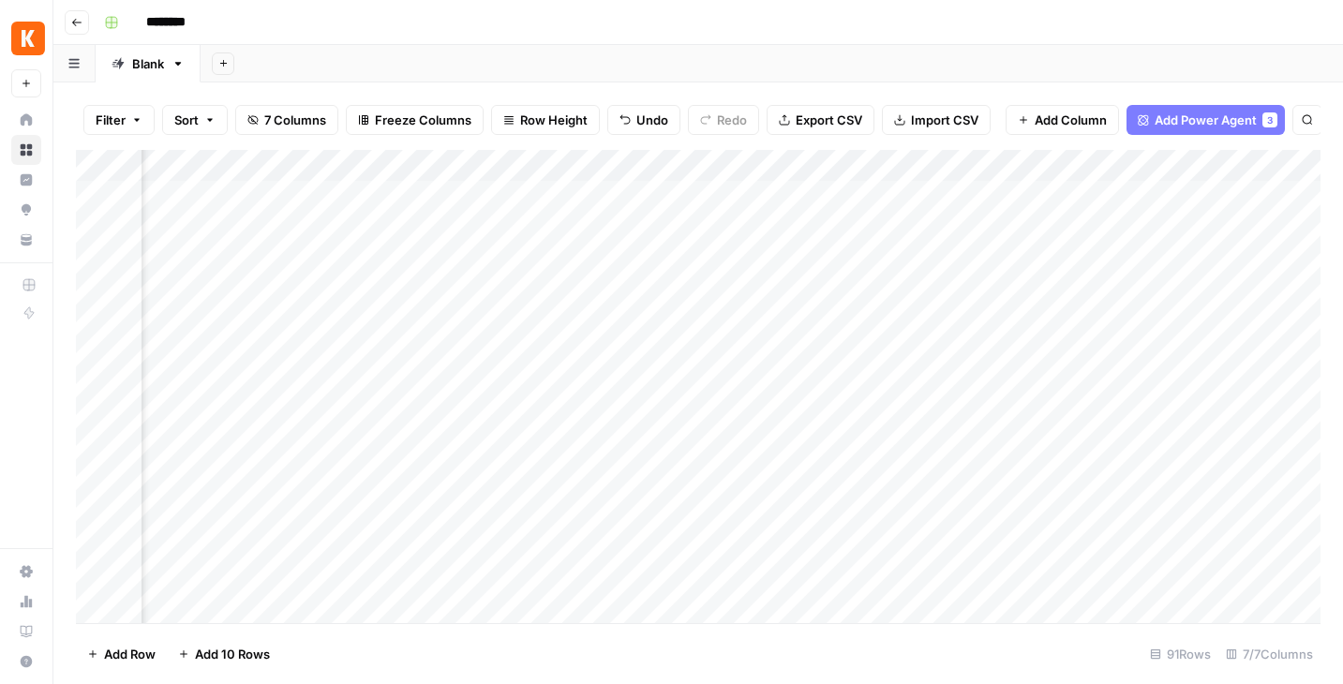
scroll to position [0, 284]
click at [732, 162] on div "Add Column" at bounding box center [698, 386] width 1245 height 473
click at [834, 197] on div "Add Column" at bounding box center [698, 386] width 1245 height 473
click at [1034, 193] on div "Add Column" at bounding box center [698, 386] width 1245 height 473
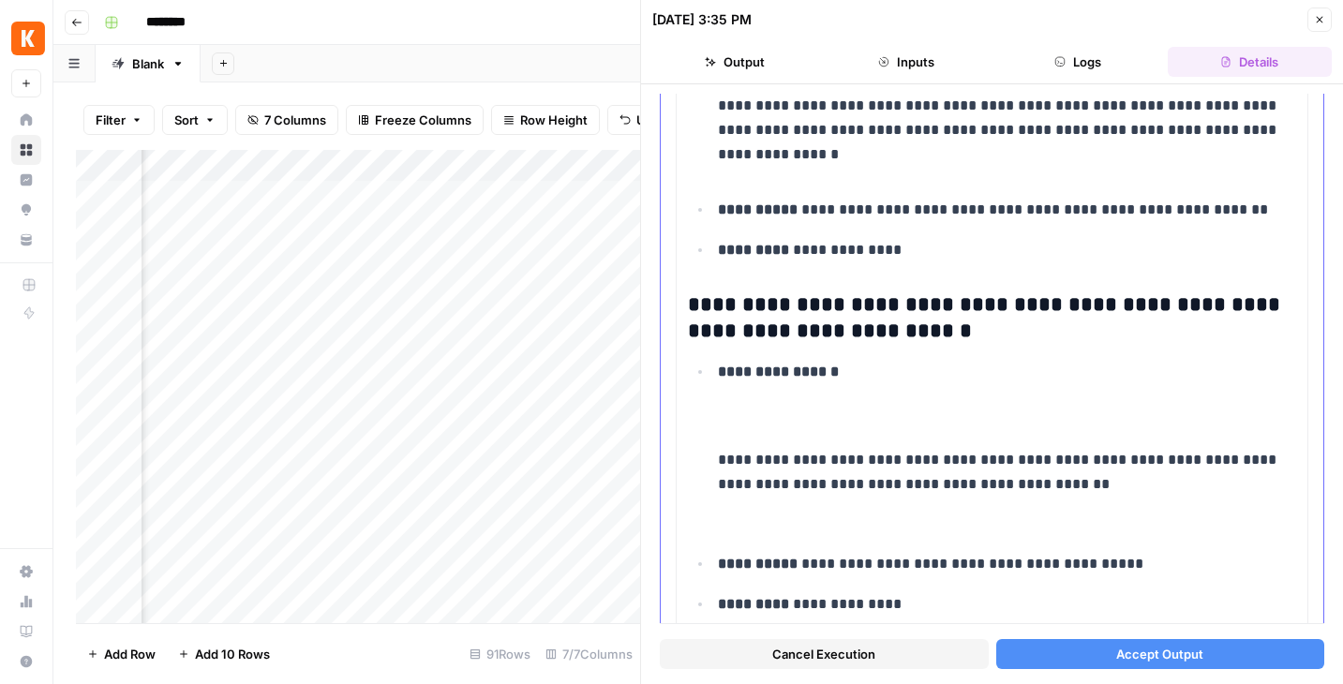
scroll to position [4808, 0]
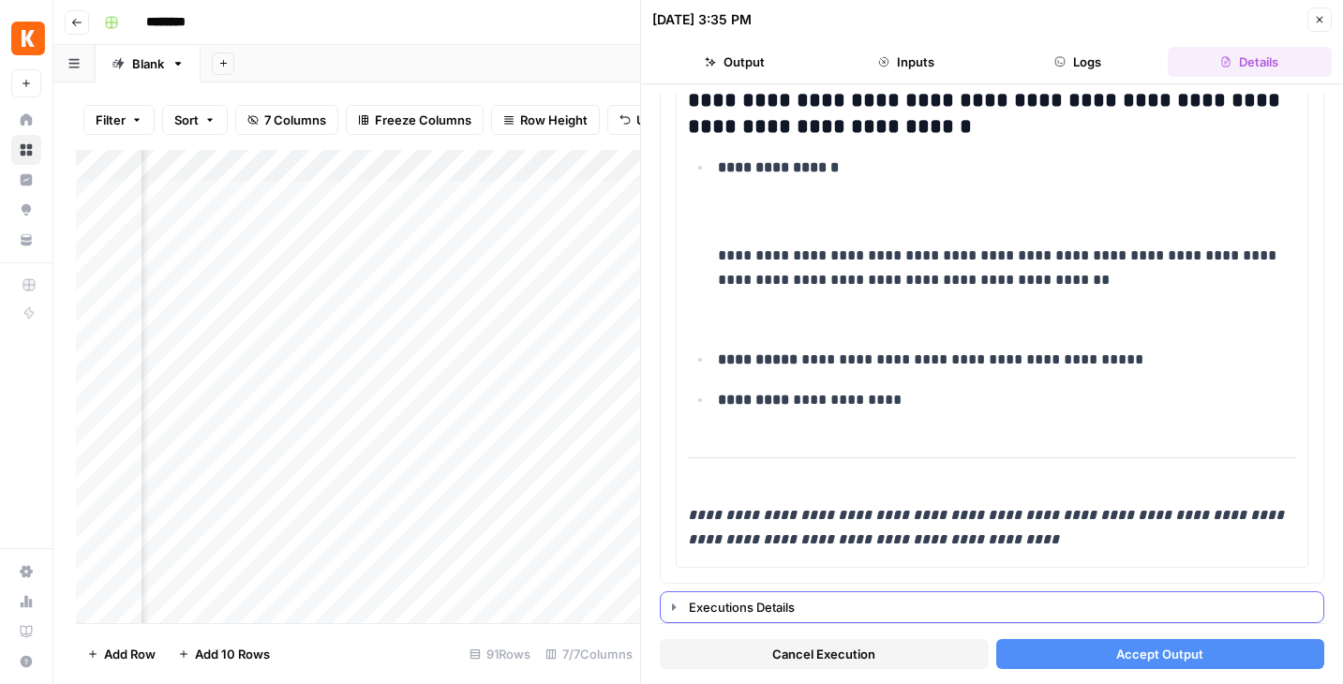
click at [765, 604] on div "Executions Details" at bounding box center [1000, 607] width 623 height 19
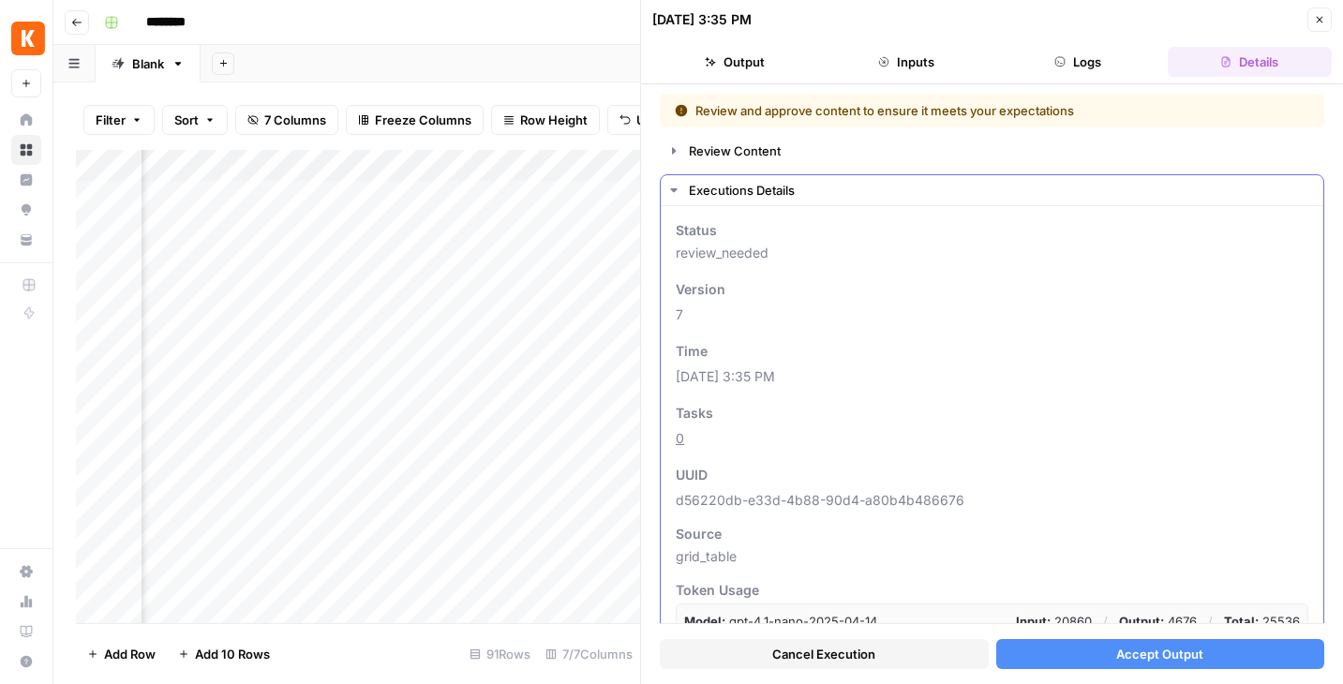
scroll to position [126, 0]
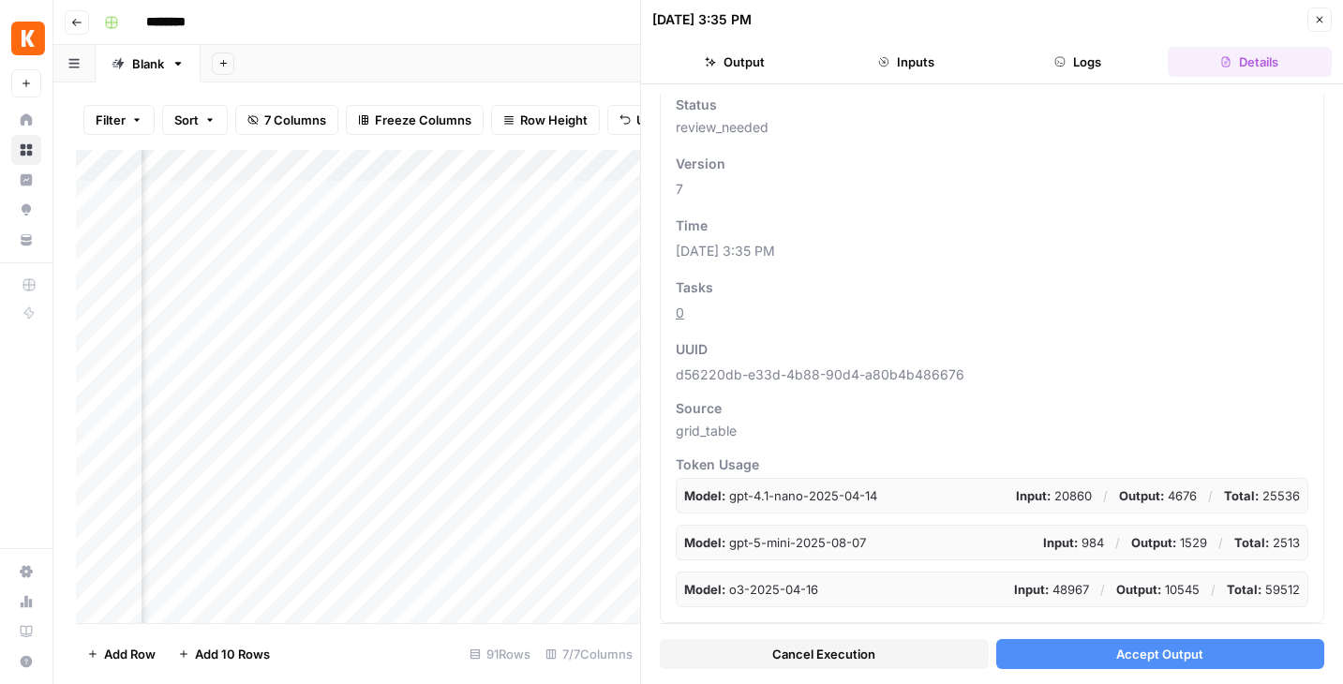
click at [1150, 656] on span "Accept Output" at bounding box center [1160, 654] width 87 height 19
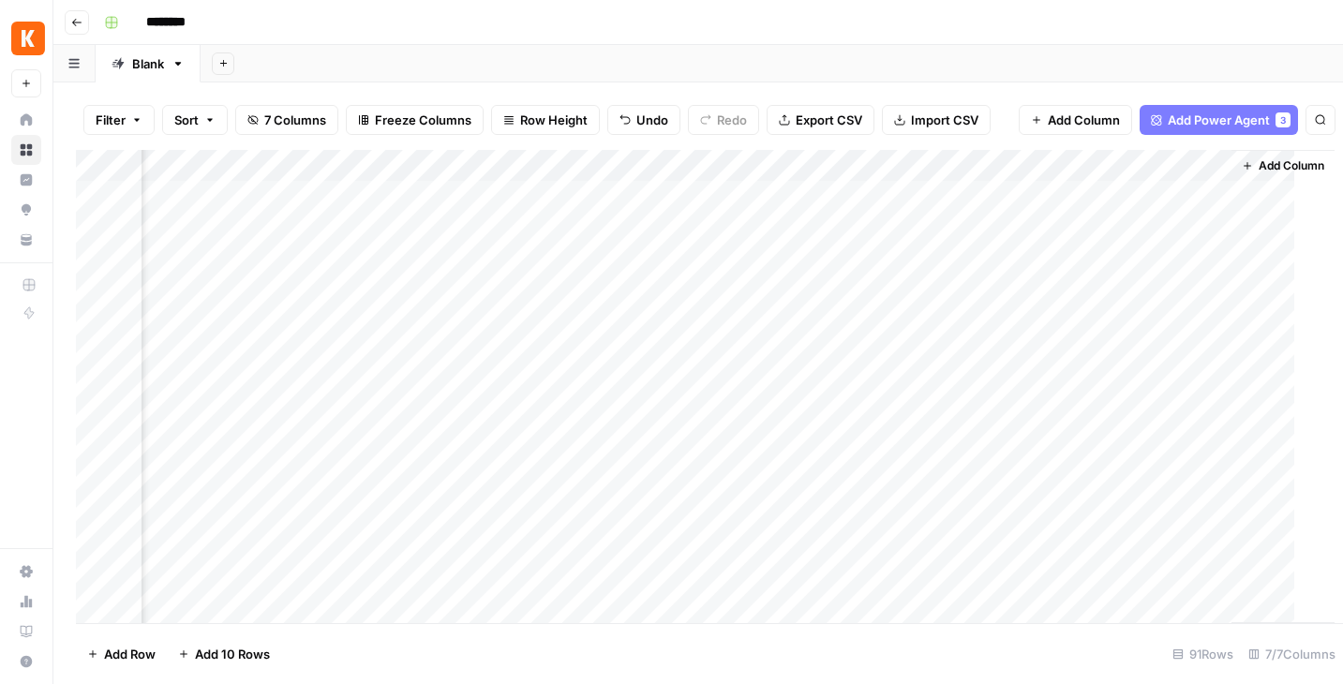
scroll to position [0, 268]
click at [913, 163] on div "Add Column" at bounding box center [698, 386] width 1245 height 473
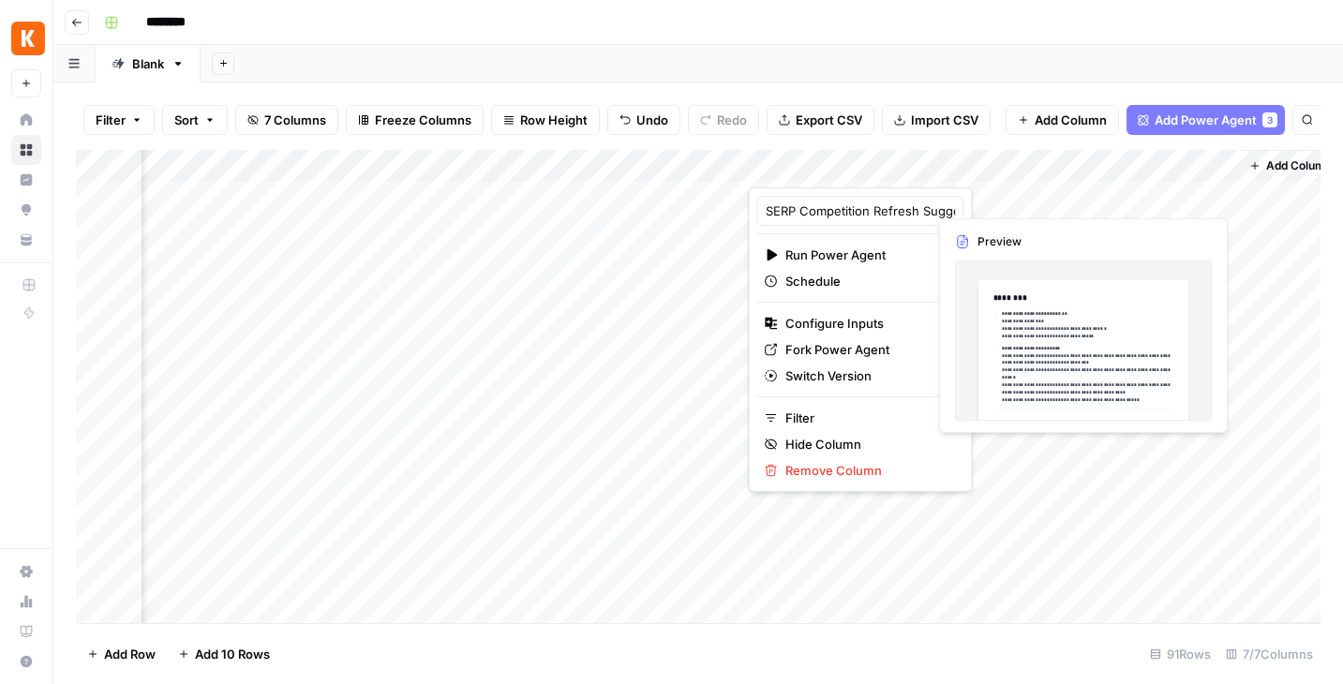
click at [1157, 194] on div "Add Column" at bounding box center [698, 386] width 1245 height 473
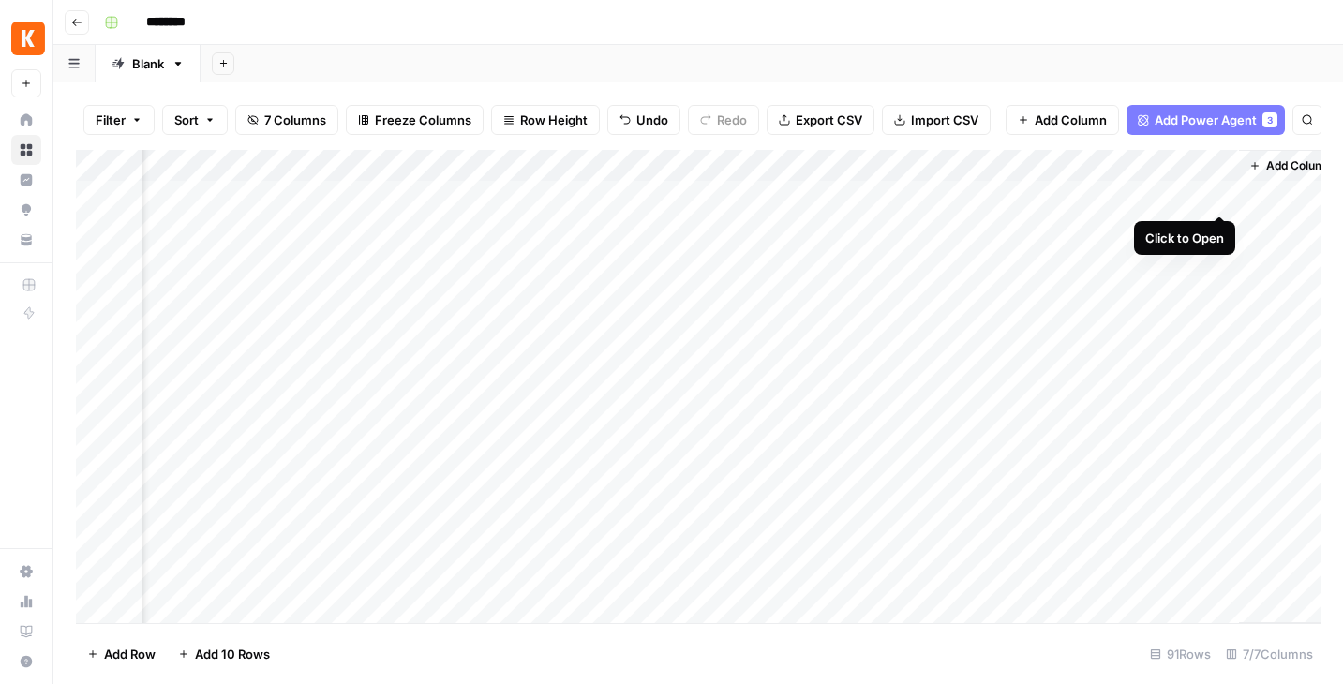
click at [1220, 199] on div "Add Column" at bounding box center [698, 386] width 1245 height 473
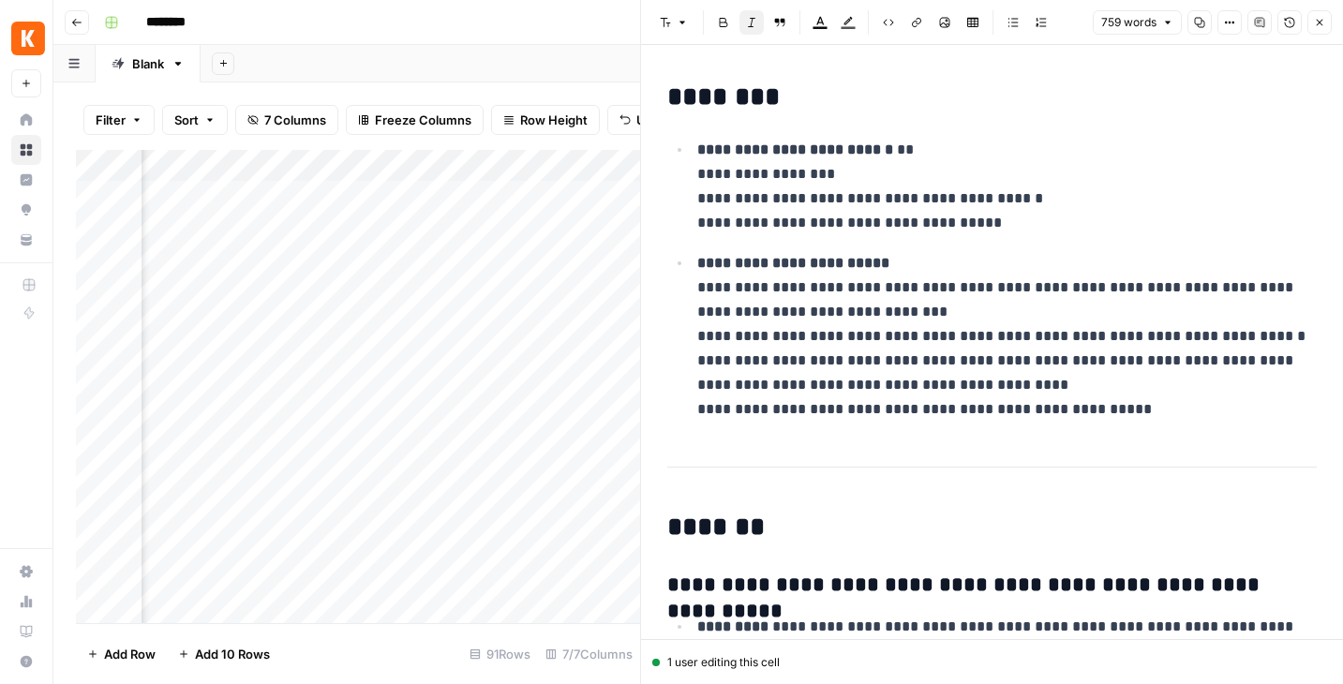
click at [1322, 22] on icon "button" at bounding box center [1319, 22] width 11 height 11
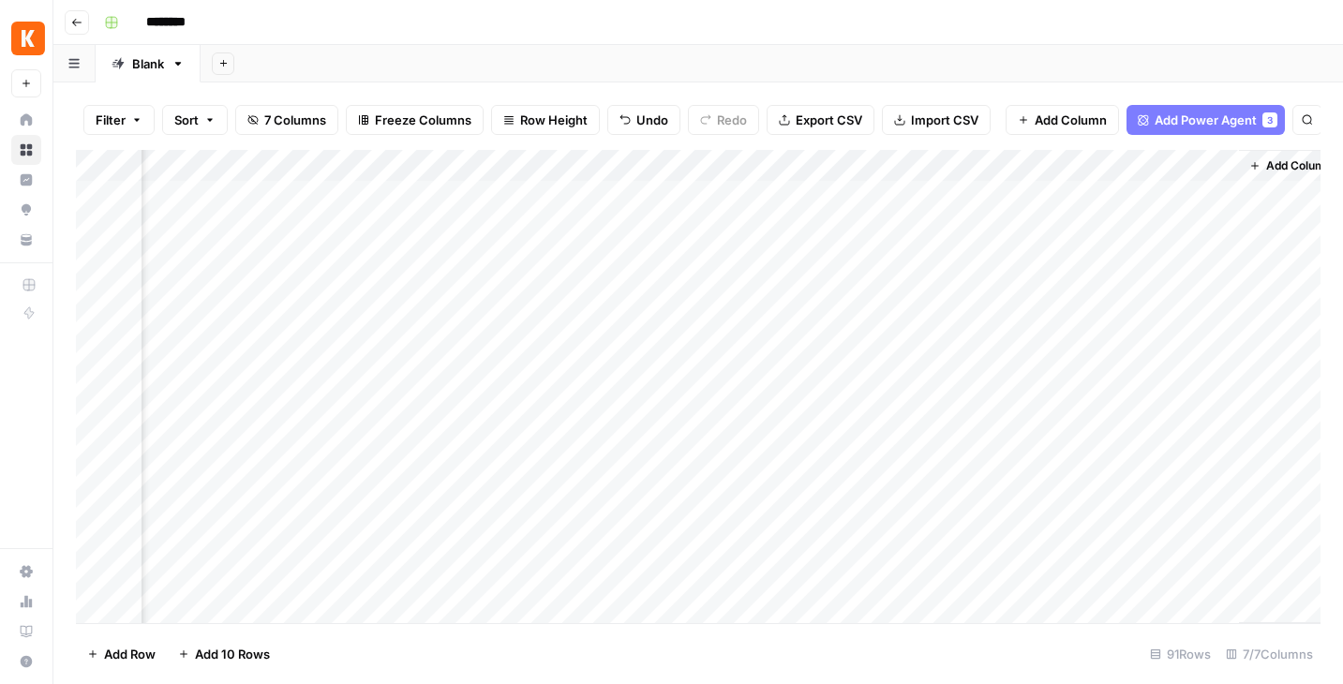
click at [983, 161] on div "Add Column" at bounding box center [698, 386] width 1245 height 473
click at [1071, 117] on span "Add Column" at bounding box center [1071, 120] width 72 height 19
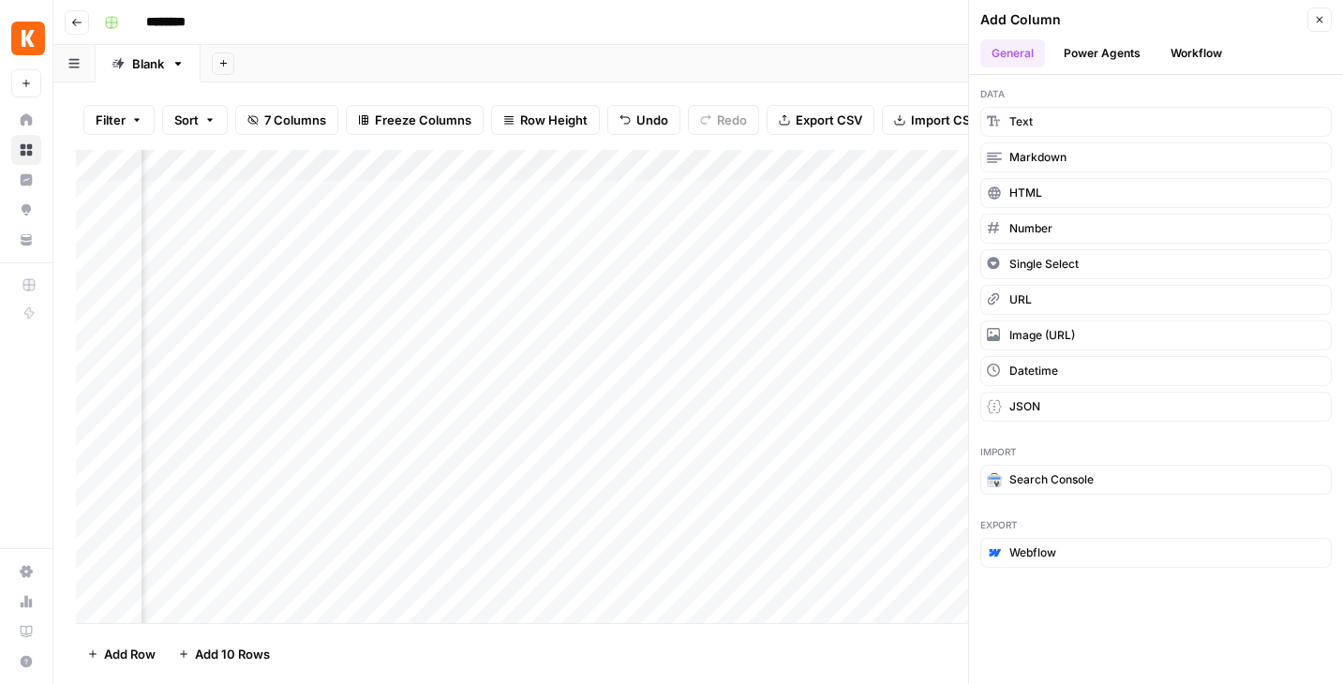
click at [1178, 51] on button "Workflow" at bounding box center [1197, 53] width 74 height 28
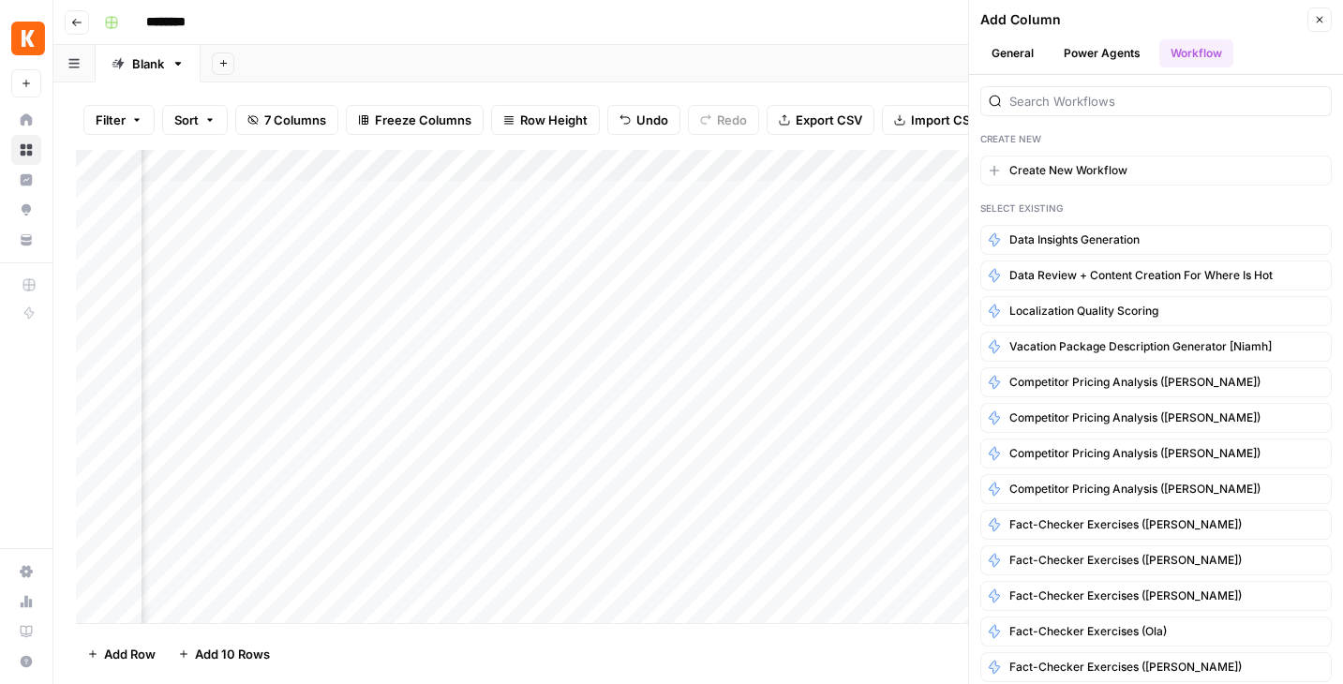
click at [661, 201] on div "Add Column" at bounding box center [698, 386] width 1245 height 473
click at [1320, 15] on icon "button" at bounding box center [1319, 19] width 11 height 11
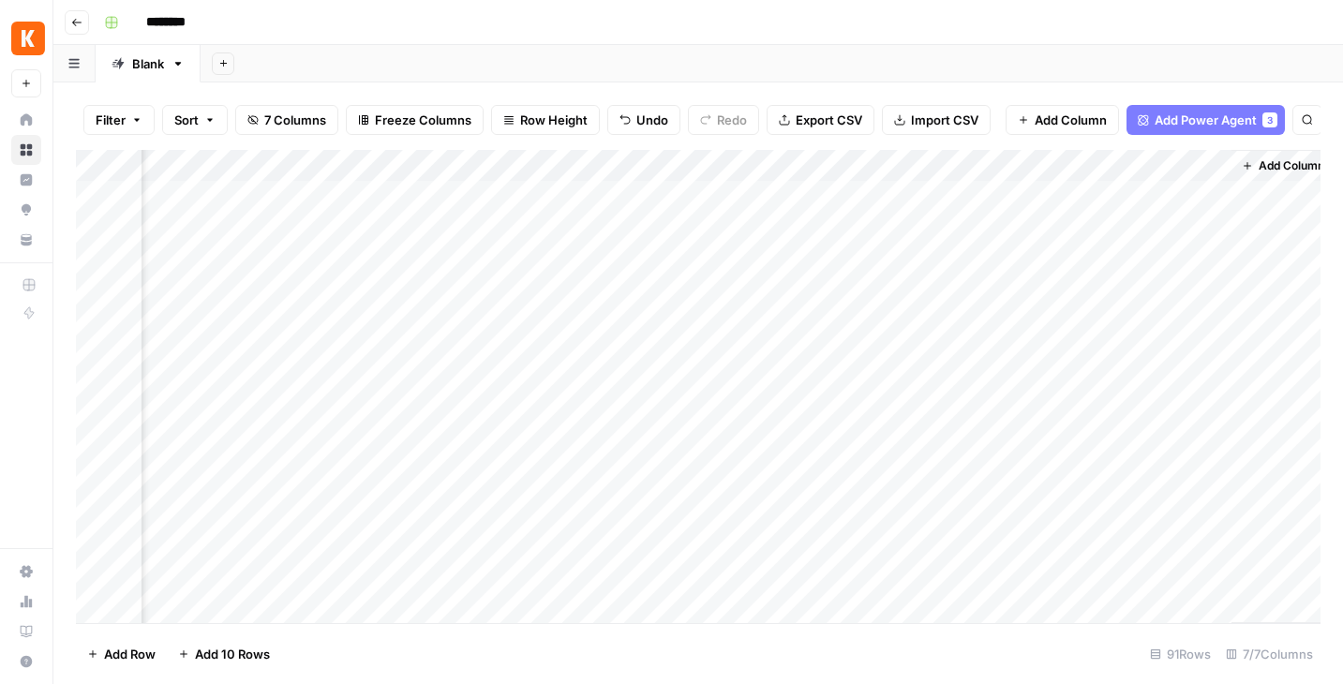
scroll to position [0, 291]
click at [193, 17] on input "********" at bounding box center [190, 23] width 105 height 30
type input "**********"
click at [395, 17] on div "**********" at bounding box center [711, 23] width 1228 height 30
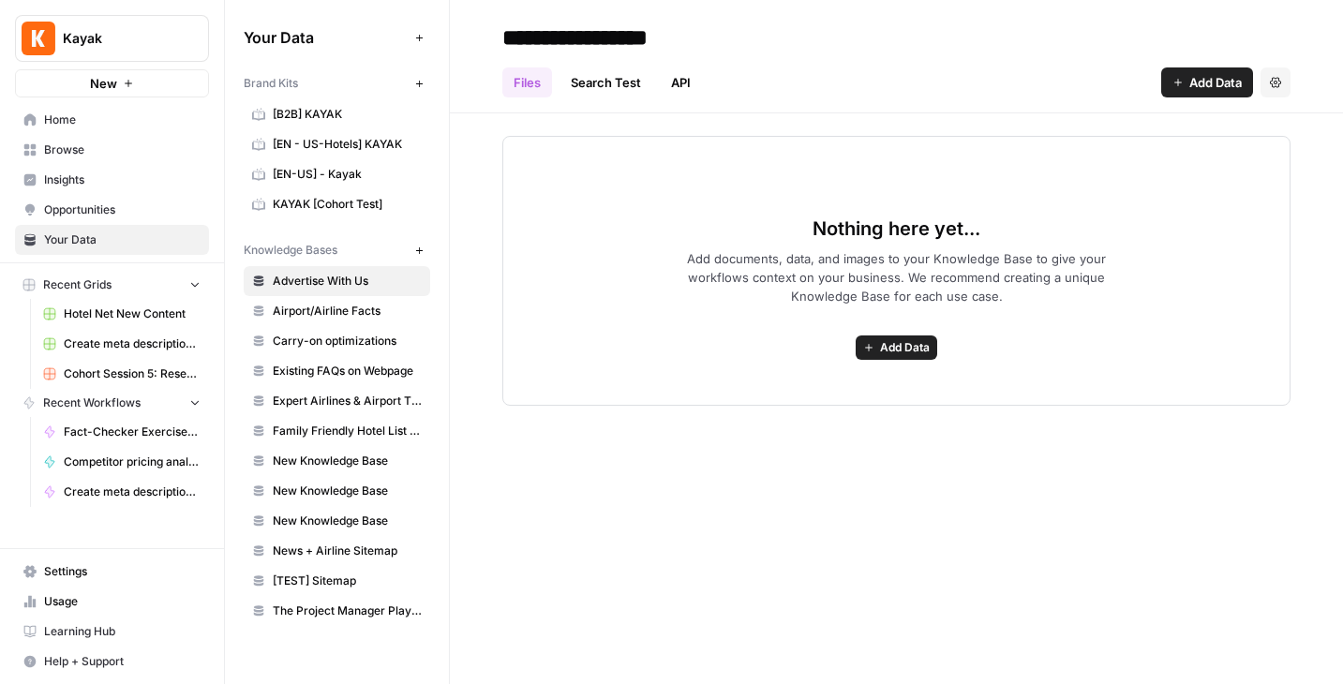
click at [308, 338] on span "Carry-on optimizations" at bounding box center [347, 341] width 149 height 17
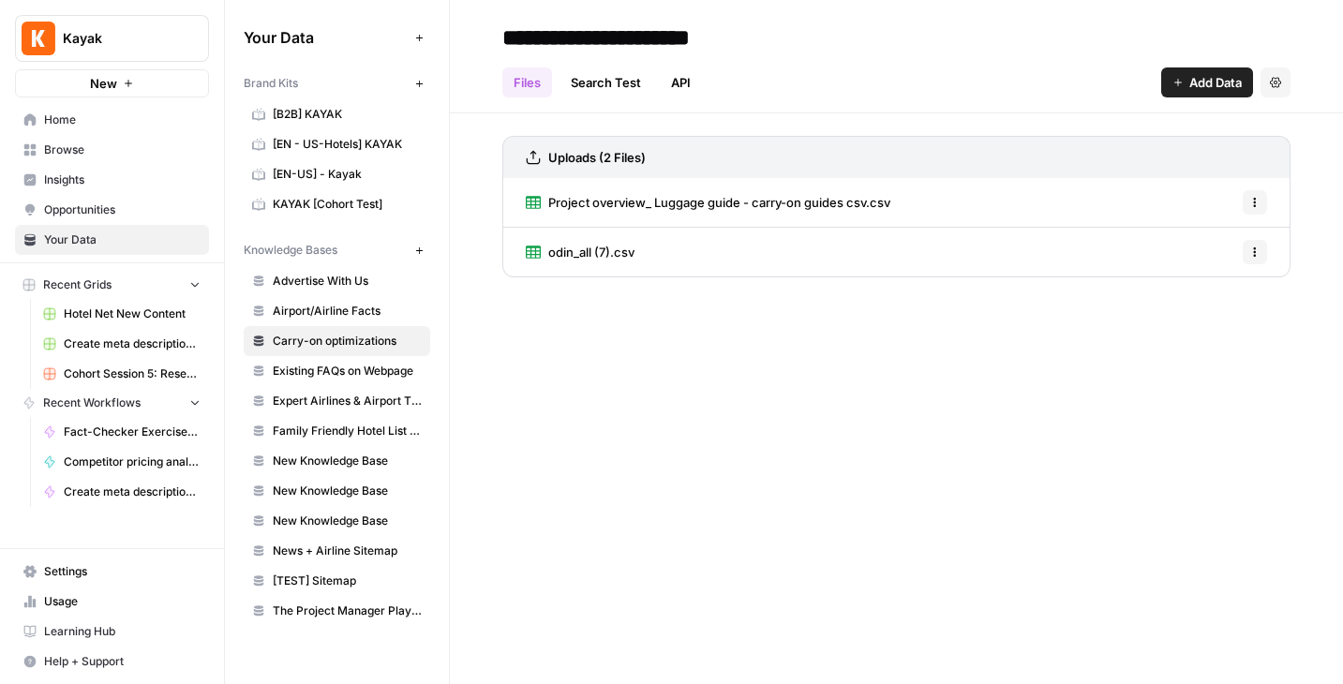
click at [628, 207] on span "Project overview_ Luggage guide - carry-on guides csv.csv" at bounding box center [719, 202] width 342 height 19
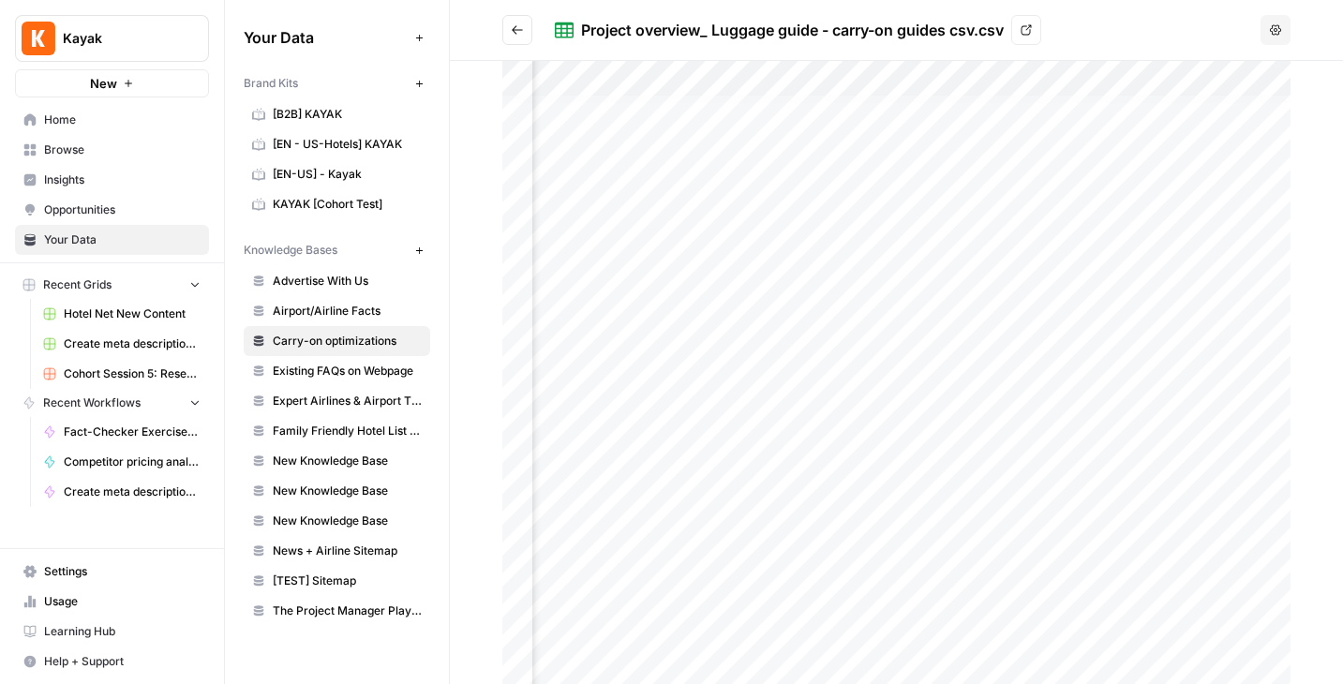
scroll to position [1, 0]
click at [511, 28] on icon "Go back" at bounding box center [517, 29] width 13 height 13
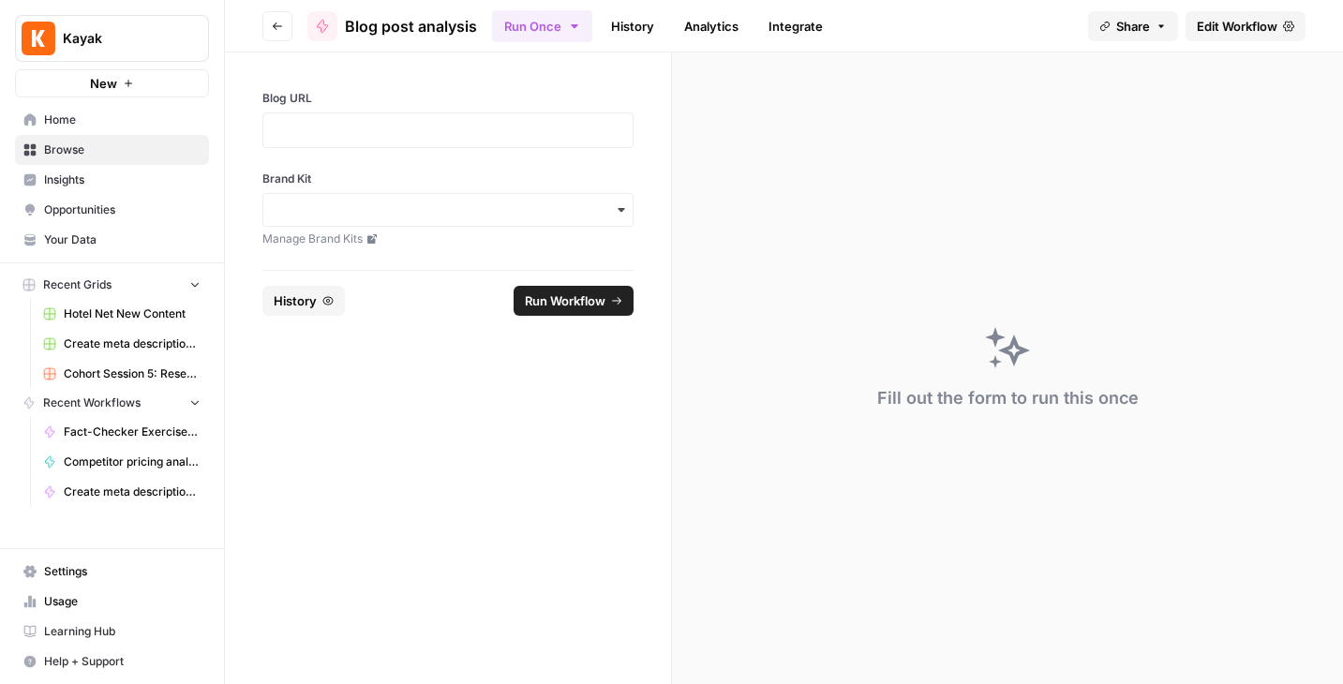
click at [1243, 28] on span "Edit Workflow" at bounding box center [1237, 26] width 81 height 19
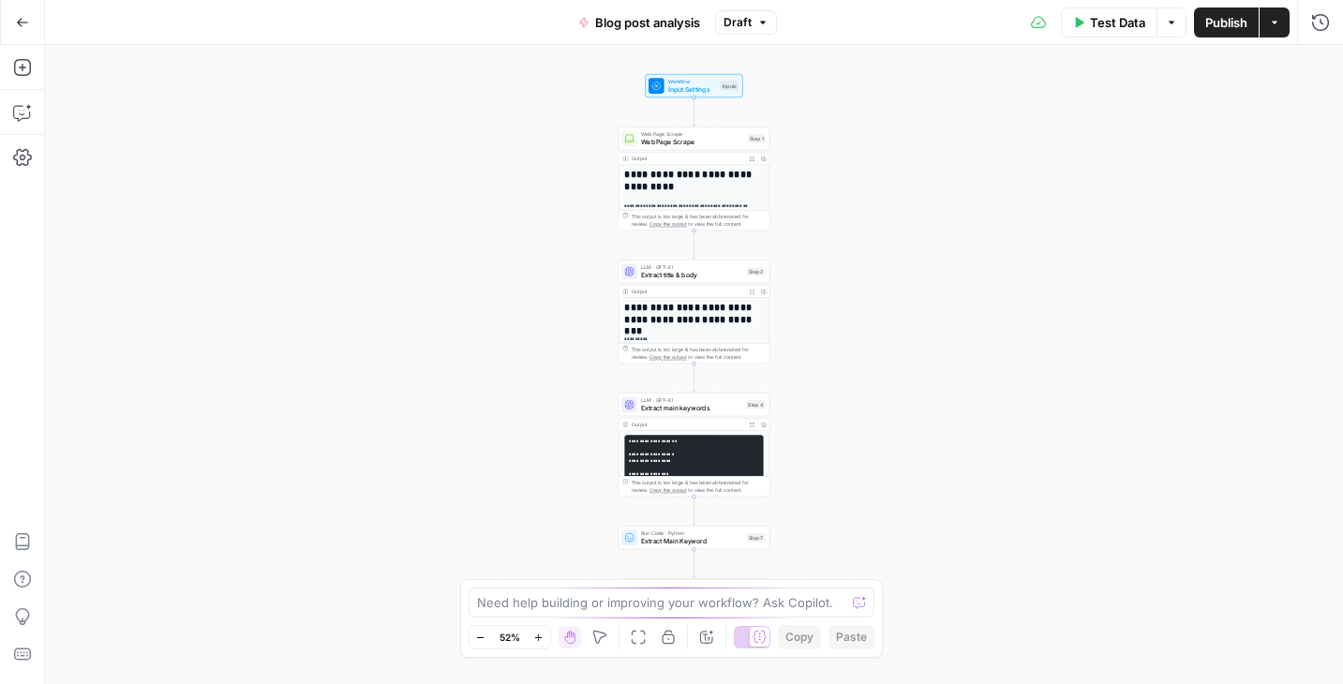
click at [833, 219] on div "**********" at bounding box center [694, 364] width 1298 height 639
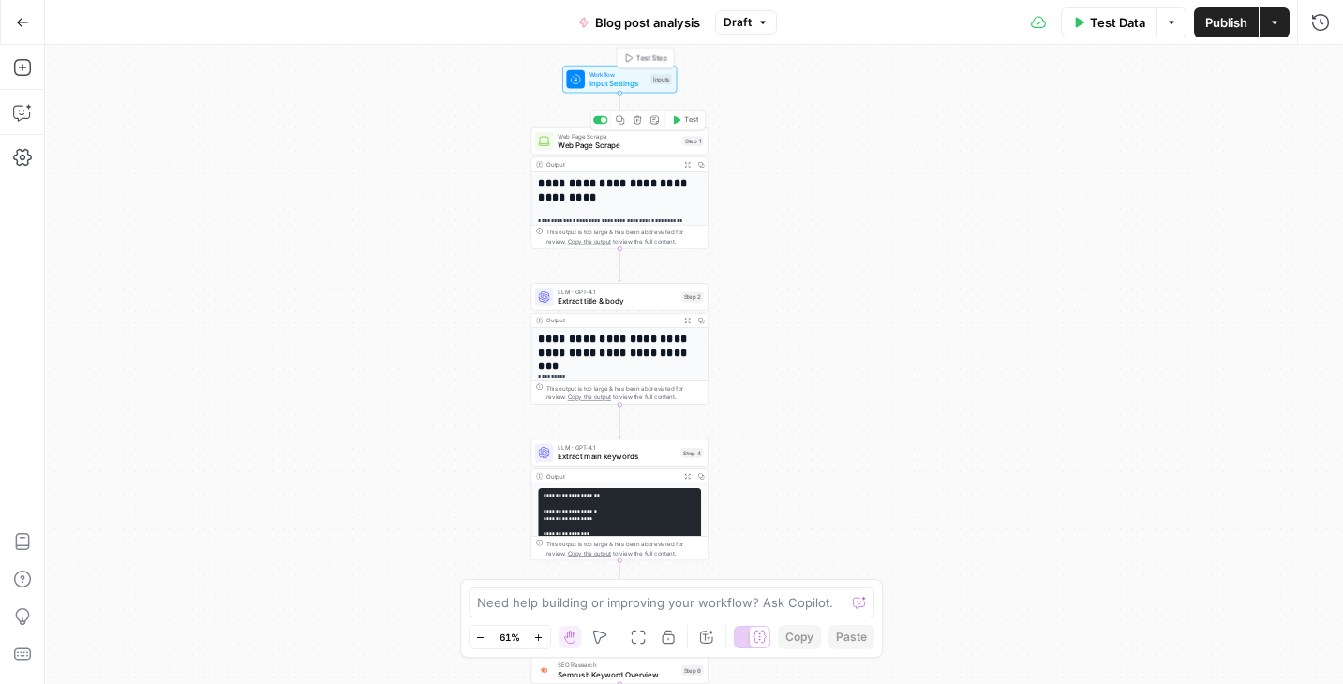
click at [594, 85] on span "Input Settings" at bounding box center [618, 83] width 57 height 11
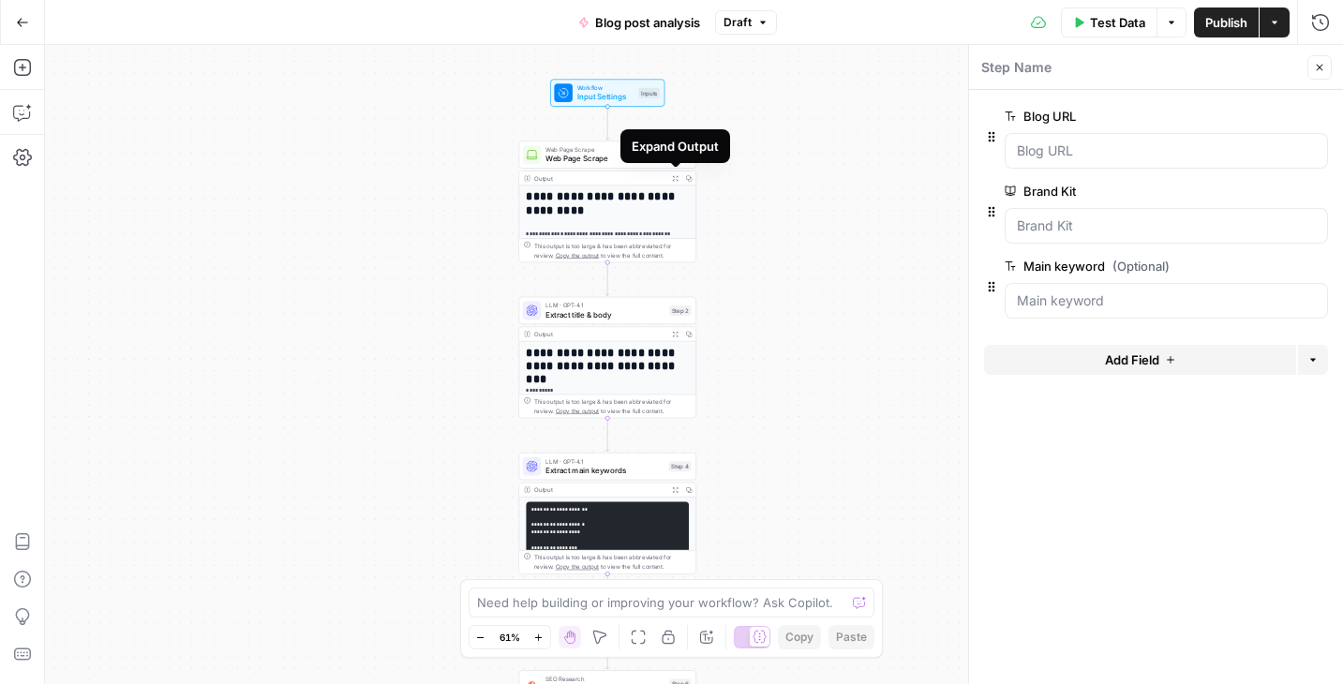
click at [737, 205] on div "**********" at bounding box center [694, 364] width 1298 height 639
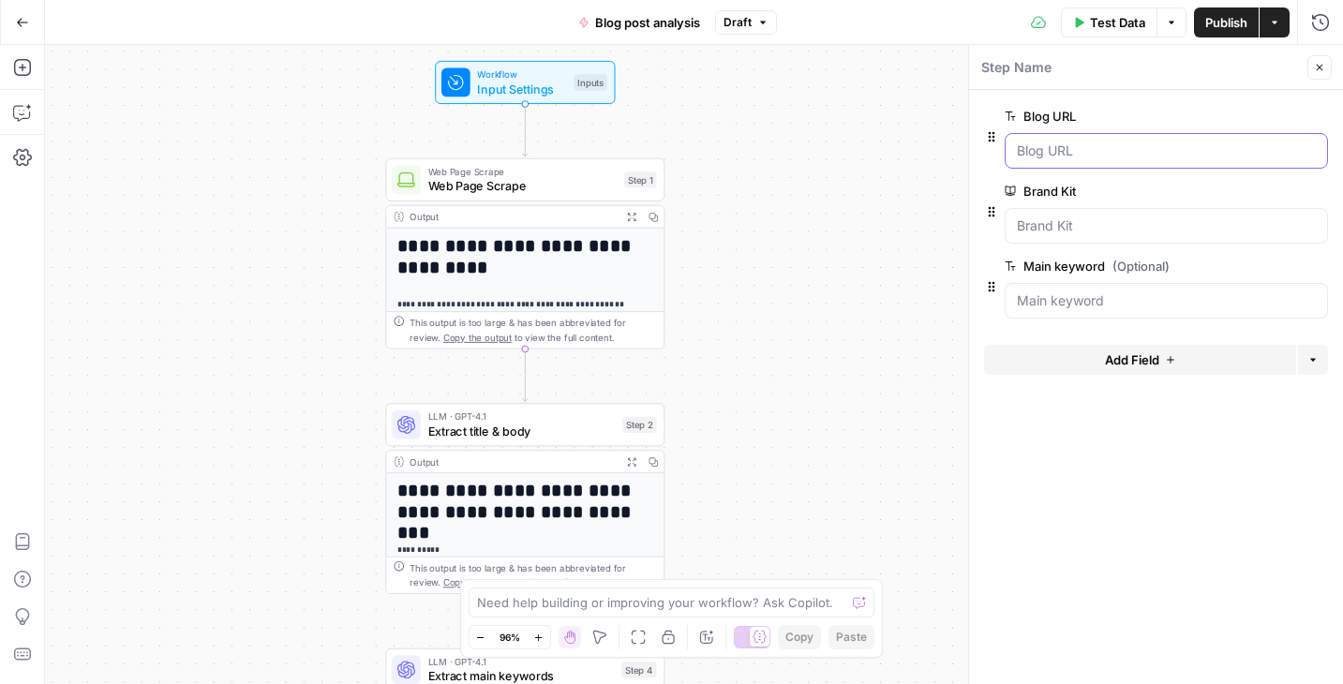
click at [1112, 152] on URL "Blog URL" at bounding box center [1166, 151] width 299 height 19
